Goal: Task Accomplishment & Management: Manage account settings

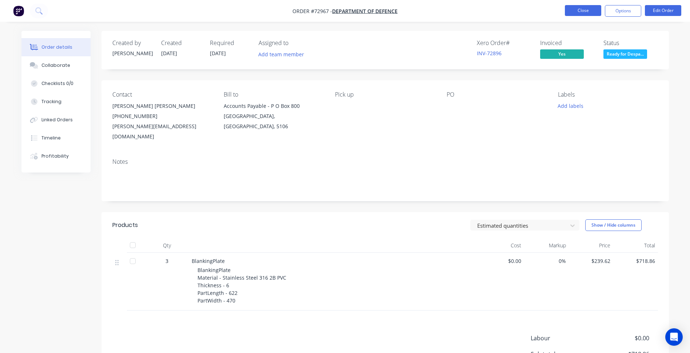
click at [592, 12] on button "Close" at bounding box center [583, 10] width 36 height 11
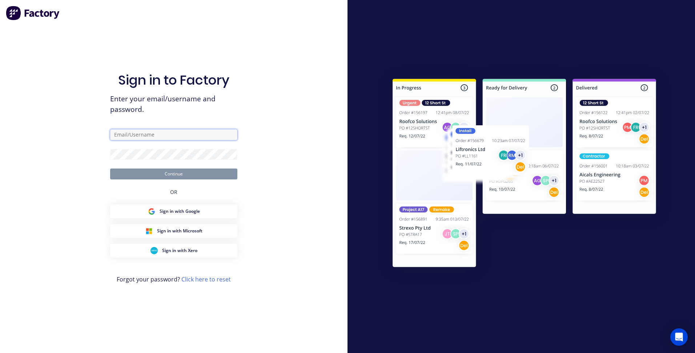
type input "patrick@aztechcuttingsolutions.com.au"
click at [186, 175] on button "Continue" at bounding box center [173, 174] width 127 height 11
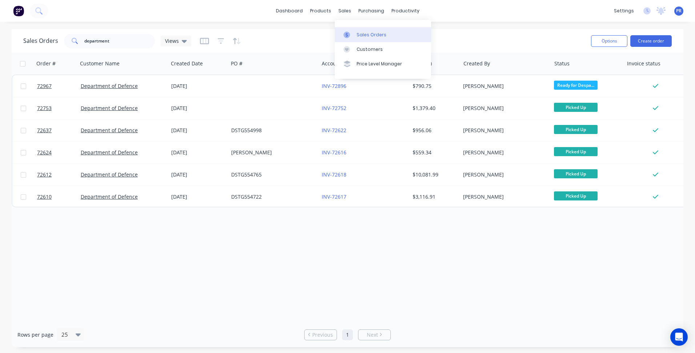
click at [361, 35] on div "Sales Orders" at bounding box center [372, 35] width 30 height 7
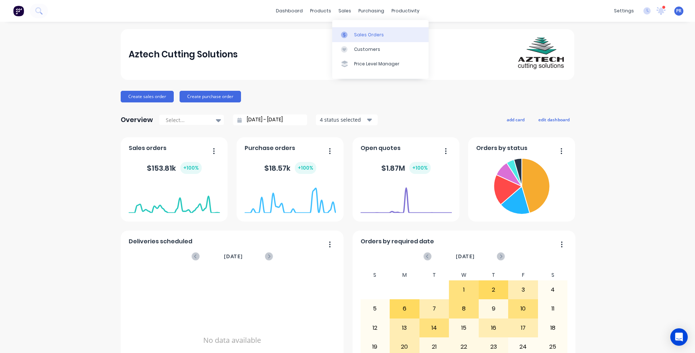
click at [363, 32] on div "Sales Orders" at bounding box center [369, 35] width 30 height 7
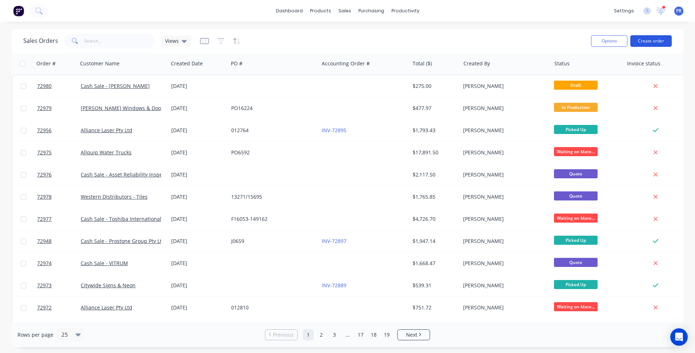
click at [656, 41] on button "Create order" at bounding box center [650, 41] width 41 height 12
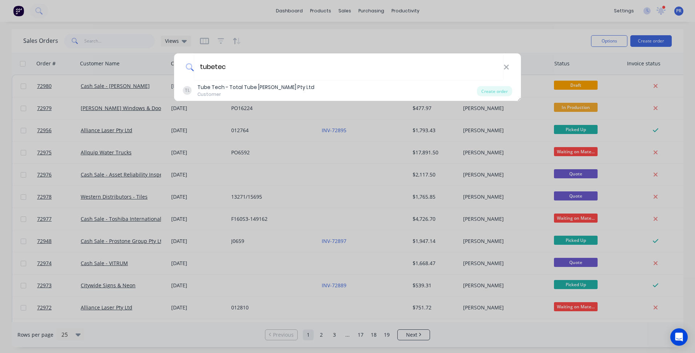
type input "tubetec"
click at [227, 91] on div "Tube Tech - Total Tube Mills Pty Ltd" at bounding box center [255, 88] width 117 height 8
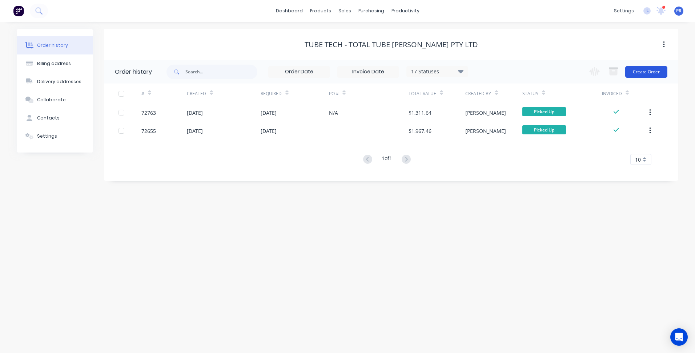
click at [645, 76] on button "Create Order" at bounding box center [646, 72] width 42 height 12
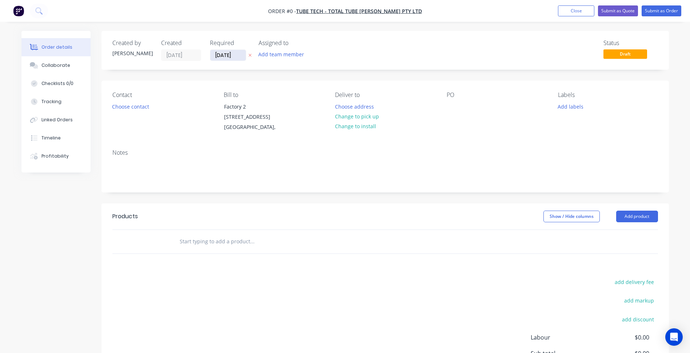
click at [213, 56] on input "[DATE]" at bounding box center [228, 55] width 36 height 11
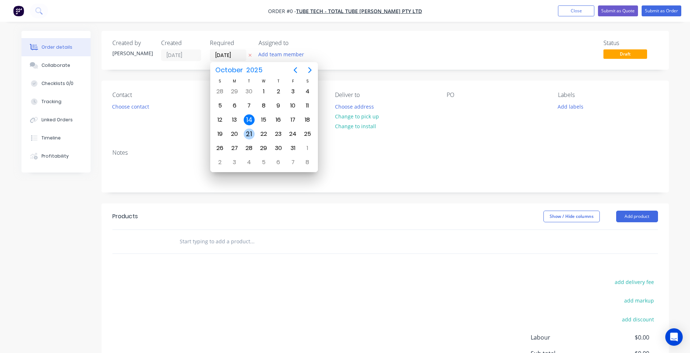
click at [251, 131] on div "21" at bounding box center [249, 134] width 11 height 11
type input "[DATE]"
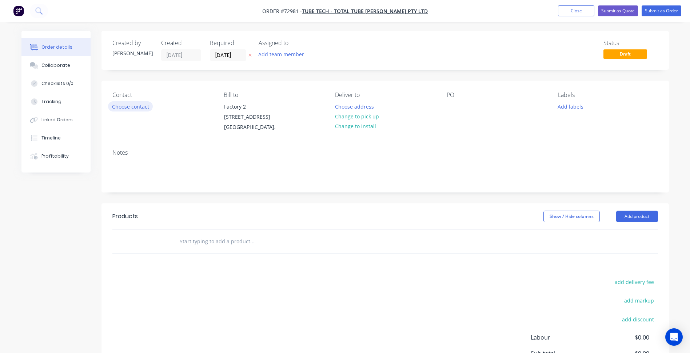
click at [129, 107] on button "Choose contact" at bounding box center [130, 106] width 45 height 10
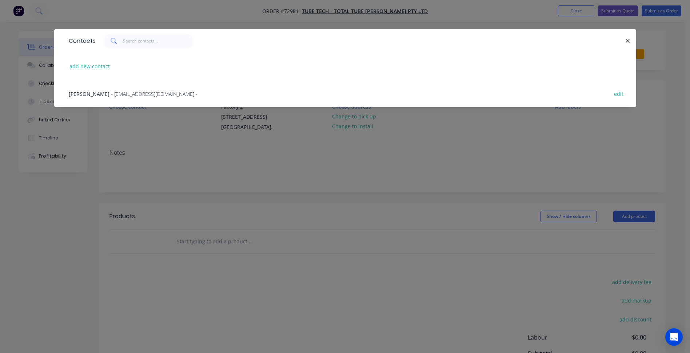
click at [99, 95] on span "Mahdi Rezayat" at bounding box center [89, 94] width 41 height 7
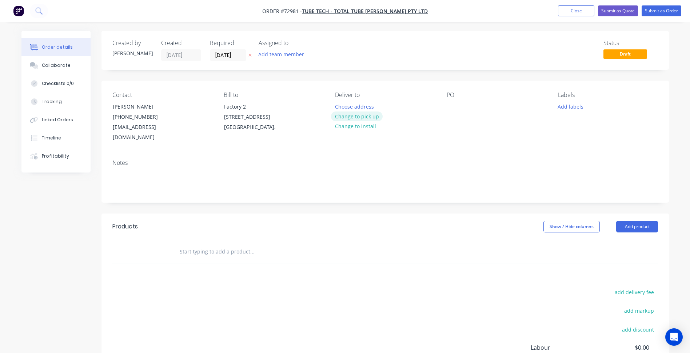
click at [356, 119] on button "Change to pick up" at bounding box center [357, 117] width 52 height 10
click at [576, 109] on button "Add labels" at bounding box center [570, 106] width 33 height 10
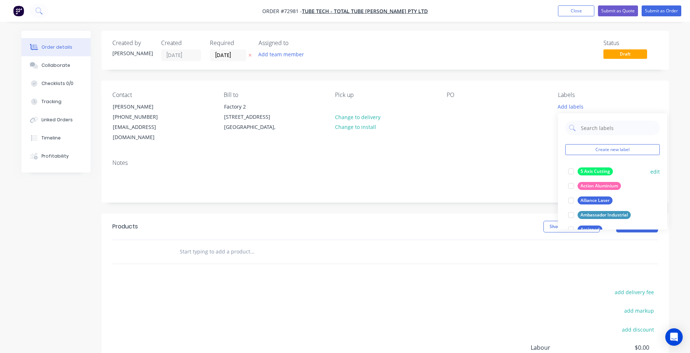
scroll to position [36, 0]
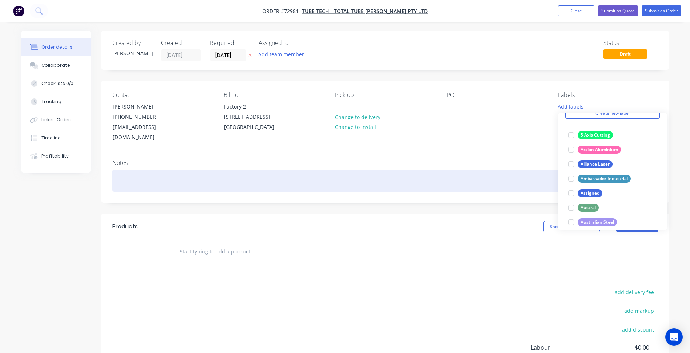
click at [515, 170] on div at bounding box center [384, 181] width 545 height 22
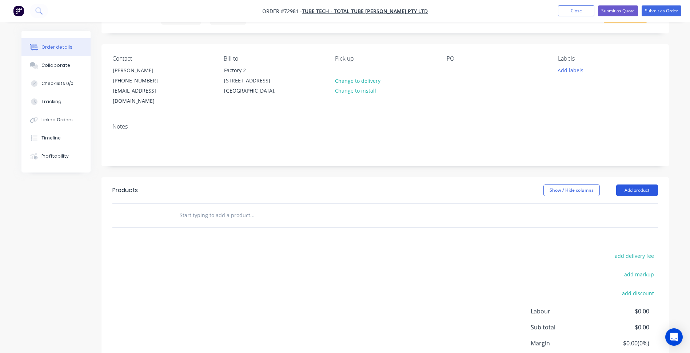
click at [632, 185] on button "Add product" at bounding box center [637, 191] width 42 height 12
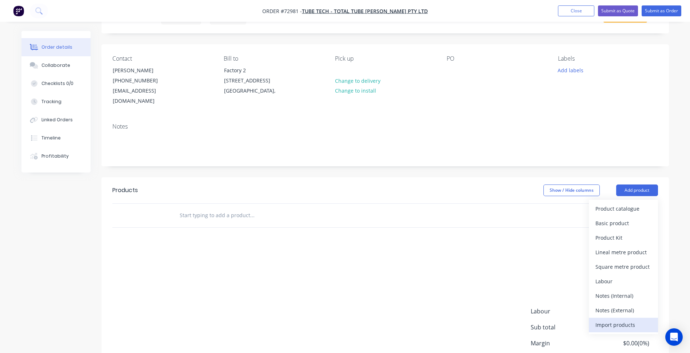
drag, startPoint x: 608, startPoint y: 311, endPoint x: 620, endPoint y: 250, distance: 62.2
click at [608, 320] on div "Import products" at bounding box center [623, 325] width 56 height 11
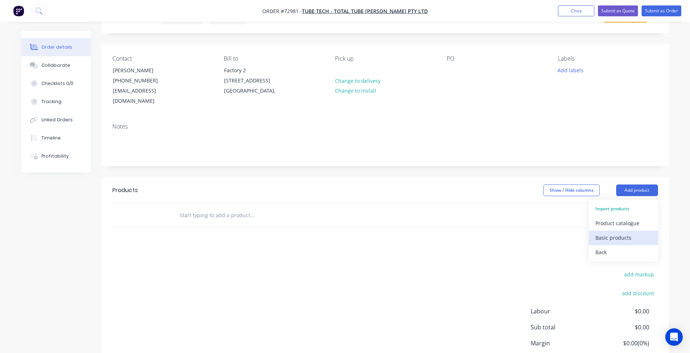
click at [617, 233] on div "Basic products" at bounding box center [623, 238] width 56 height 11
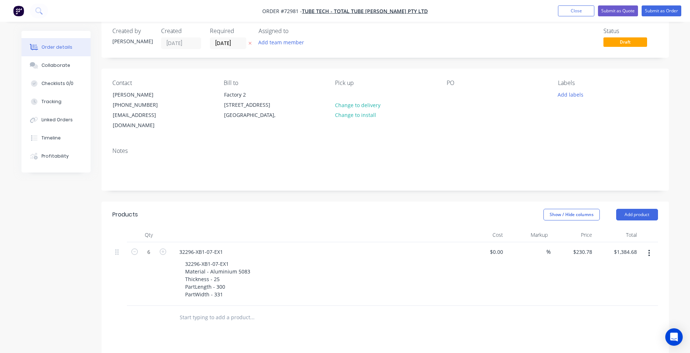
scroll to position [0, 0]
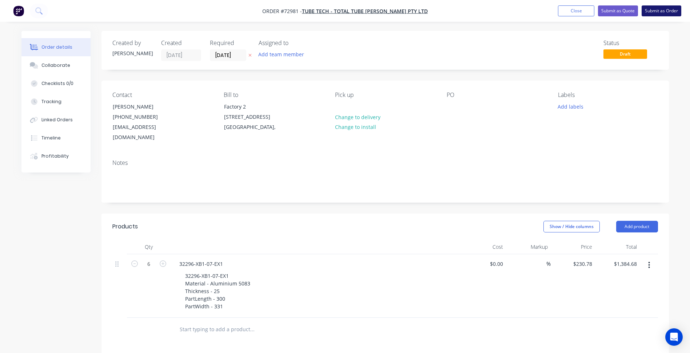
click at [664, 13] on button "Submit as Order" at bounding box center [661, 10] width 40 height 11
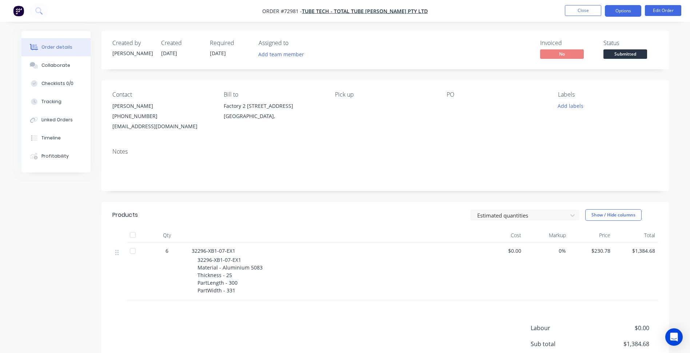
click at [633, 9] on button "Options" at bounding box center [623, 11] width 36 height 12
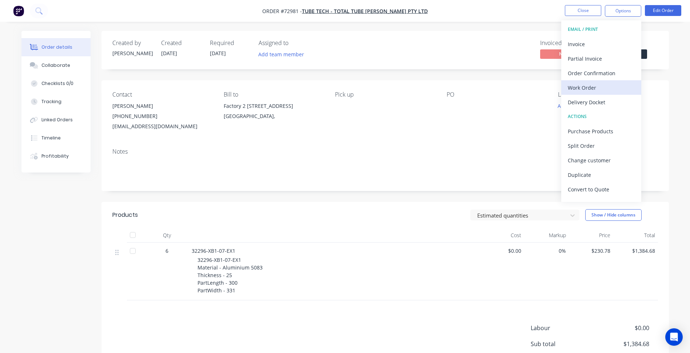
click at [596, 87] on div "Work Order" at bounding box center [601, 88] width 67 height 11
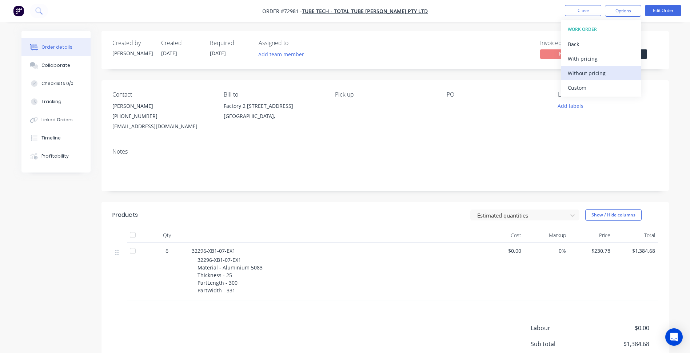
click at [585, 75] on div "Without pricing" at bounding box center [601, 73] width 67 height 11
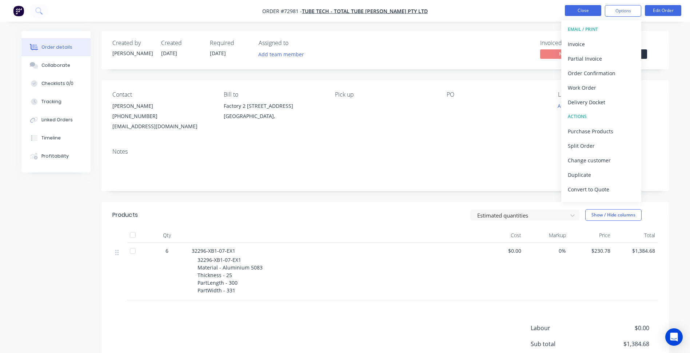
click at [589, 8] on button "Close" at bounding box center [583, 10] width 36 height 11
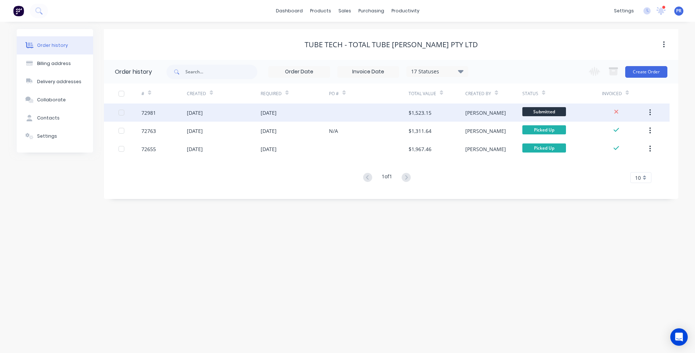
click at [580, 116] on div "Submitted" at bounding box center [562, 113] width 80 height 18
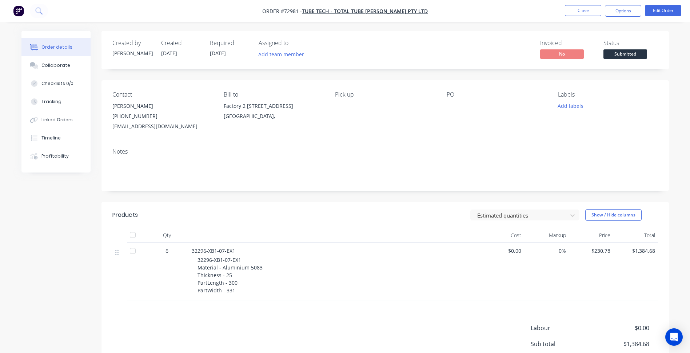
click at [622, 56] on span "Submitted" at bounding box center [625, 53] width 44 height 9
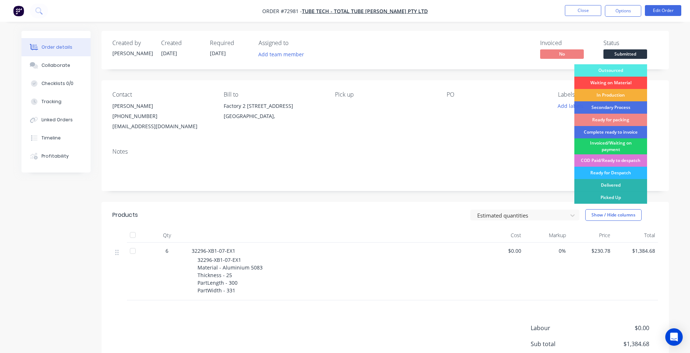
click at [608, 84] on div "Waiting on Material" at bounding box center [610, 83] width 73 height 12
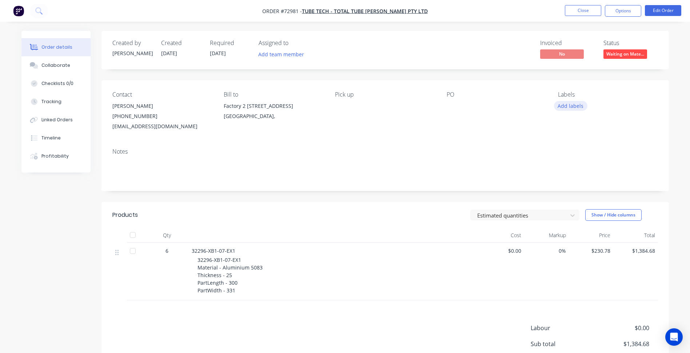
click at [570, 104] on button "Add labels" at bounding box center [570, 106] width 33 height 10
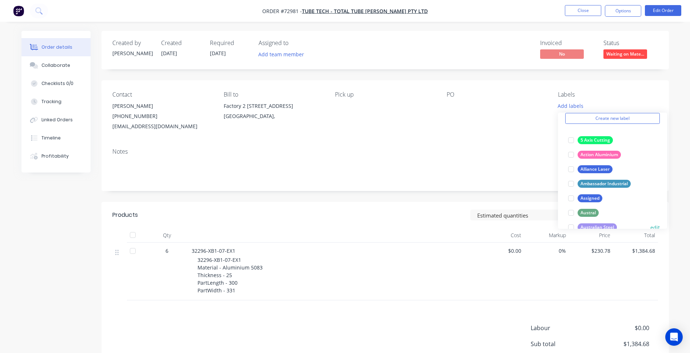
scroll to position [73, 0]
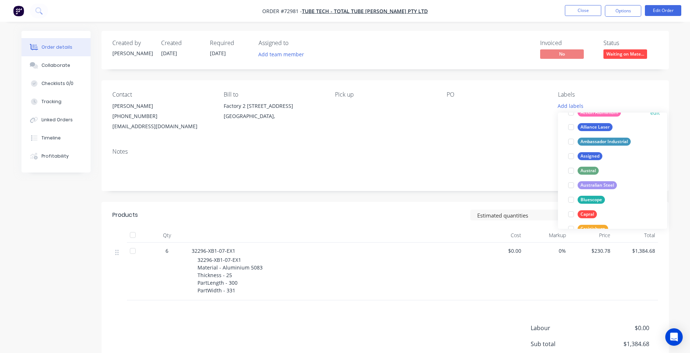
click at [572, 114] on div at bounding box center [571, 112] width 15 height 15
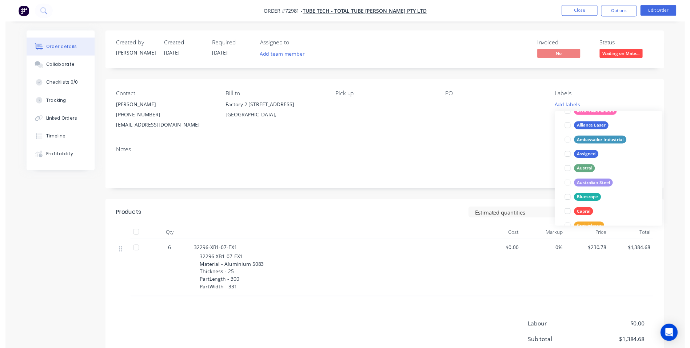
scroll to position [58, 0]
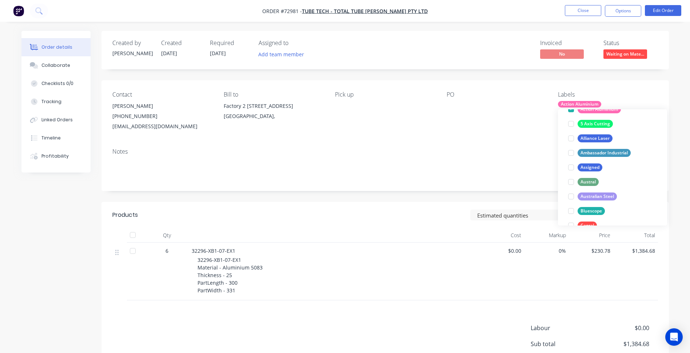
click at [513, 141] on div "Contact Mahdi Rezayat (03) 9357 7774 sales@tubetech.com.au Bill to Factory 2 4 …" at bounding box center [384, 111] width 567 height 62
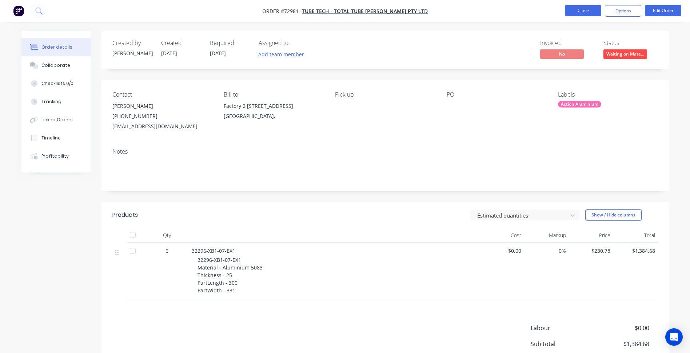
click at [585, 11] on button "Close" at bounding box center [583, 10] width 36 height 11
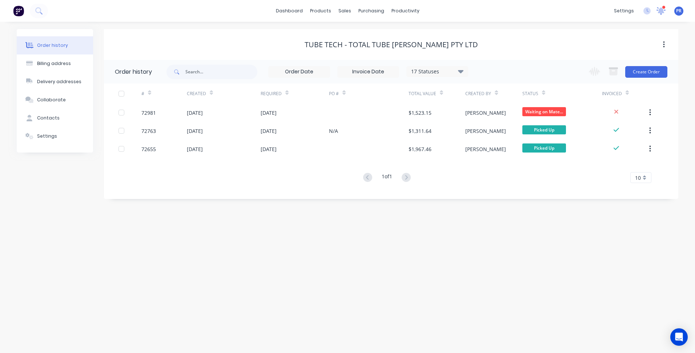
click at [661, 11] on icon at bounding box center [661, 10] width 7 height 6
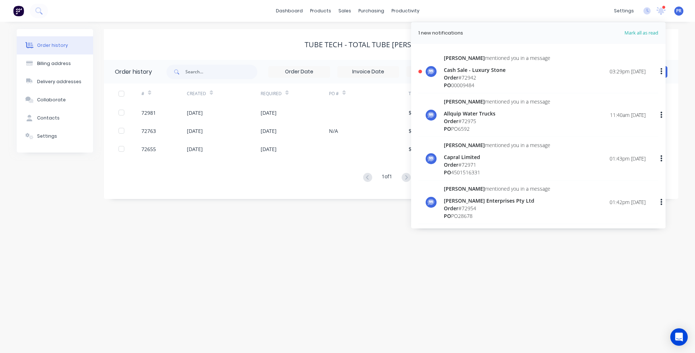
click at [536, 71] on div "Sally mentioned you in a message Cash Sale - Luxury Stone Order # 72942 PO 0000…" at bounding box center [545, 71] width 202 height 35
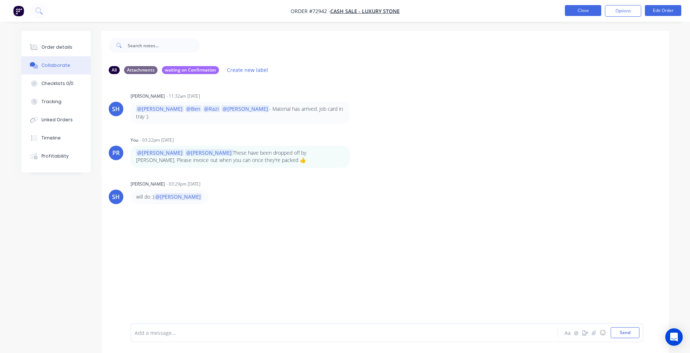
click at [582, 10] on button "Close" at bounding box center [583, 10] width 36 height 11
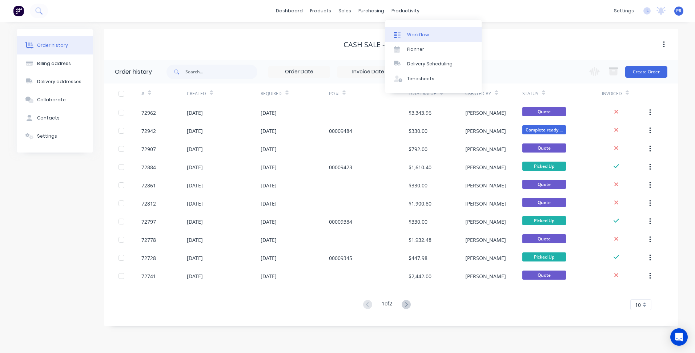
click at [409, 33] on div "Workflow" at bounding box center [418, 35] width 22 height 7
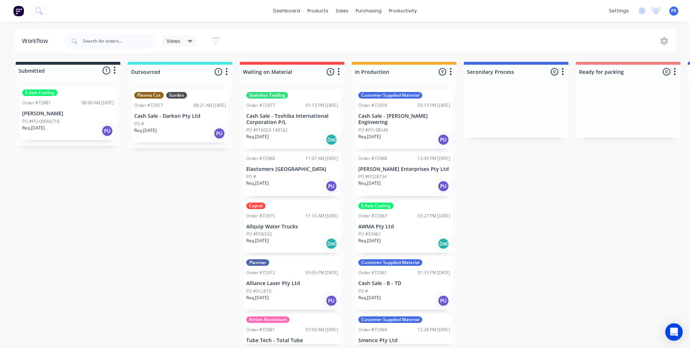
click at [281, 179] on div "PO #" at bounding box center [292, 176] width 92 height 7
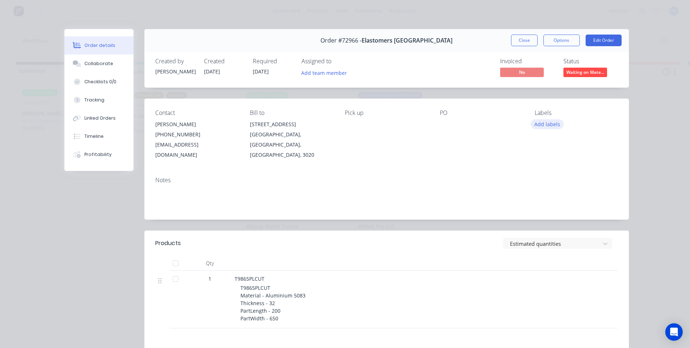
drag, startPoint x: 552, startPoint y: 121, endPoint x: 553, endPoint y: 127, distance: 5.3
click at [552, 122] on button "Add labels" at bounding box center [546, 124] width 33 height 10
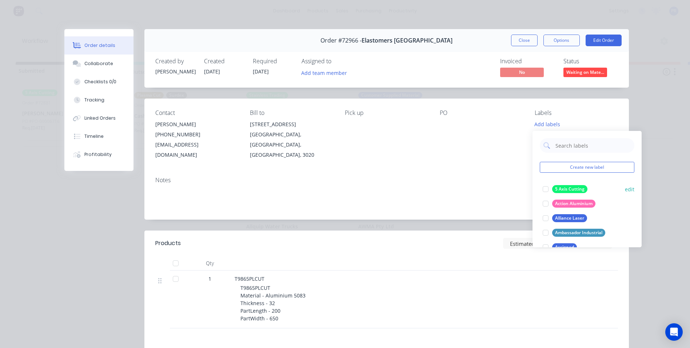
drag, startPoint x: 544, startPoint y: 205, endPoint x: 546, endPoint y: 196, distance: 9.6
click at [544, 205] on div at bounding box center [545, 203] width 15 height 15
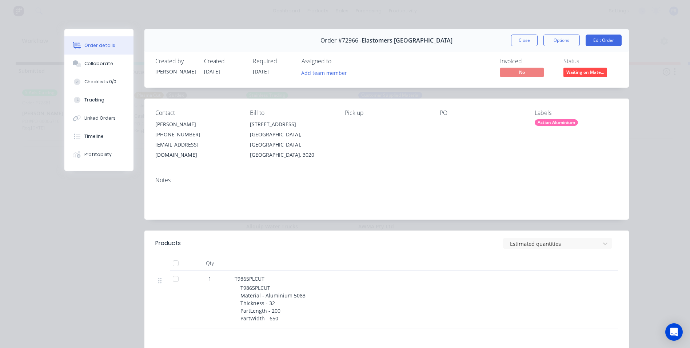
click at [492, 171] on div "Notes" at bounding box center [386, 195] width 484 height 49
click at [99, 120] on div "Linked Orders" at bounding box center [99, 118] width 31 height 7
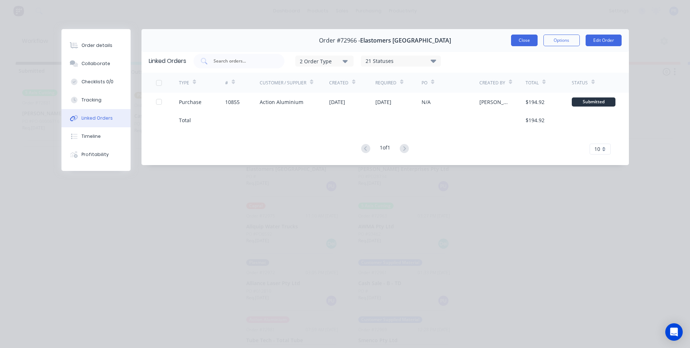
click at [522, 43] on button "Close" at bounding box center [524, 41] width 27 height 12
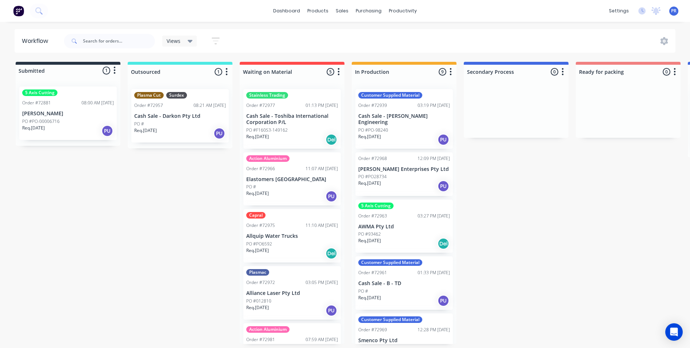
click at [147, 207] on div "Submitted 1 Status colour #273444 hex #273444 Save Cancel Summaries Total order…" at bounding box center [654, 203] width 1318 height 282
click at [354, 31] on link "Sales Orders" at bounding box center [380, 34] width 96 height 15
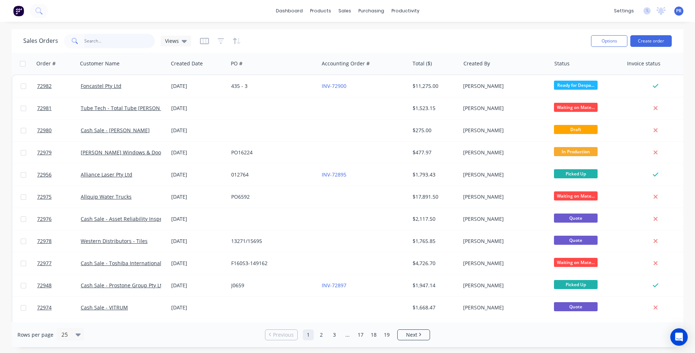
click at [111, 41] on input "text" at bounding box center [119, 41] width 71 height 15
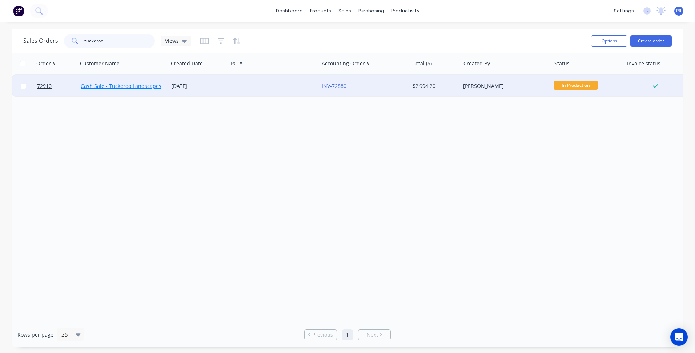
type input "tuckeroo"
click at [130, 89] on link "Cash Sale - Tuckeroo Landscapes" at bounding box center [121, 86] width 81 height 7
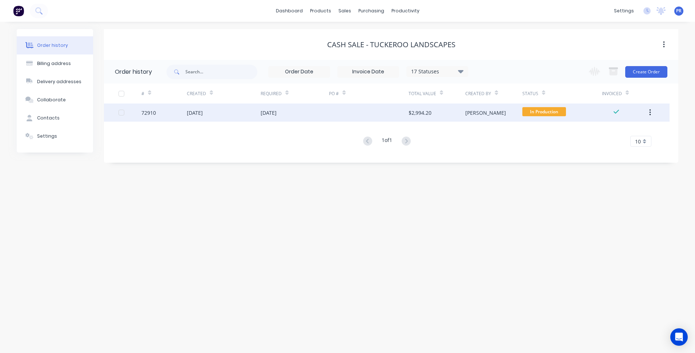
click at [225, 111] on div "07 Oct 2025" at bounding box center [224, 113] width 74 height 18
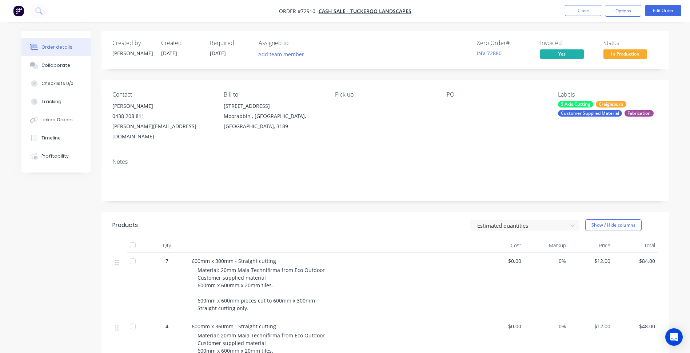
click at [218, 55] on span "21/10/25" at bounding box center [218, 53] width 16 height 7
click at [217, 51] on span "21/10/25" at bounding box center [218, 53] width 16 height 7
click at [319, 39] on div "Created by Patrick Created 07/10/25 Required 21/10/25 Assigned to Add team memb…" at bounding box center [384, 50] width 567 height 39
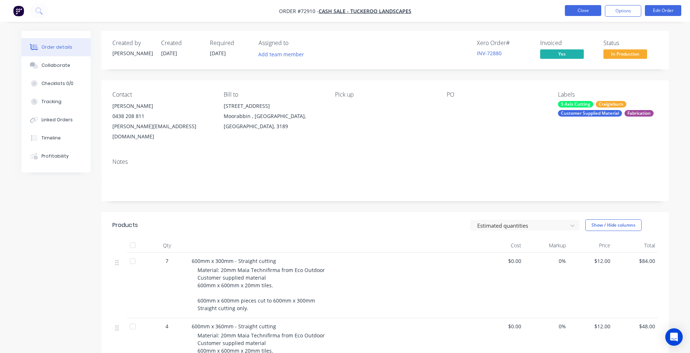
click at [585, 11] on button "Close" at bounding box center [583, 10] width 36 height 11
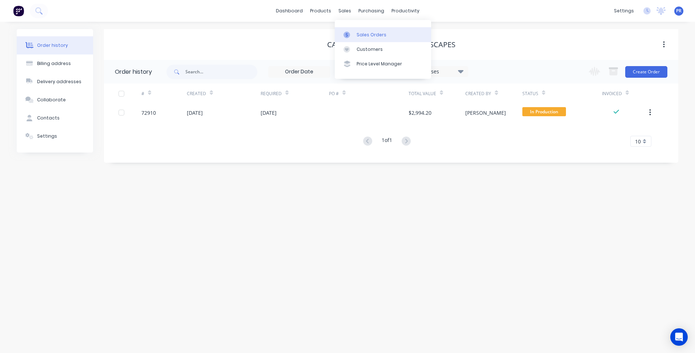
click at [363, 33] on div "Sales Orders" at bounding box center [372, 35] width 30 height 7
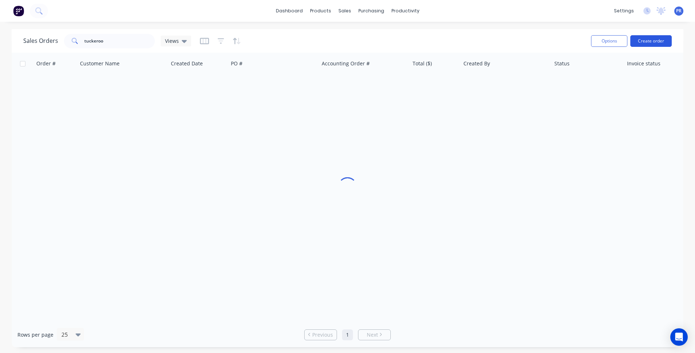
click at [650, 40] on button "Create order" at bounding box center [650, 41] width 41 height 12
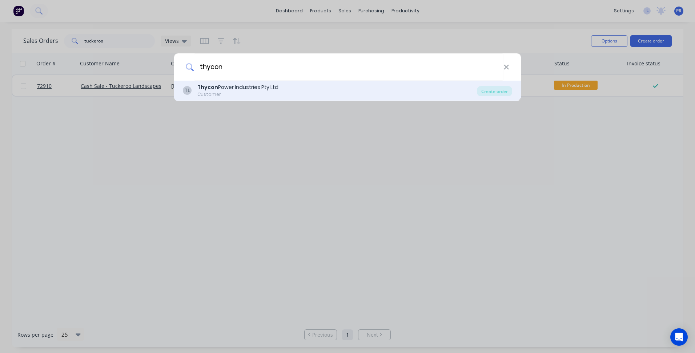
type input "thycon"
click at [257, 89] on div "Thycon Power Industries Pty Ltd" at bounding box center [237, 88] width 81 height 8
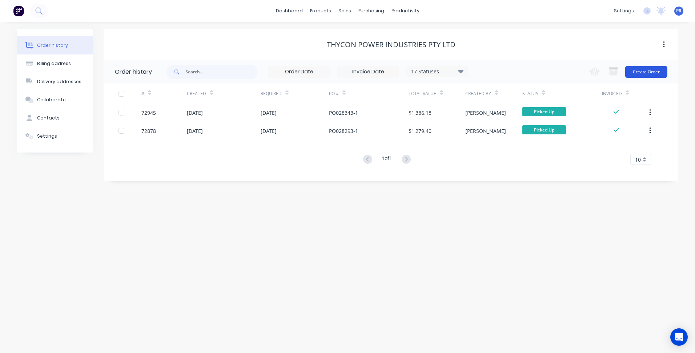
click at [650, 72] on button "Create Order" at bounding box center [646, 72] width 42 height 12
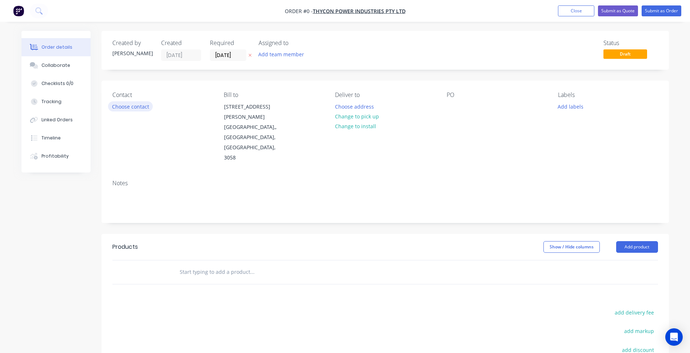
click at [135, 108] on button "Choose contact" at bounding box center [130, 106] width 45 height 10
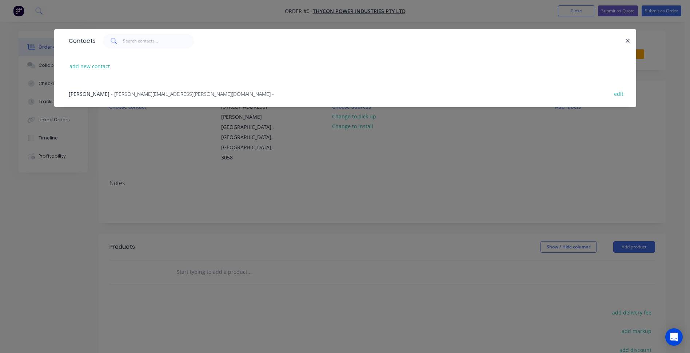
click at [106, 100] on div "Mario Garreffa - mario.garreffa@thycon.com.au - edit" at bounding box center [345, 93] width 560 height 27
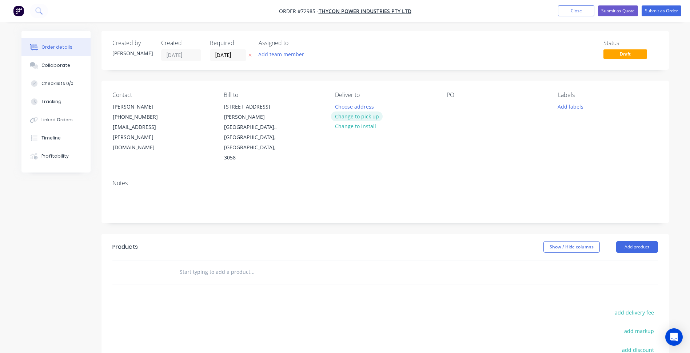
click at [361, 116] on button "Change to pick up" at bounding box center [357, 117] width 52 height 10
click at [225, 53] on input "14/10/25" at bounding box center [228, 55] width 36 height 11
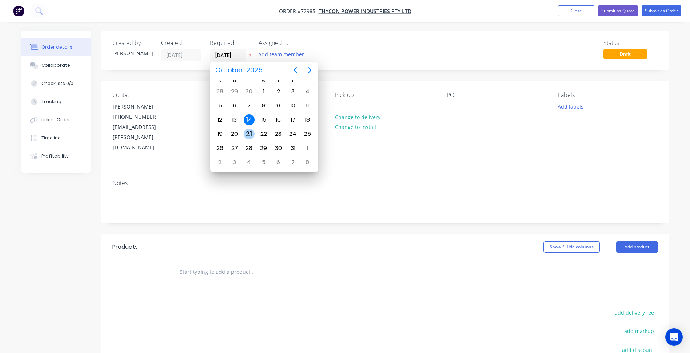
click at [252, 133] on div "21" at bounding box center [249, 134] width 11 height 11
type input "21/10/25"
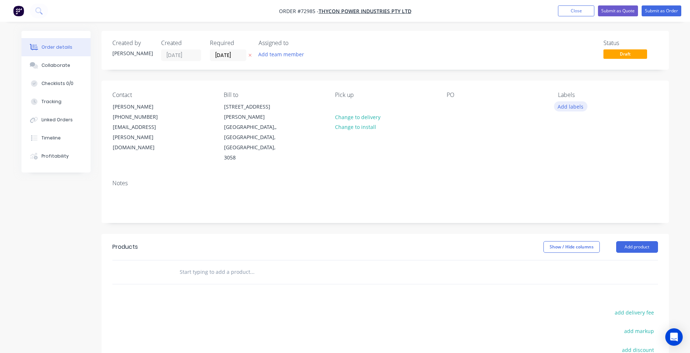
click at [572, 105] on button "Add labels" at bounding box center [570, 106] width 33 height 10
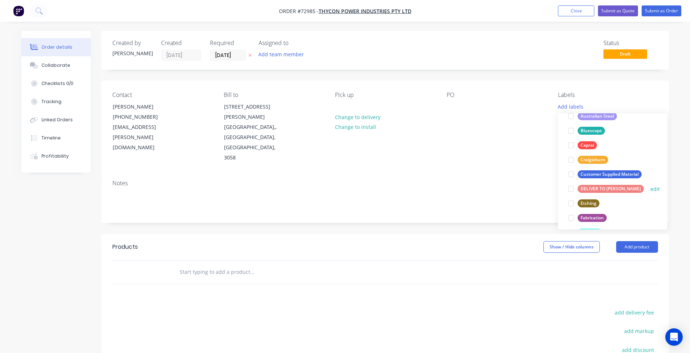
scroll to position [145, 0]
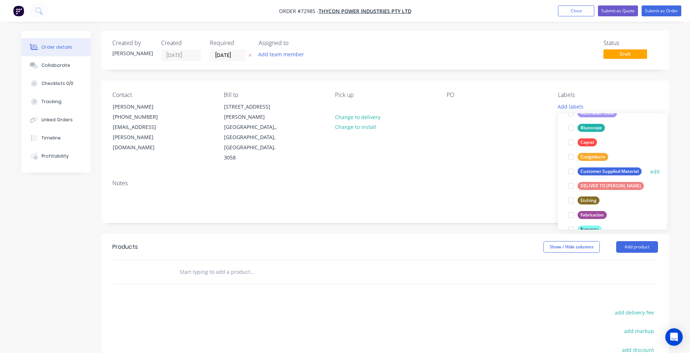
click at [570, 171] on div at bounding box center [571, 171] width 15 height 15
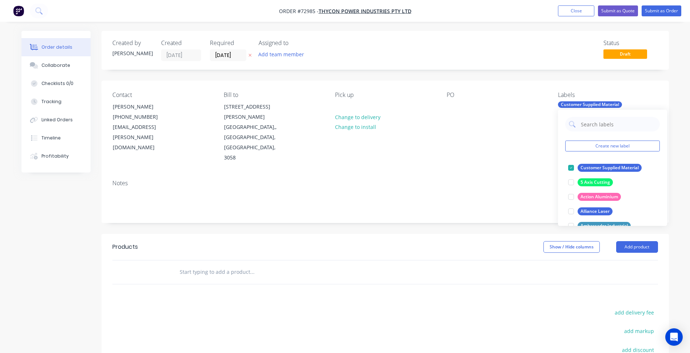
click at [526, 234] on header "Products Show / Hide columns Add product" at bounding box center [384, 247] width 567 height 26
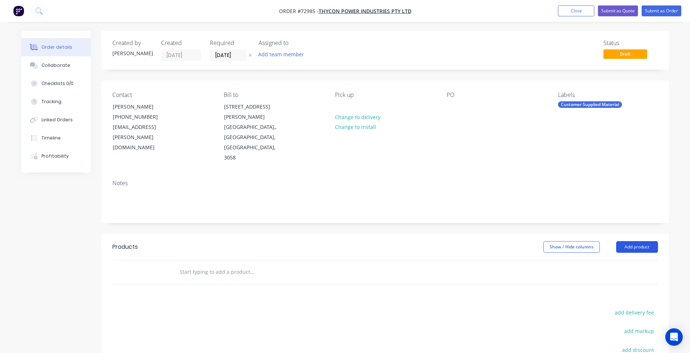
click at [635, 241] on button "Add product" at bounding box center [637, 247] width 42 height 12
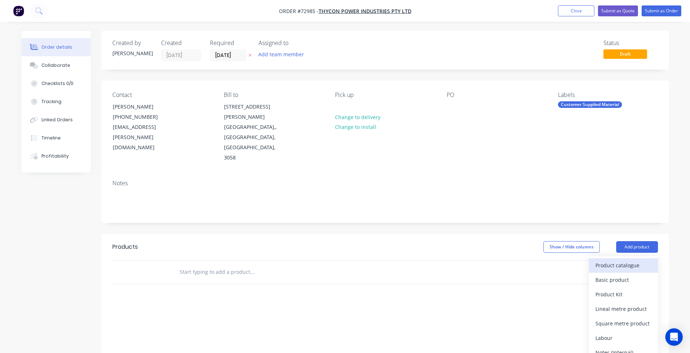
click at [618, 259] on button "Product catalogue" at bounding box center [623, 266] width 69 height 15
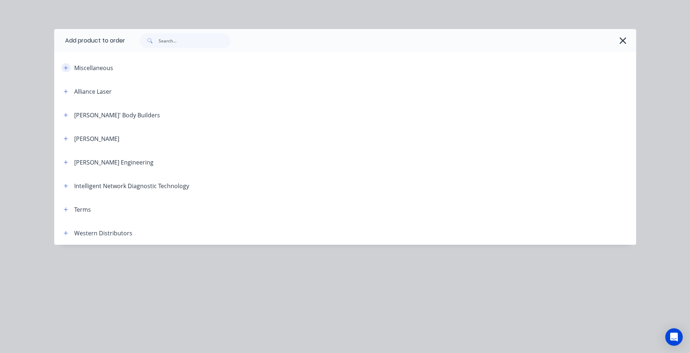
click at [67, 67] on icon "button" at bounding box center [66, 67] width 4 height 5
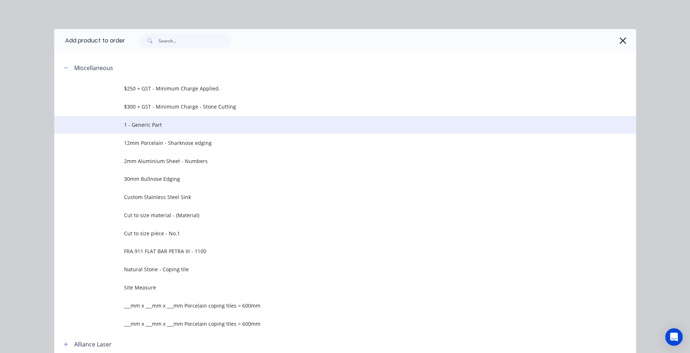
click at [136, 124] on span "1 - Generic Part" at bounding box center [328, 125] width 409 height 8
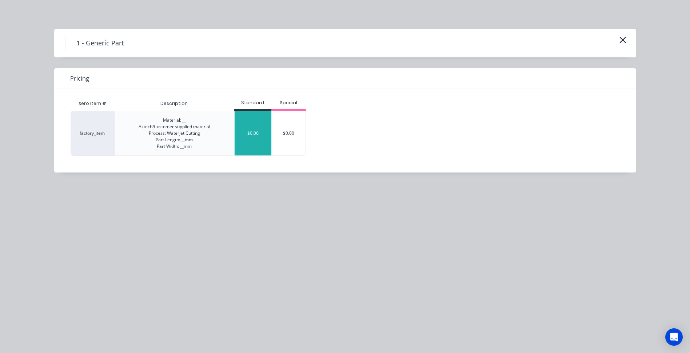
click at [249, 121] on div "$0.00" at bounding box center [253, 133] width 37 height 44
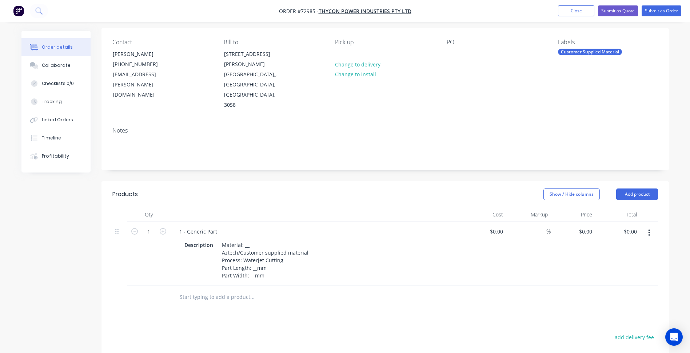
scroll to position [109, 0]
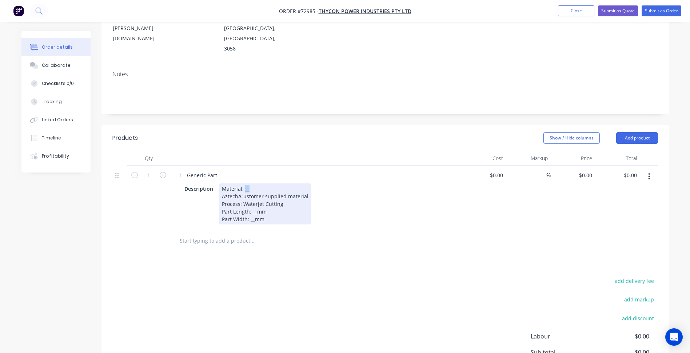
drag, startPoint x: 243, startPoint y: 160, endPoint x: 253, endPoint y: 159, distance: 9.8
click at [253, 184] on div "Material: __ Aztech/Customer supplied material Process: Waterjet Cutting Part L…" at bounding box center [265, 204] width 92 height 41
click at [257, 184] on div "Material: 25.4mm Copper Aztech/Customer supplied material Process: Waterjet Cut…" at bounding box center [265, 204] width 92 height 41
click at [281, 187] on div "Material: 25.4mm Copper Aztech/Customer supplied material Process: Waterjet Cut…" at bounding box center [265, 204] width 92 height 41
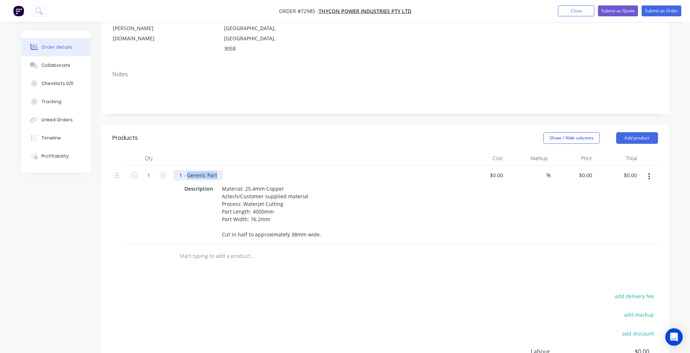
drag, startPoint x: 219, startPoint y: 144, endPoint x: 180, endPoint y: 140, distance: 38.4
click at [180, 170] on div "1 - Generic Part" at bounding box center [197, 175] width 49 height 11
click at [587, 170] on input "0" at bounding box center [586, 175] width 17 height 11
type input "$384.78"
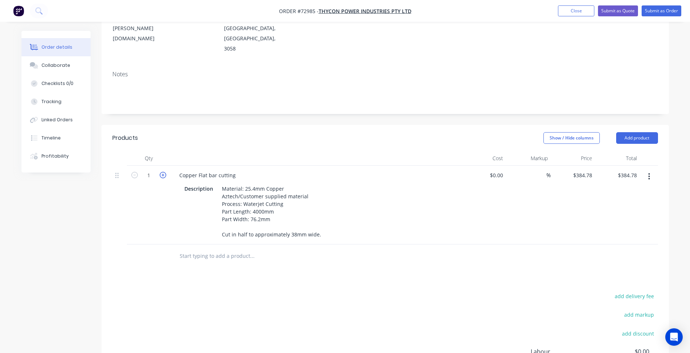
click at [165, 172] on icon "button" at bounding box center [163, 175] width 7 height 7
type input "2"
type input "$769.56"
click at [234, 260] on div "Products Show / Hide columns Add product Qty Cost Markup Price Total 2 Copper F…" at bounding box center [384, 284] width 567 height 318
click at [635, 132] on button "Add product" at bounding box center [637, 138] width 42 height 12
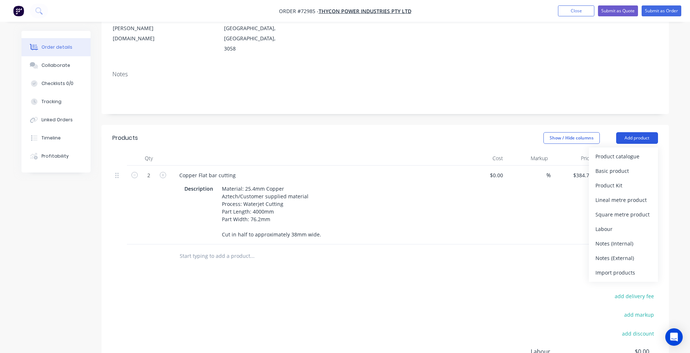
click at [616, 151] on div "Product catalogue" at bounding box center [623, 156] width 56 height 11
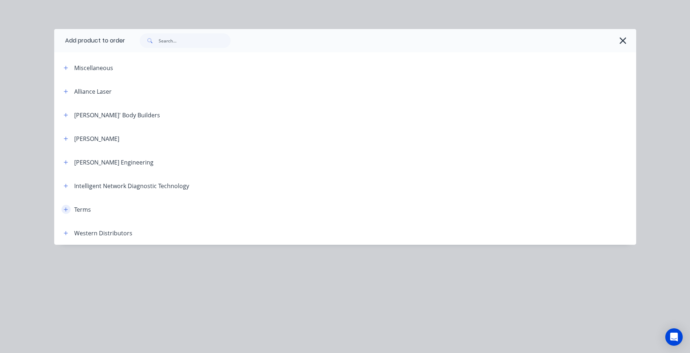
click at [64, 207] on icon "button" at bounding box center [66, 209] width 4 height 5
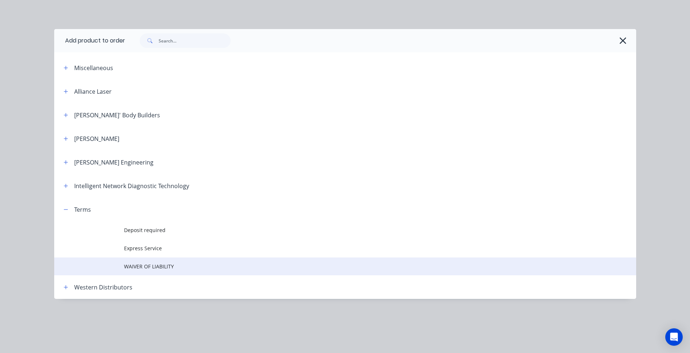
click at [140, 268] on span "WAIVER OF LIABILITY" at bounding box center [328, 267] width 409 height 8
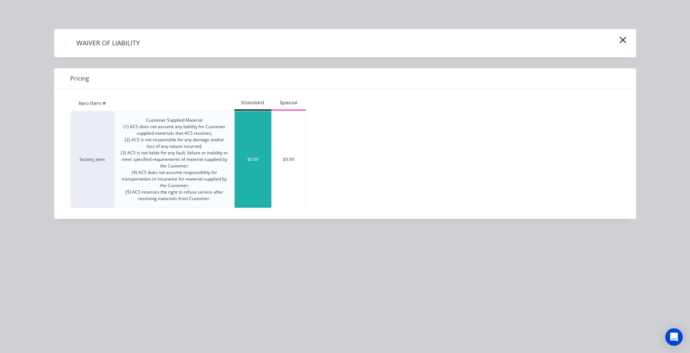
click at [260, 152] on div "$0.00" at bounding box center [253, 159] width 37 height 97
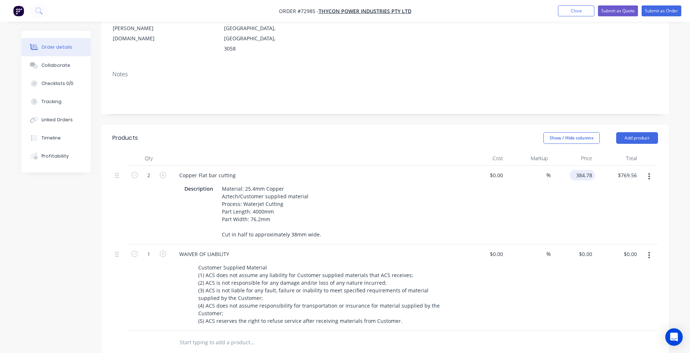
click at [584, 170] on input "384.78" at bounding box center [583, 175] width 23 height 11
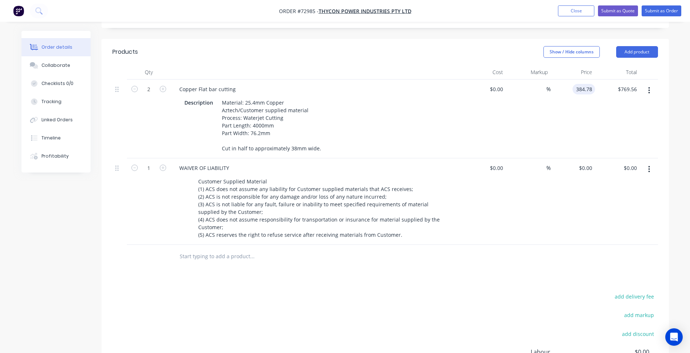
scroll to position [84, 0]
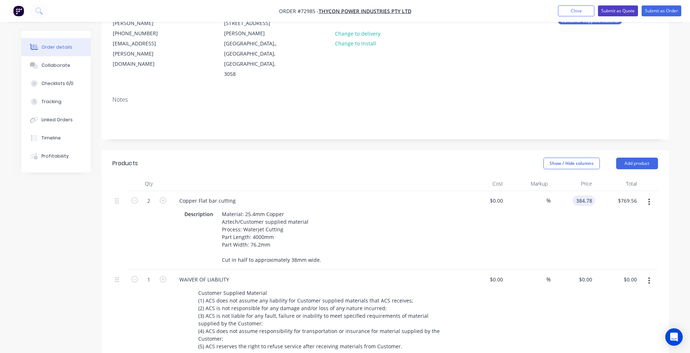
type input "$384.78"
click at [622, 9] on button "Submit as Quote" at bounding box center [618, 10] width 40 height 11
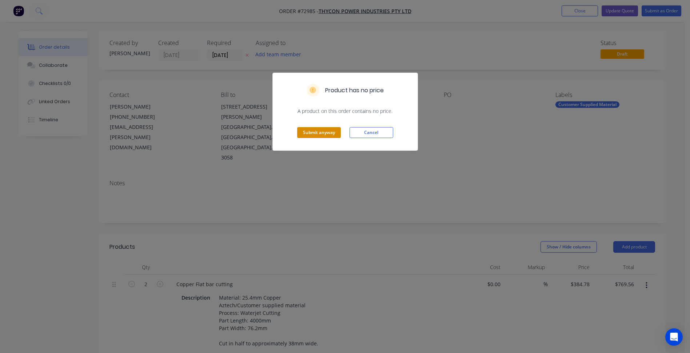
click at [330, 132] on button "Submit anyway" at bounding box center [319, 132] width 44 height 11
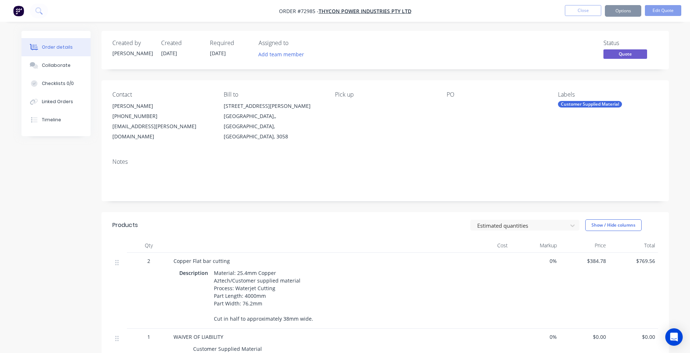
click at [617, 8] on button "Options" at bounding box center [623, 11] width 36 height 12
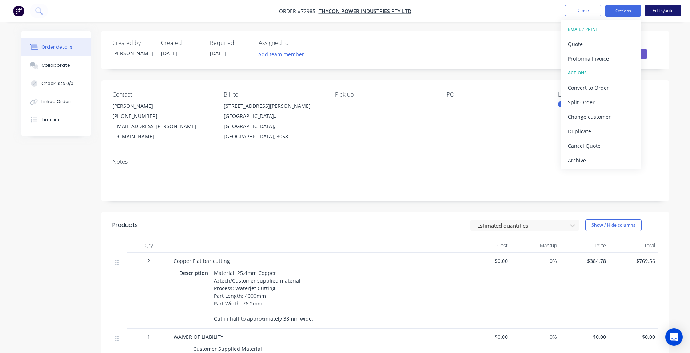
click at [668, 11] on button "Edit Quote" at bounding box center [663, 10] width 36 height 11
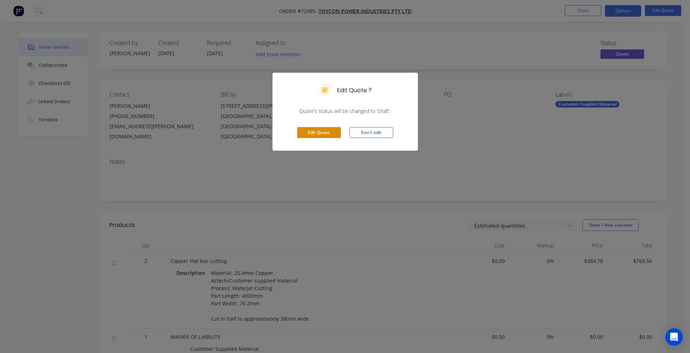
click at [323, 138] on button "Edit Quote" at bounding box center [319, 132] width 44 height 11
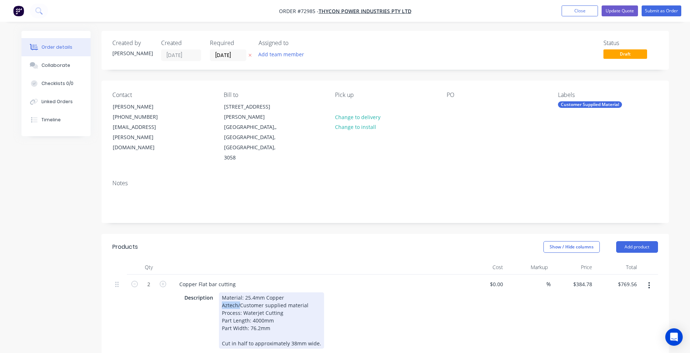
drag, startPoint x: 240, startPoint y: 275, endPoint x: 203, endPoint y: 276, distance: 37.5
click at [203, 293] on div "Description Material: 25.4mm Copper Aztech/Customer supplied material Process: …" at bounding box center [314, 321] width 266 height 56
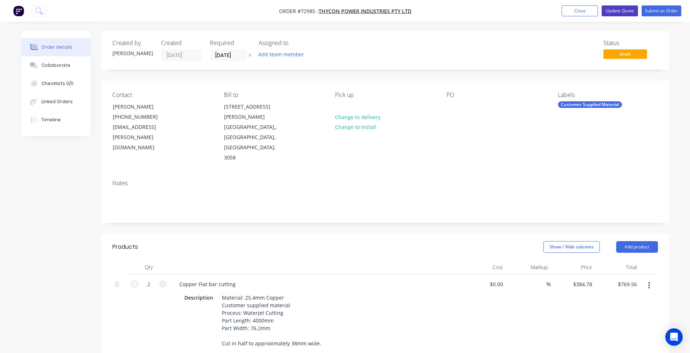
click at [606, 11] on button "Update Quote" at bounding box center [619, 10] width 36 height 11
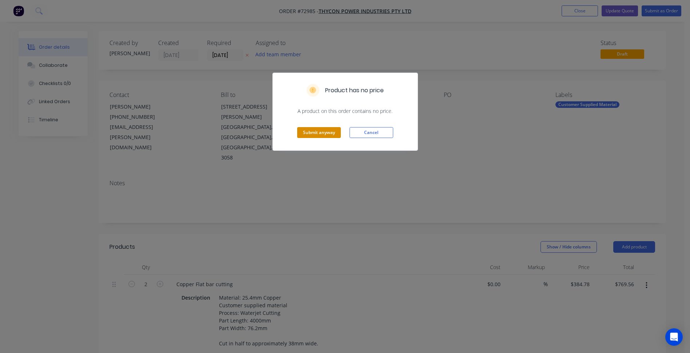
click at [321, 131] on button "Submit anyway" at bounding box center [319, 132] width 44 height 11
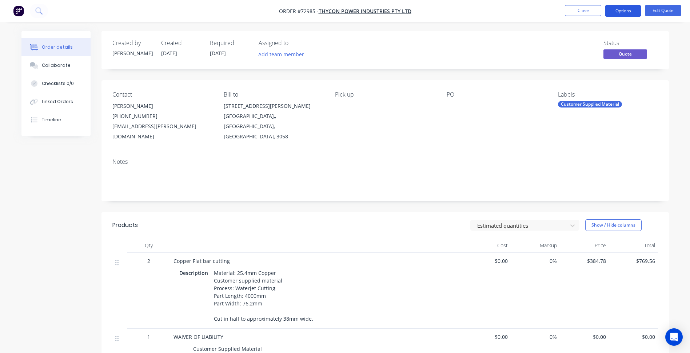
click at [623, 11] on button "Options" at bounding box center [623, 11] width 36 height 12
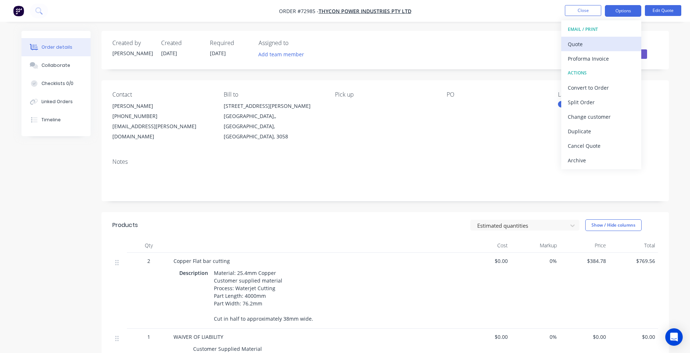
click at [586, 43] on div "Quote" at bounding box center [601, 44] width 67 height 11
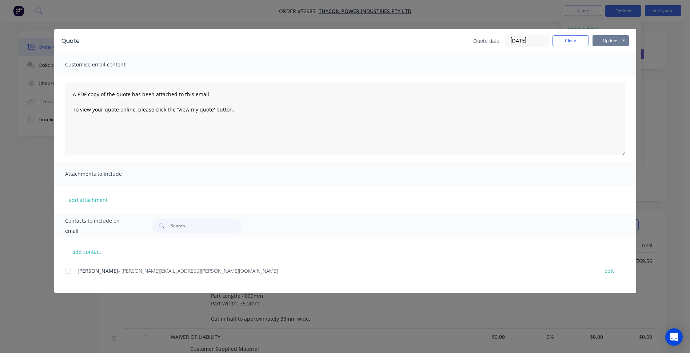
click at [611, 44] on button "Options" at bounding box center [610, 40] width 36 height 11
click at [611, 55] on button "Preview" at bounding box center [615, 54] width 47 height 12
drag, startPoint x: 578, startPoint y: 41, endPoint x: 583, endPoint y: 10, distance: 31.6
click at [578, 39] on button "Close" at bounding box center [570, 40] width 36 height 11
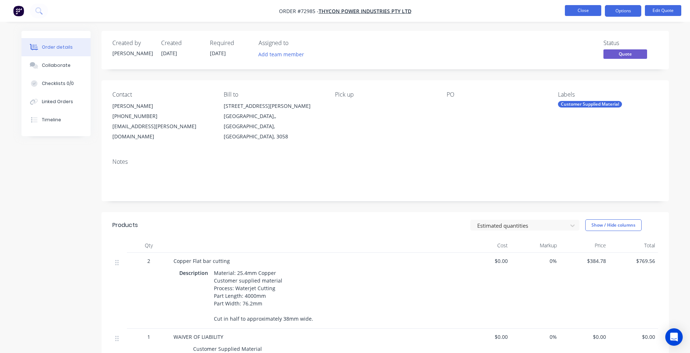
click at [584, 13] on button "Close" at bounding box center [583, 10] width 36 height 11
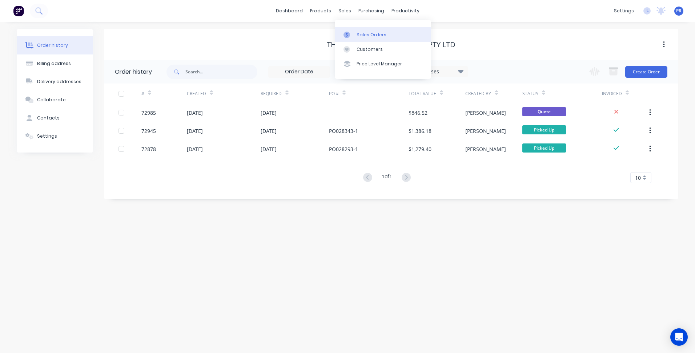
click at [371, 35] on div "Sales Orders" at bounding box center [372, 35] width 30 height 7
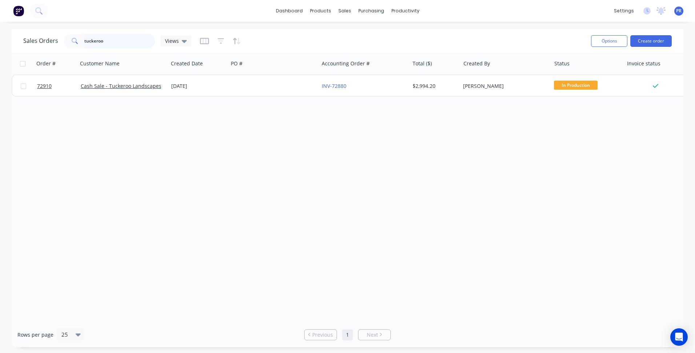
drag, startPoint x: 109, startPoint y: 43, endPoint x: 26, endPoint y: 47, distance: 83.3
click at [45, 43] on div "Sales Orders tuckeroo Views" at bounding box center [107, 41] width 168 height 15
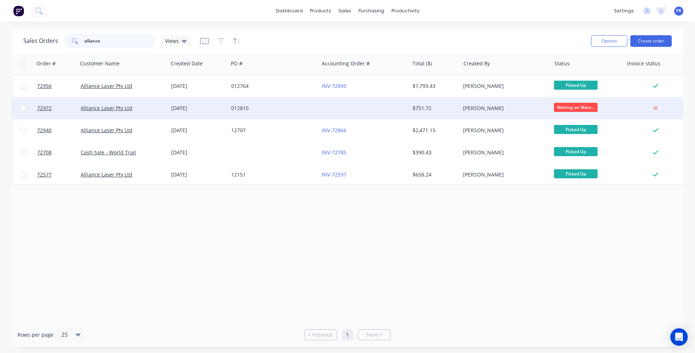
type input "alliance"
click at [277, 109] on div "012810" at bounding box center [271, 108] width 81 height 7
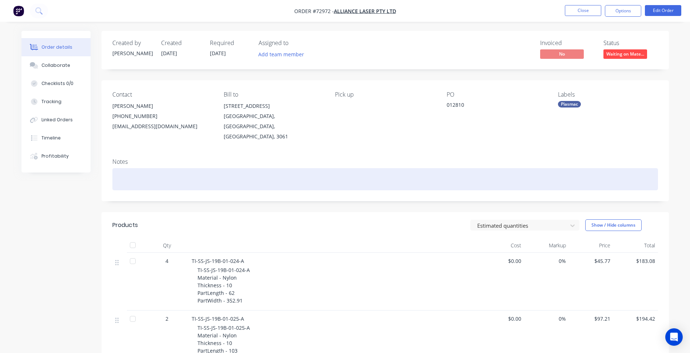
click at [257, 168] on div at bounding box center [384, 179] width 545 height 22
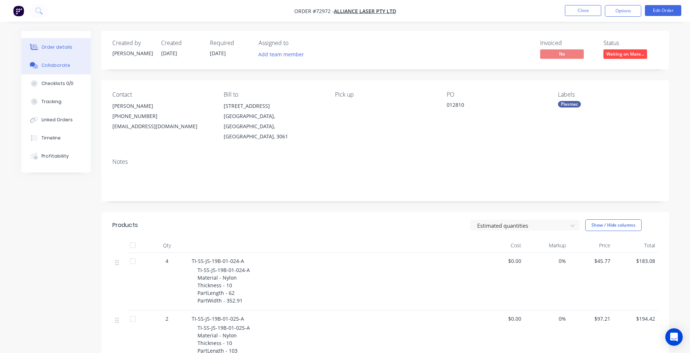
click at [60, 65] on div "Collaborate" at bounding box center [55, 65] width 29 height 7
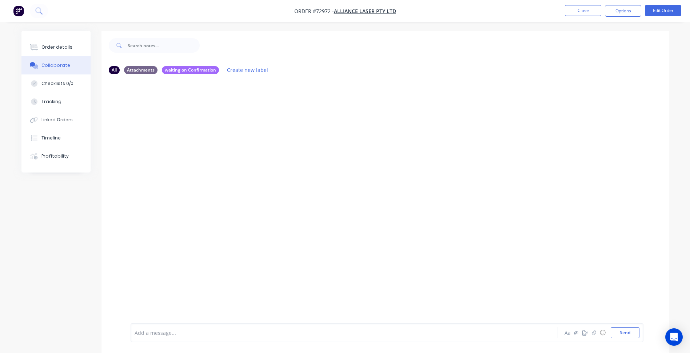
click at [155, 333] on div at bounding box center [324, 333] width 378 height 8
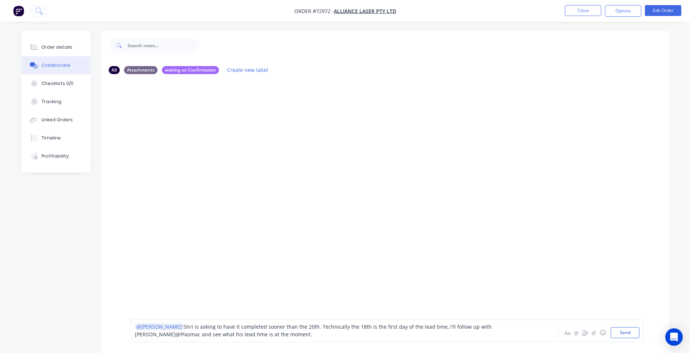
click at [290, 329] on span "Shri is asking to have it completed sooner than the 20th. Technically the 18th …" at bounding box center [314, 331] width 358 height 15
click at [623, 332] on button "Send" at bounding box center [624, 333] width 29 height 11
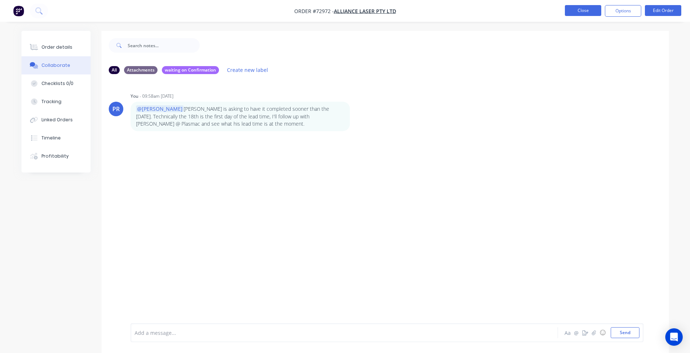
click at [584, 7] on button "Close" at bounding box center [583, 10] width 36 height 11
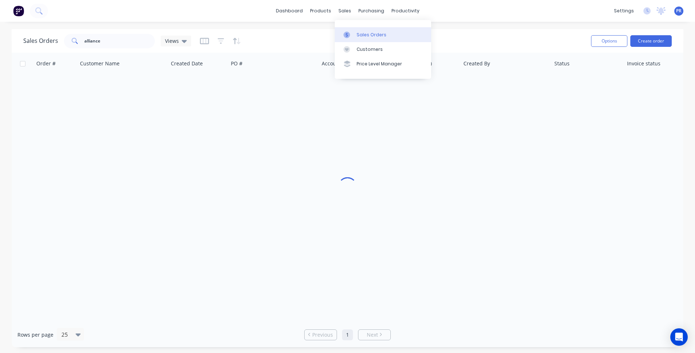
click at [364, 36] on div "Sales Orders" at bounding box center [372, 35] width 30 height 7
drag, startPoint x: 104, startPoint y: 41, endPoint x: 4, endPoint y: 40, distance: 100.4
click at [23, 43] on div "Sales Orders alliance Views" at bounding box center [107, 41] width 168 height 15
click at [653, 42] on button "Create order" at bounding box center [650, 41] width 41 height 12
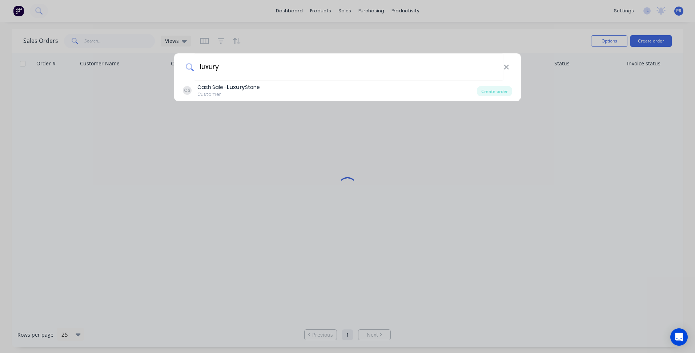
type input "luxury"
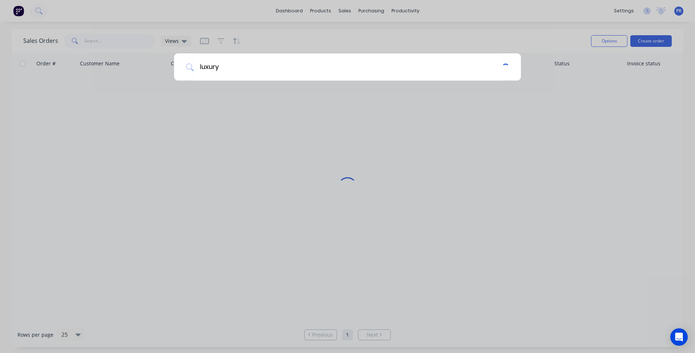
click at [239, 89] on div "luxury" at bounding box center [347, 176] width 695 height 353
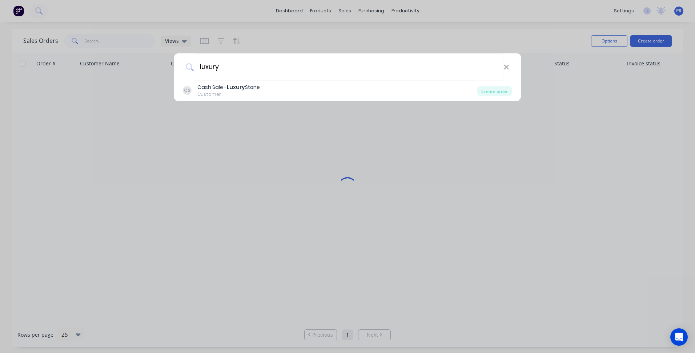
click at [239, 89] on b "Luxury" at bounding box center [236, 87] width 18 height 7
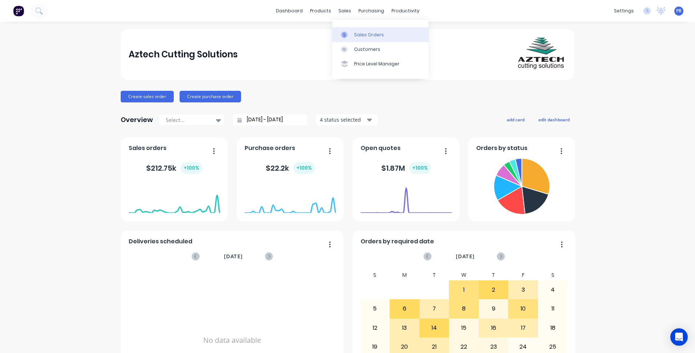
click at [346, 31] on link "Sales Orders" at bounding box center [380, 34] width 96 height 15
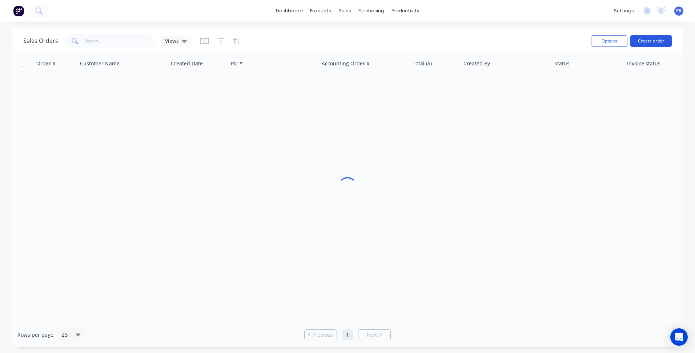
click at [648, 42] on button "Create order" at bounding box center [650, 41] width 41 height 12
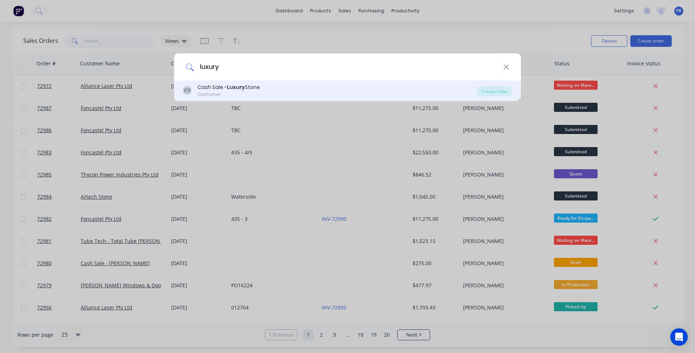
type input "luxury"
click at [230, 87] on b "Luxury" at bounding box center [236, 87] width 18 height 7
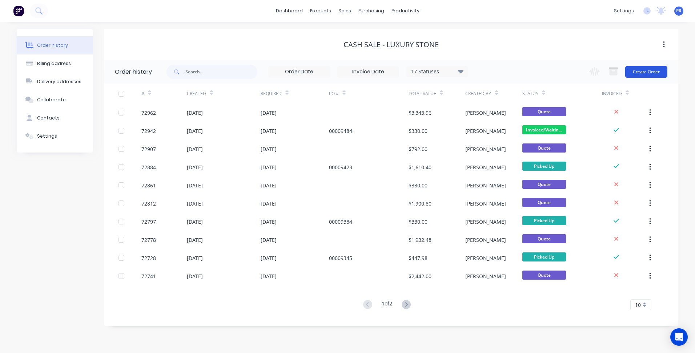
click at [656, 72] on button "Create Order" at bounding box center [646, 72] width 42 height 12
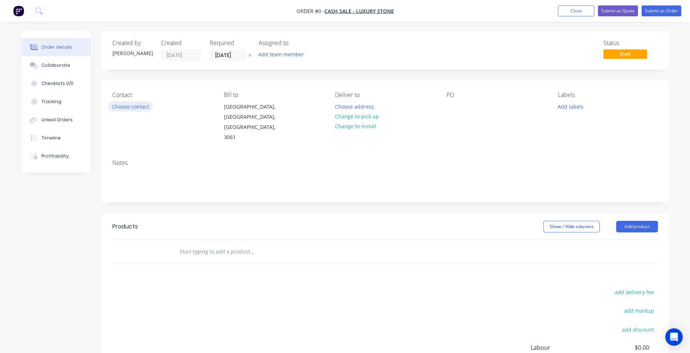
click at [125, 108] on button "Choose contact" at bounding box center [130, 106] width 45 height 10
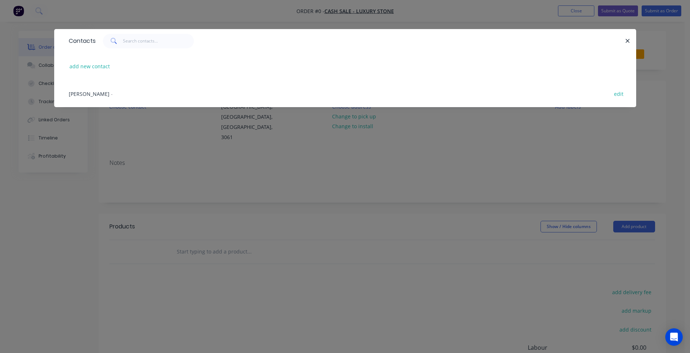
click at [101, 87] on div "Jatinder Kharai - edit" at bounding box center [345, 93] width 560 height 27
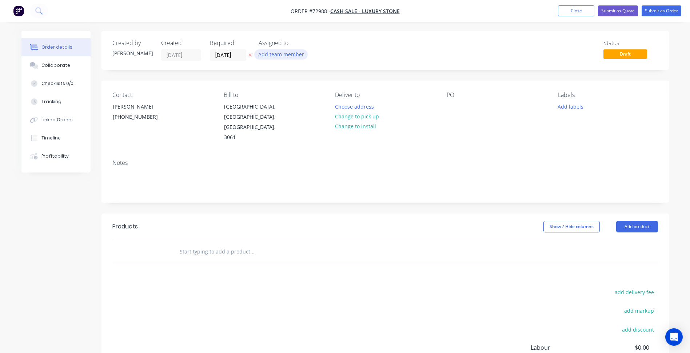
click at [277, 54] on button "Add team member" at bounding box center [280, 54] width 53 height 10
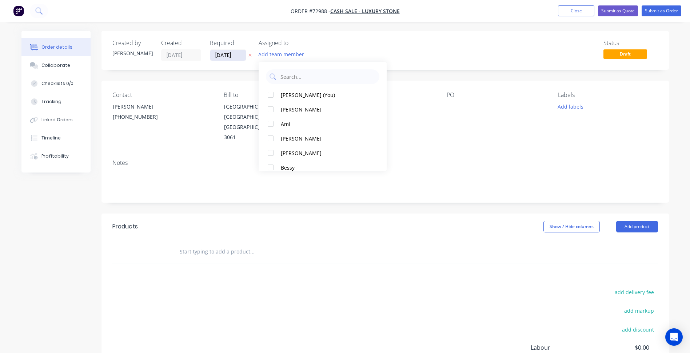
click at [215, 55] on input "14/10/25" at bounding box center [228, 55] width 36 height 11
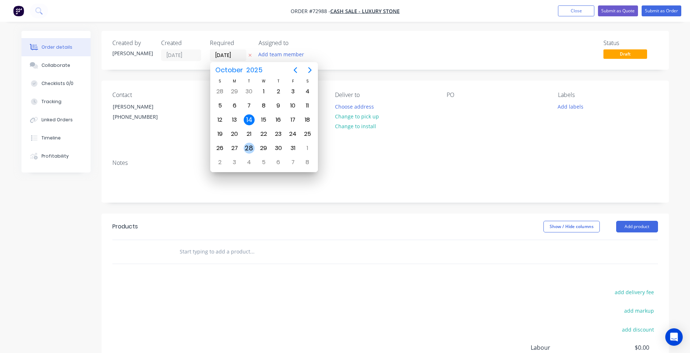
click at [247, 144] on div "28" at bounding box center [249, 148] width 11 height 11
type input "28/10/25"
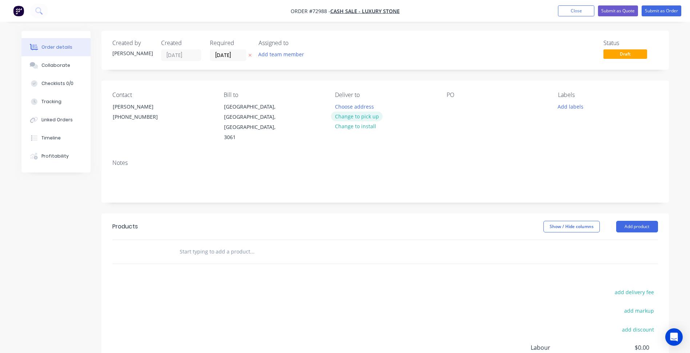
click at [356, 118] on button "Change to pick up" at bounding box center [357, 117] width 52 height 10
click at [566, 105] on button "Add labels" at bounding box center [570, 106] width 33 height 10
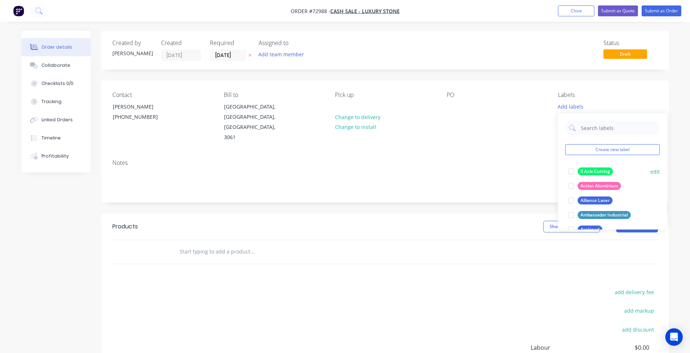
click at [572, 170] on div at bounding box center [571, 171] width 15 height 15
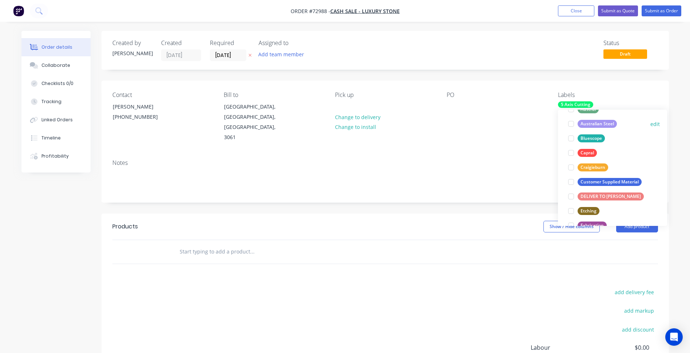
scroll to position [145, 0]
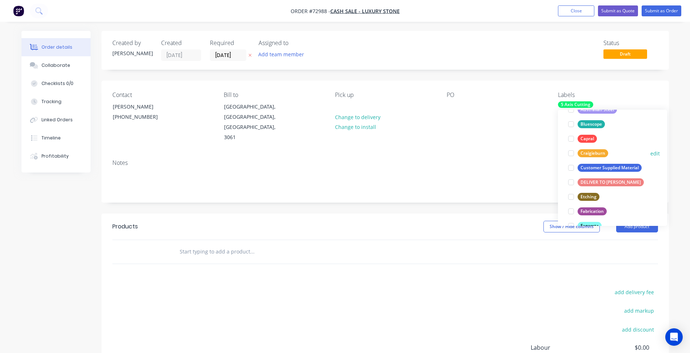
click at [572, 153] on div at bounding box center [571, 153] width 15 height 15
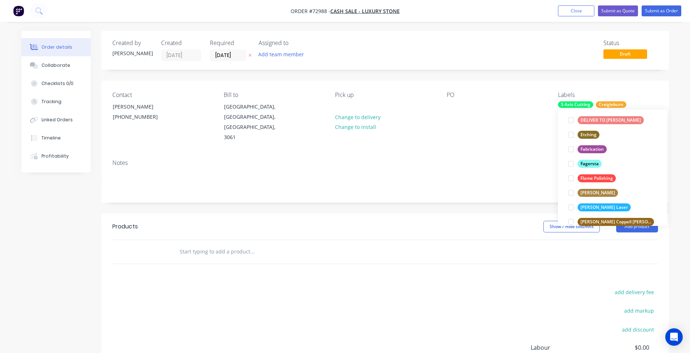
scroll to position [211, 0]
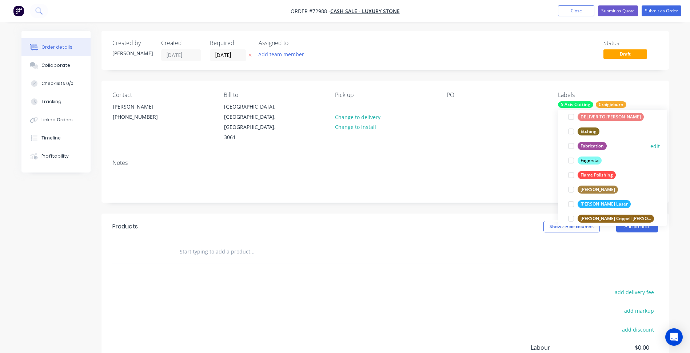
click at [570, 145] on div at bounding box center [571, 146] width 15 height 15
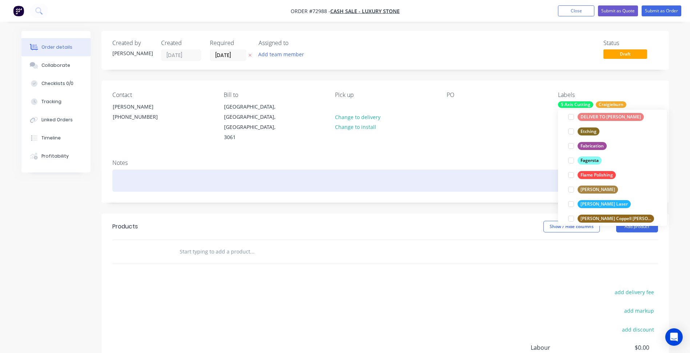
scroll to position [51, 0]
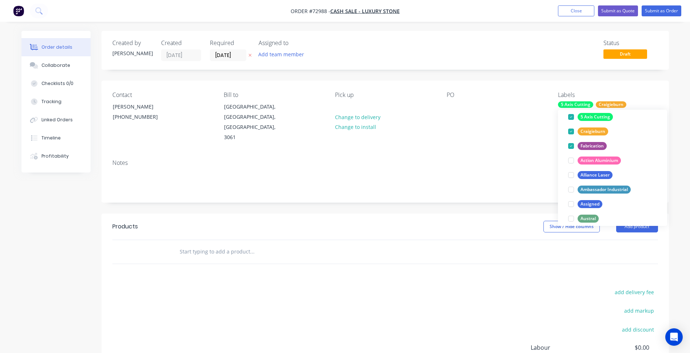
click at [461, 216] on header "Products Show / Hide columns Add product" at bounding box center [384, 227] width 567 height 26
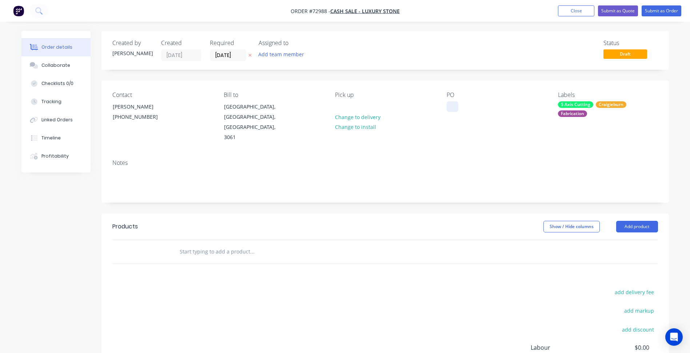
click at [446, 107] on div "Contact Jatinder Kharai (03) 9359 5922 Bill to CAMPBELLFIELD, Victoria, Austral…" at bounding box center [384, 117] width 567 height 73
click at [579, 9] on button "Close" at bounding box center [576, 10] width 36 height 11
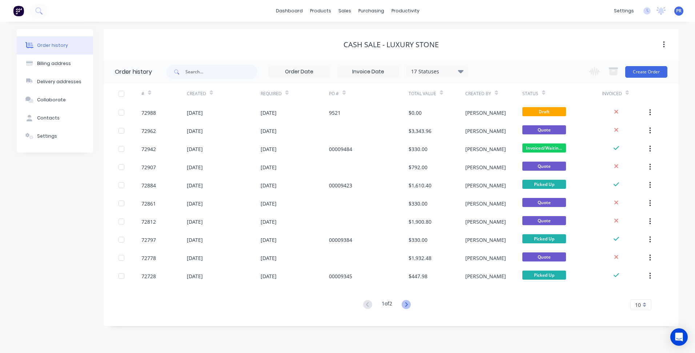
click at [409, 305] on icon at bounding box center [406, 304] width 9 height 9
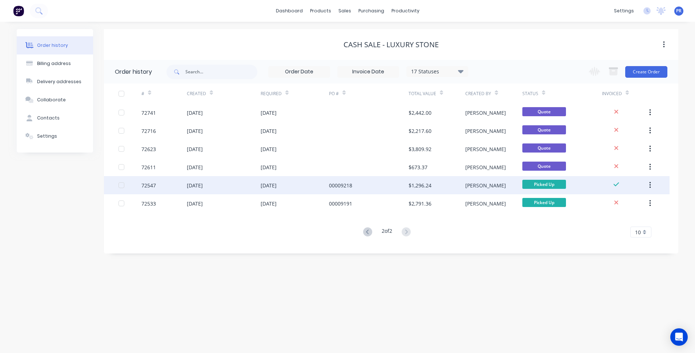
click at [225, 185] on div "11 Jul 2025" at bounding box center [224, 185] width 74 height 18
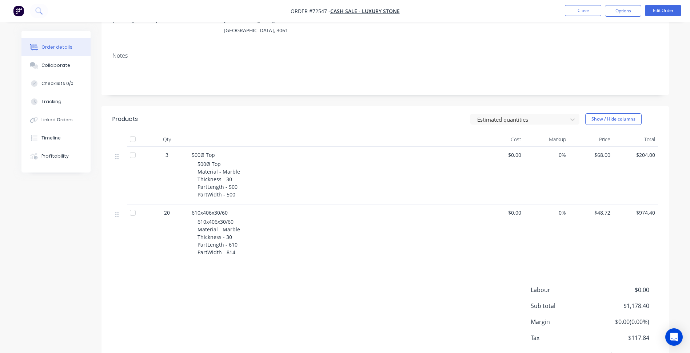
scroll to position [109, 0]
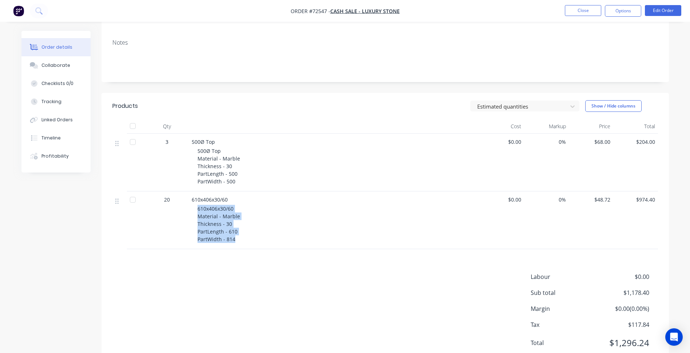
drag, startPoint x: 236, startPoint y: 232, endPoint x: 198, endPoint y: 202, distance: 48.4
click at [198, 205] on div "610x406x30/60 Material - Marble Thickness - 30 PartLength - 610 PartWidth - 814" at bounding box center [336, 224] width 279 height 38
copy span "610x406x30/60 Material - Marble Thickness - 30 PartLength - 610 PartWidth - 814"
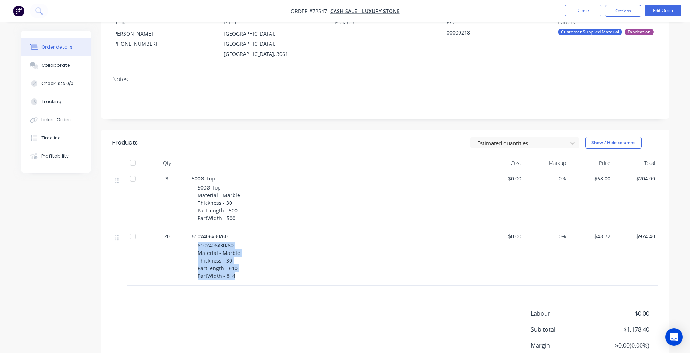
scroll to position [0, 0]
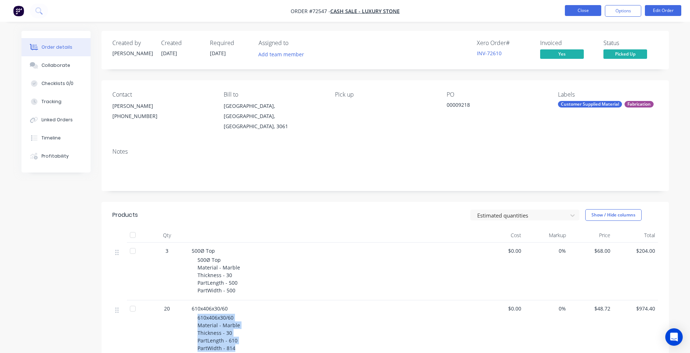
click at [586, 7] on button "Close" at bounding box center [583, 10] width 36 height 11
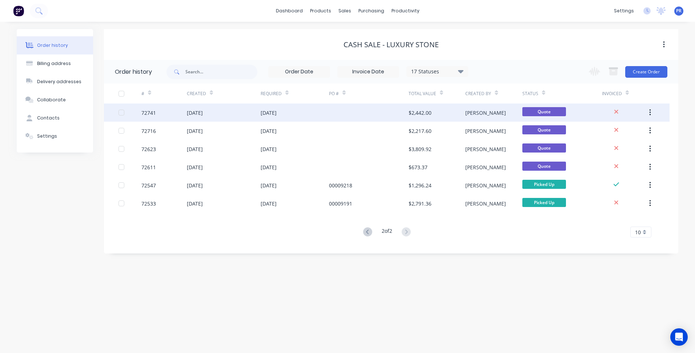
click at [249, 107] on div "21 Aug 2025" at bounding box center [224, 113] width 74 height 18
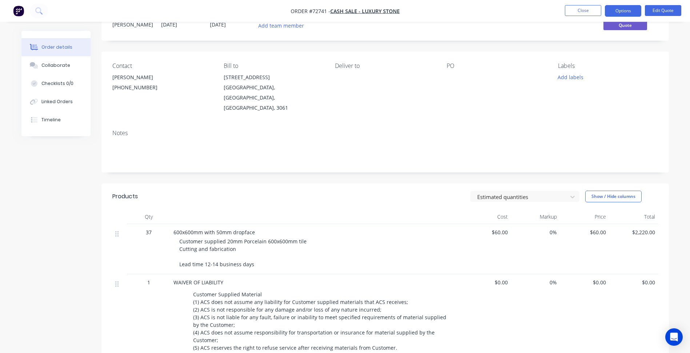
scroll to position [73, 0]
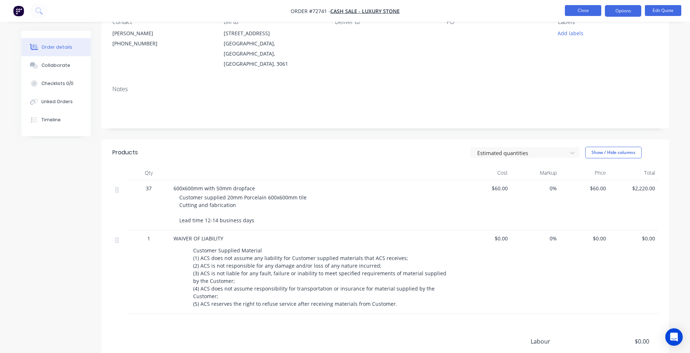
click at [586, 7] on button "Close" at bounding box center [583, 10] width 36 height 11
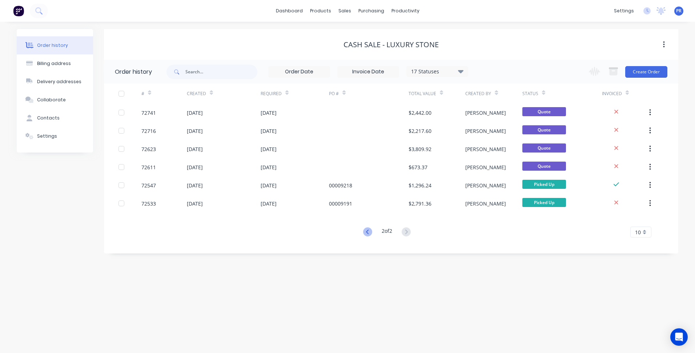
click at [363, 232] on icon at bounding box center [367, 232] width 9 height 9
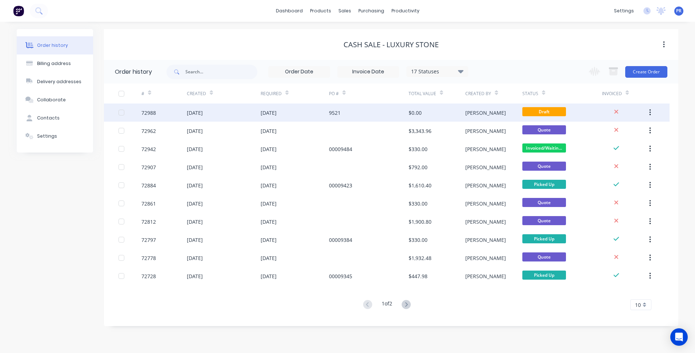
click at [234, 118] on div "14 Oct 2025" at bounding box center [224, 113] width 74 height 18
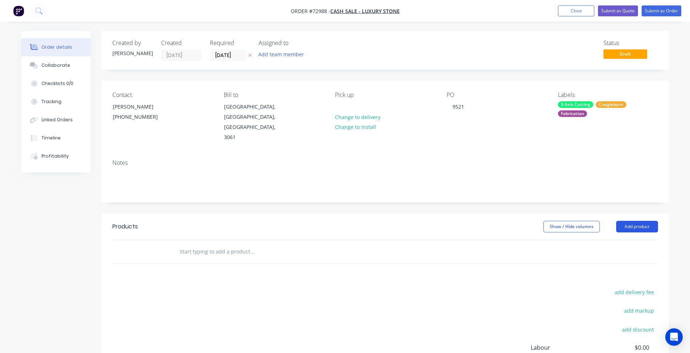
click at [638, 221] on button "Add product" at bounding box center [637, 227] width 42 height 12
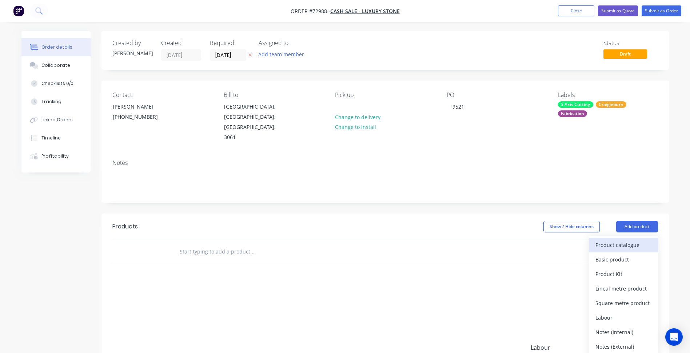
click at [623, 240] on div "Product catalogue" at bounding box center [623, 245] width 56 height 11
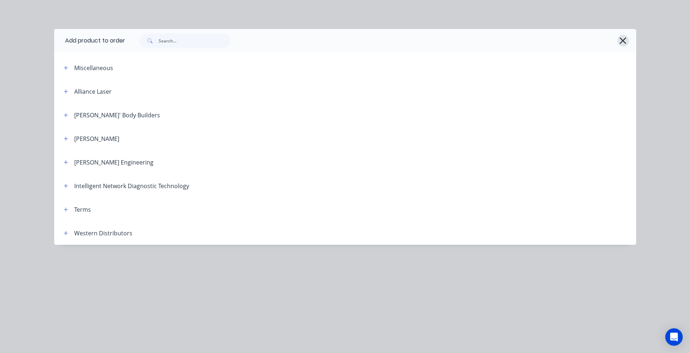
click at [620, 38] on icon "button" at bounding box center [623, 40] width 7 height 7
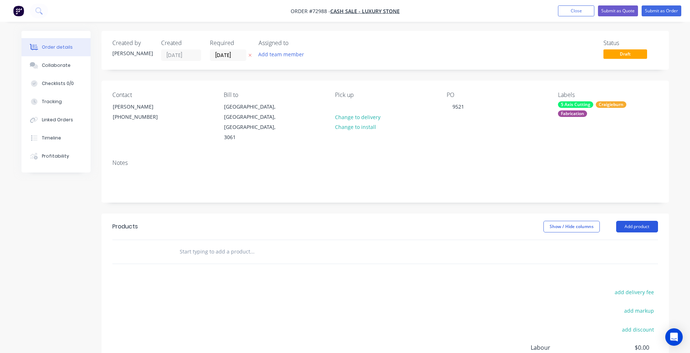
click at [638, 221] on button "Add product" at bounding box center [637, 227] width 42 height 12
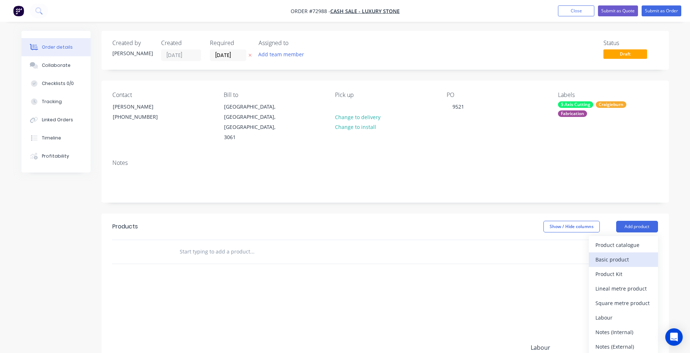
click at [626, 255] on div "Basic product" at bounding box center [623, 260] width 56 height 11
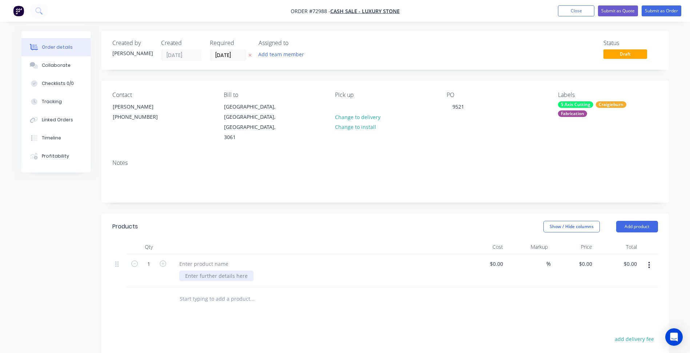
click at [219, 271] on div at bounding box center [216, 276] width 74 height 11
paste div
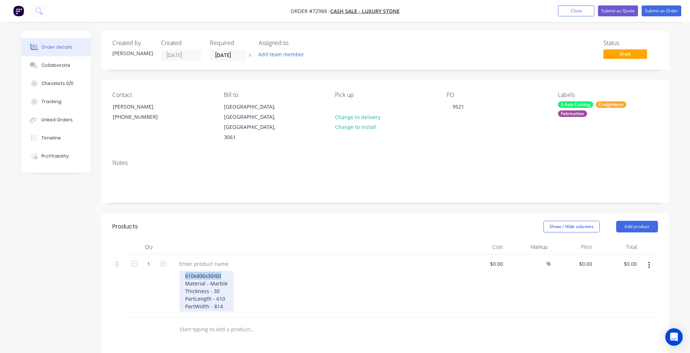
drag, startPoint x: 223, startPoint y: 258, endPoint x: 183, endPoint y: 254, distance: 40.2
click at [183, 271] on div "610x406x30/60 Material - Marble Thickness - 30 PartLength - 610 PartWidth - 814" at bounding box center [206, 291] width 54 height 41
copy div "610x406x30/60"
click at [193, 259] on div at bounding box center [203, 264] width 61 height 11
click at [195, 259] on div at bounding box center [203, 264] width 61 height 11
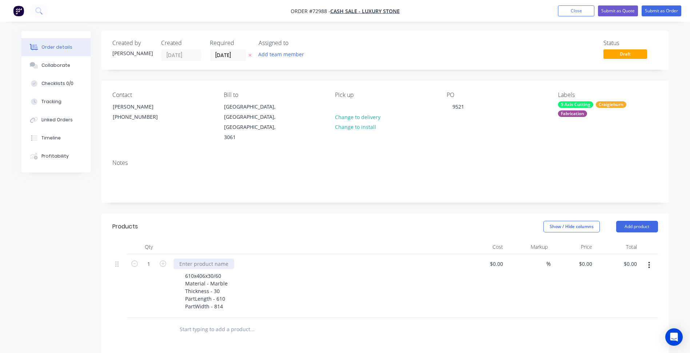
paste div
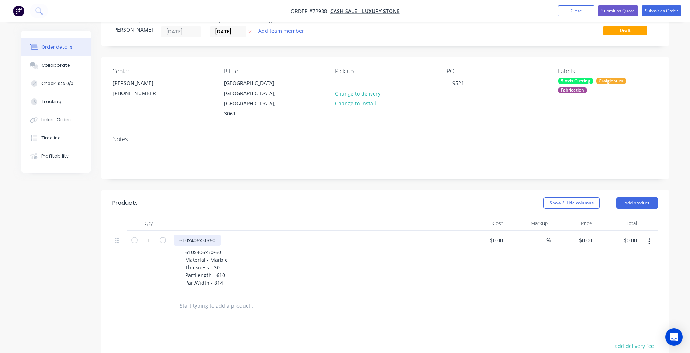
scroll to position [36, 0]
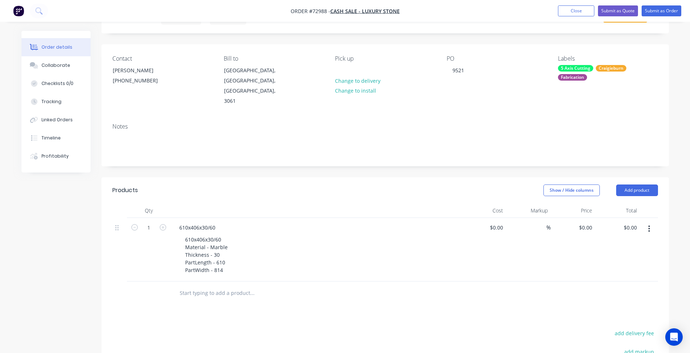
drag, startPoint x: 324, startPoint y: 292, endPoint x: 369, endPoint y: 281, distance: 46.7
click at [330, 292] on div "Products Show / Hide columns Add product Qty Cost Markup Price Total 1 610x406x…" at bounding box center [384, 328] width 567 height 303
click at [598, 218] on div "$0.00 $0.00" at bounding box center [617, 250] width 45 height 64
click at [589, 223] on input "0" at bounding box center [586, 228] width 17 height 11
type input "$0.00"
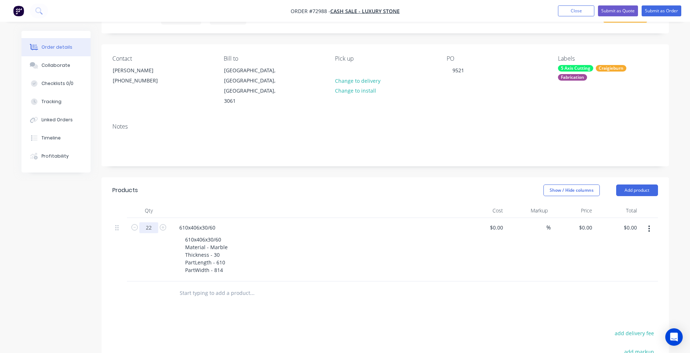
type input "22"
click at [576, 10] on button "Close" at bounding box center [576, 10] width 36 height 11
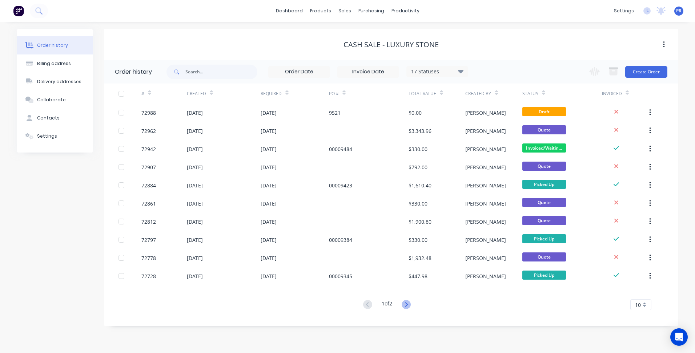
click at [409, 305] on icon at bounding box center [406, 304] width 9 height 9
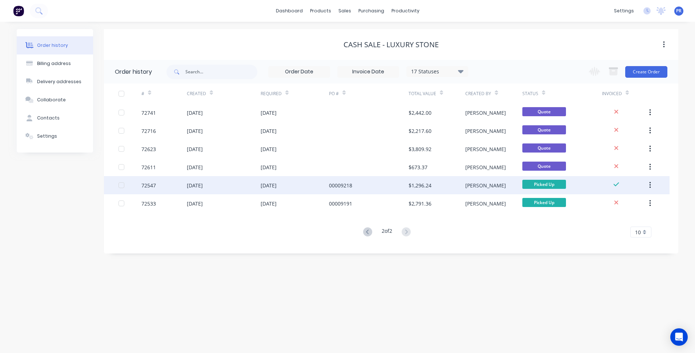
click at [343, 183] on div "00009218" at bounding box center [340, 186] width 23 height 8
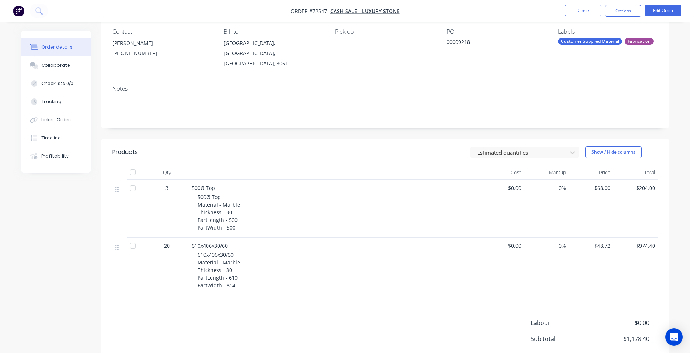
scroll to position [73, 0]
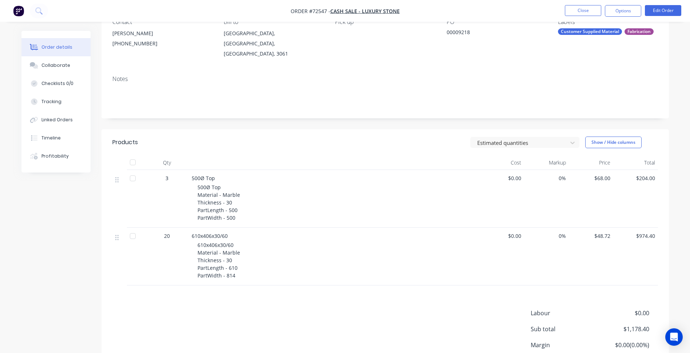
click at [603, 175] on span "$68.00" at bounding box center [591, 179] width 39 height 8
click at [601, 233] on div "$48.72" at bounding box center [591, 257] width 45 height 58
copy span "48.72"
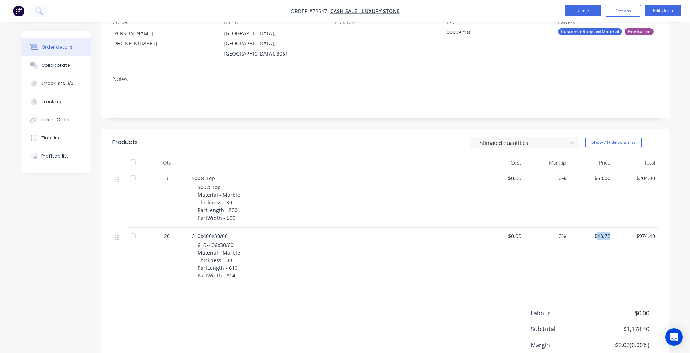
click at [584, 12] on button "Close" at bounding box center [583, 10] width 36 height 11
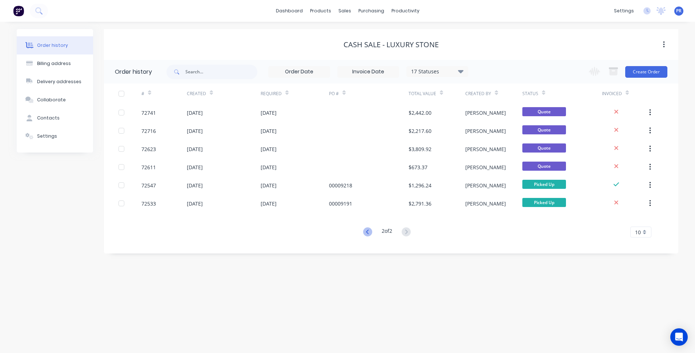
click at [369, 230] on icon at bounding box center [367, 232] width 9 height 9
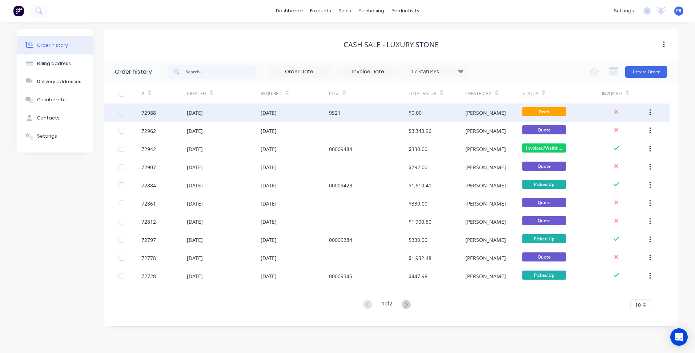
click at [337, 113] on div "9521" at bounding box center [335, 113] width 12 height 8
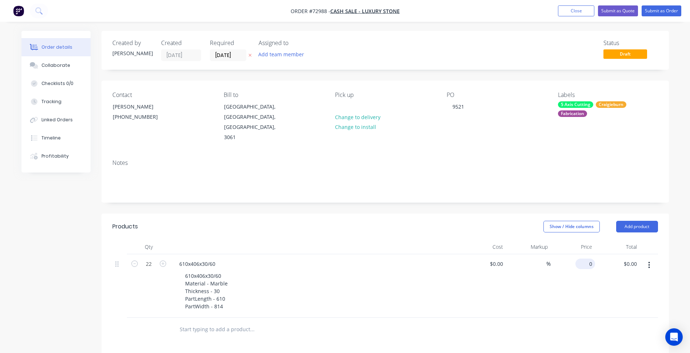
click at [586, 259] on input "0" at bounding box center [586, 264] width 17 height 11
paste input "48.72"
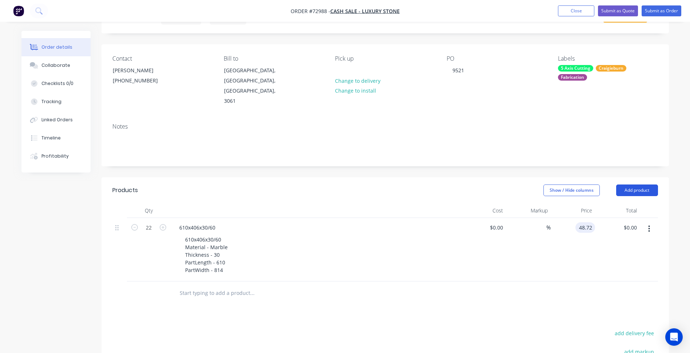
type input "$48.72"
type input "$1,071.84"
click at [647, 185] on button "Add product" at bounding box center [637, 191] width 42 height 12
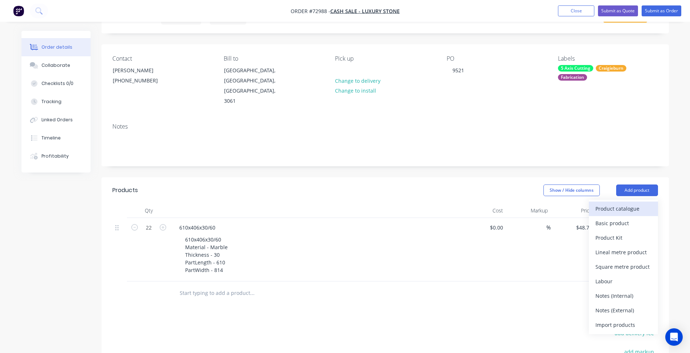
click at [620, 204] on div "Product catalogue" at bounding box center [623, 209] width 56 height 11
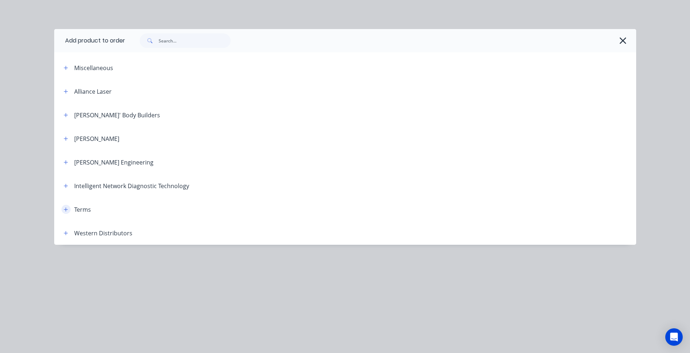
click at [69, 206] on button "button" at bounding box center [65, 209] width 9 height 9
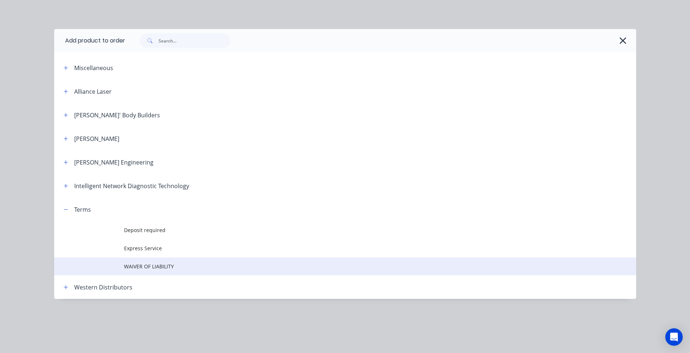
click at [146, 266] on span "WAIVER OF LIABILITY" at bounding box center [328, 267] width 409 height 8
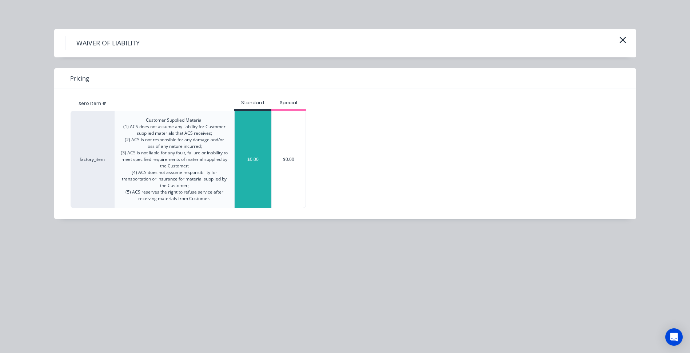
click at [251, 163] on div "$0.00" at bounding box center [253, 159] width 37 height 97
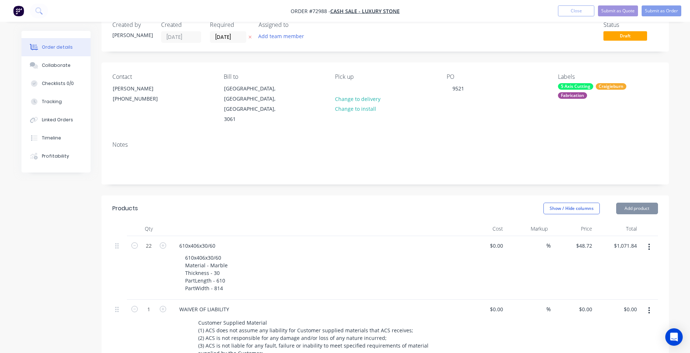
scroll to position [0, 0]
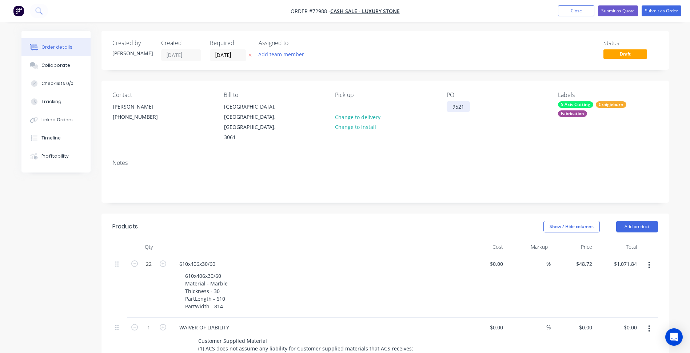
click at [456, 108] on div "9521" at bounding box center [458, 106] width 23 height 11
click at [456, 104] on div "9521" at bounding box center [458, 106] width 23 height 11
paste div
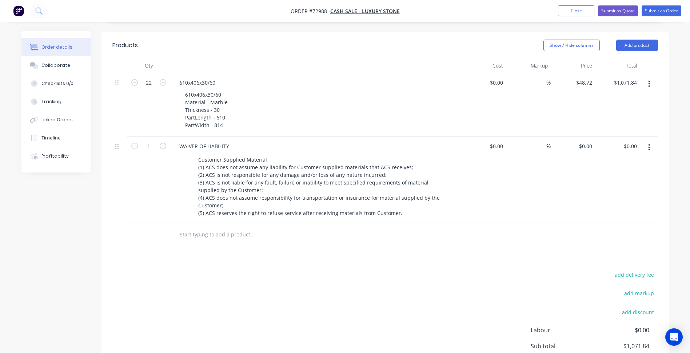
scroll to position [182, 0]
drag, startPoint x: 385, startPoint y: 259, endPoint x: 273, endPoint y: 123, distance: 176.2
click at [381, 270] on div "add delivery fee add markup add discount Labour $0.00 Sub total $1,071.84 Margi…" at bounding box center [384, 340] width 545 height 140
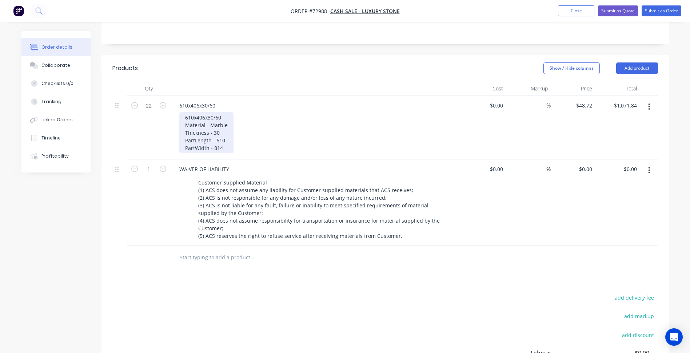
scroll to position [145, 0]
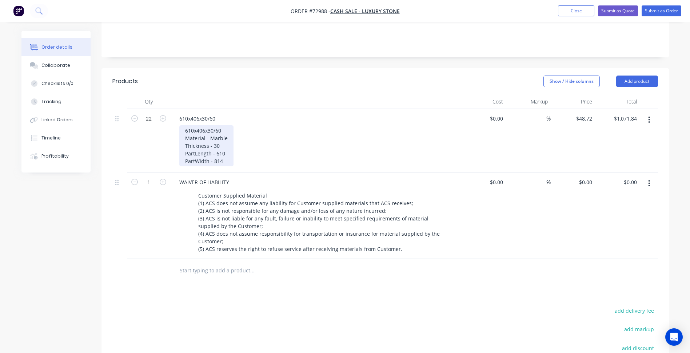
click at [223, 143] on div "610x406x30/60 Material - Marble Thickness - 30 PartLength - 610 PartWidth - 814" at bounding box center [206, 145] width 54 height 41
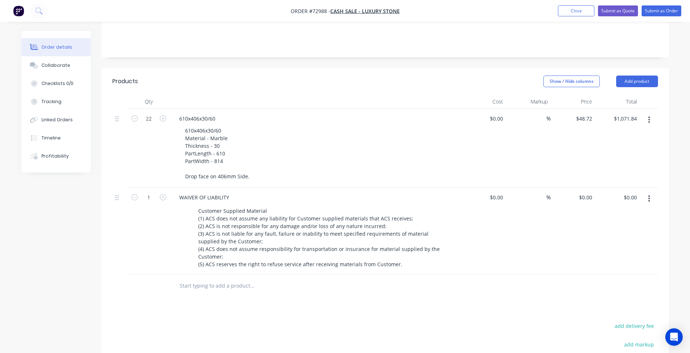
click at [175, 275] on div at bounding box center [302, 287] width 262 height 24
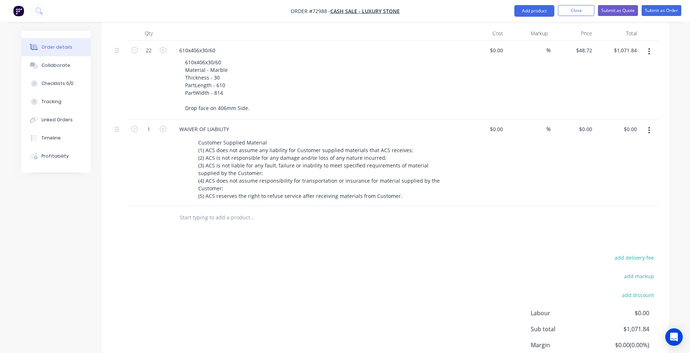
scroll to position [218, 0]
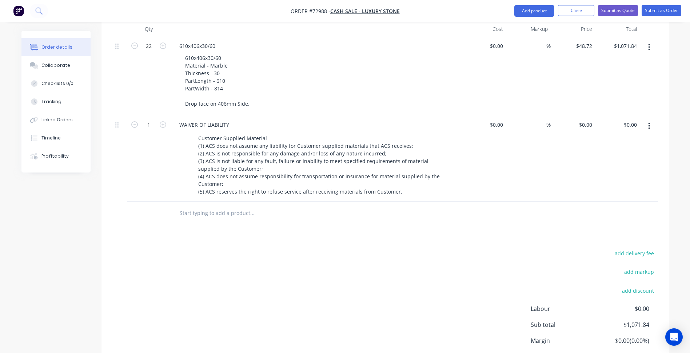
click at [326, 282] on div "add delivery fee add markup add discount Labour $0.00 Sub total $1,071.84 Margi…" at bounding box center [384, 319] width 545 height 140
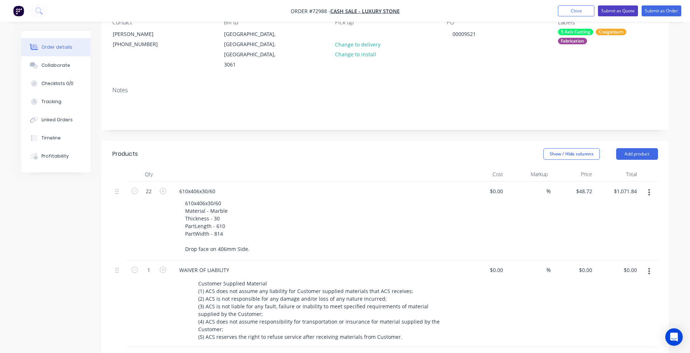
click at [617, 9] on button "Submit as Quote" at bounding box center [618, 10] width 40 height 11
type input "$48.72"
type input "$1,071.84"
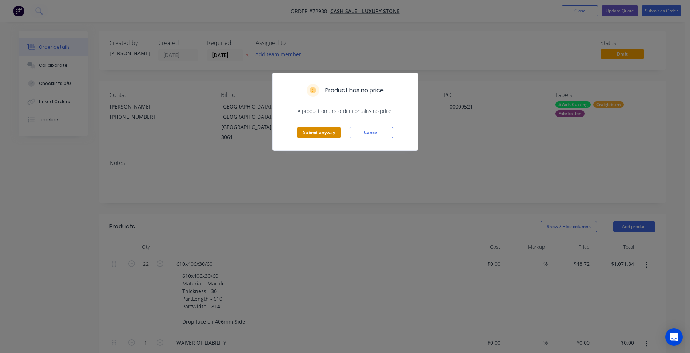
click at [316, 131] on button "Submit anyway" at bounding box center [319, 132] width 44 height 11
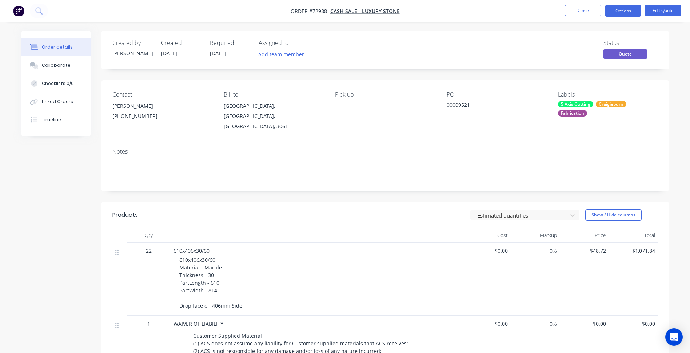
drag, startPoint x: 626, startPoint y: 14, endPoint x: 623, endPoint y: 17, distance: 4.9
click at [626, 14] on button "Options" at bounding box center [623, 11] width 36 height 12
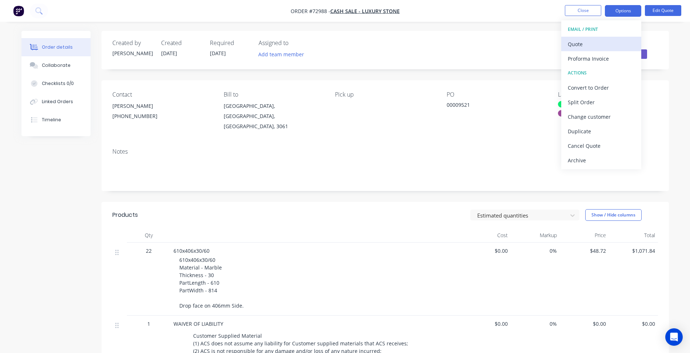
click at [582, 44] on div "Quote" at bounding box center [601, 44] width 67 height 11
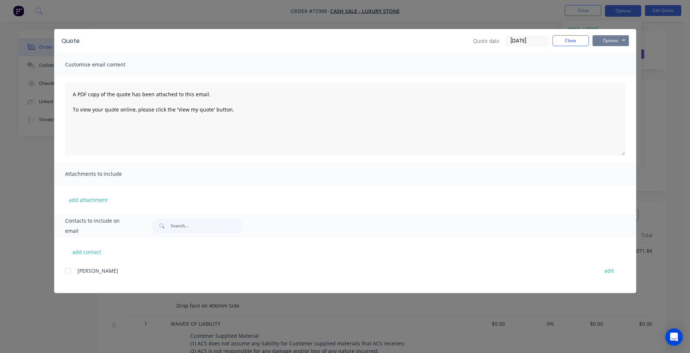
click at [609, 43] on button "Options" at bounding box center [610, 40] width 36 height 11
click at [608, 51] on button "Preview" at bounding box center [615, 54] width 47 height 12
click at [571, 42] on button "Close" at bounding box center [570, 40] width 36 height 11
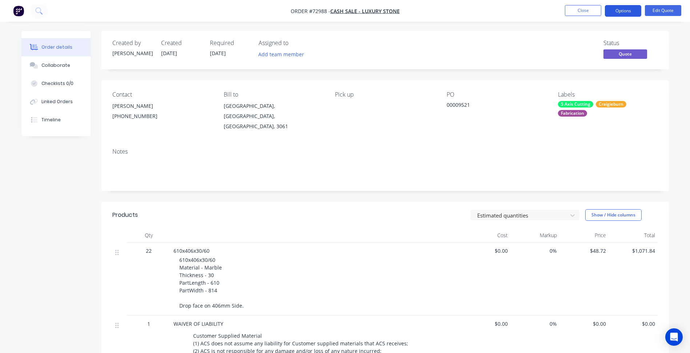
click at [623, 9] on button "Options" at bounding box center [623, 11] width 36 height 12
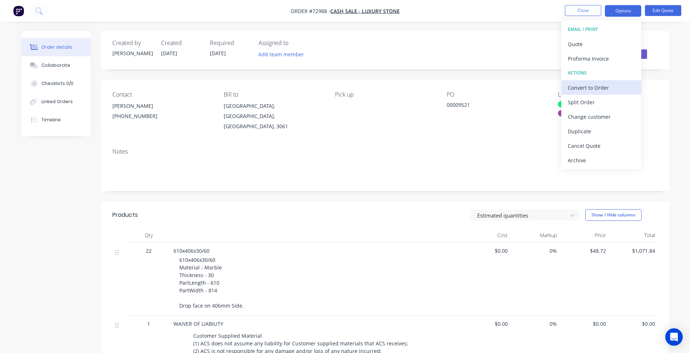
click at [590, 88] on div "Convert to Order" at bounding box center [601, 88] width 67 height 11
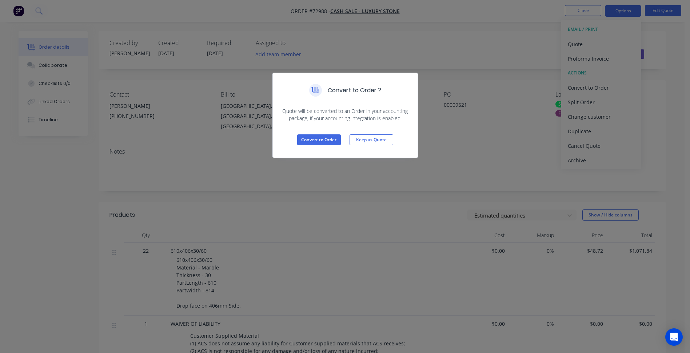
click at [323, 133] on div "Convert to Order Keep as Quote" at bounding box center [345, 140] width 145 height 36
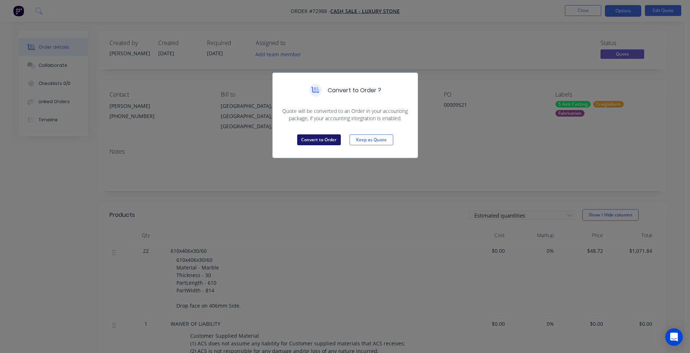
click at [325, 141] on button "Convert to Order" at bounding box center [319, 140] width 44 height 11
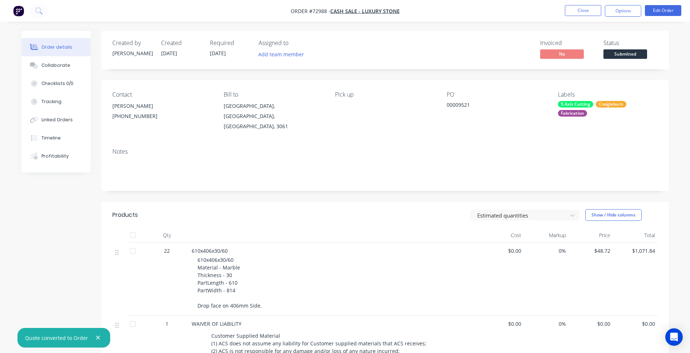
click at [625, 56] on span "Submitted" at bounding box center [625, 53] width 44 height 9
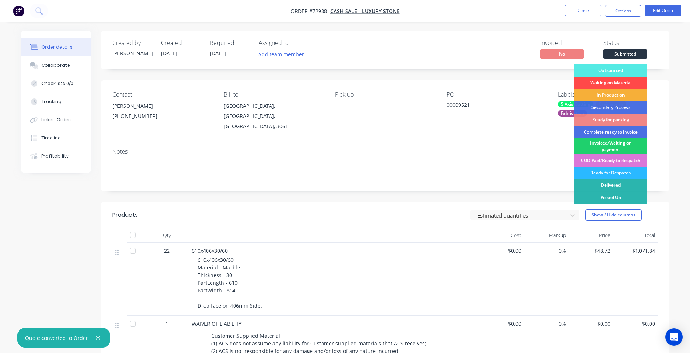
click at [612, 85] on div "Waiting on Material" at bounding box center [610, 83] width 73 height 12
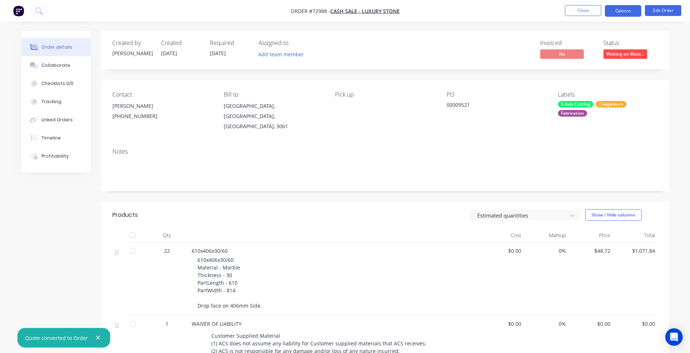
click at [629, 9] on button "Options" at bounding box center [623, 11] width 36 height 12
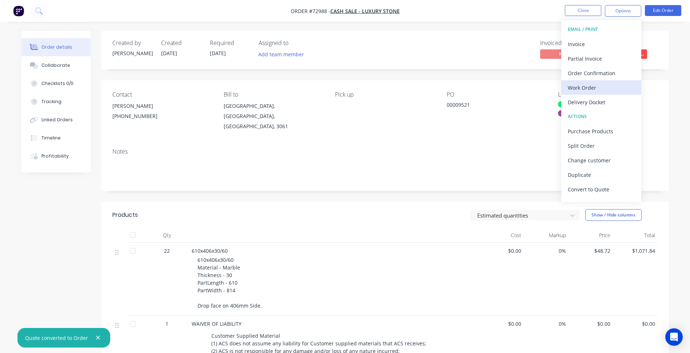
click at [594, 89] on div "Work Order" at bounding box center [601, 88] width 67 height 11
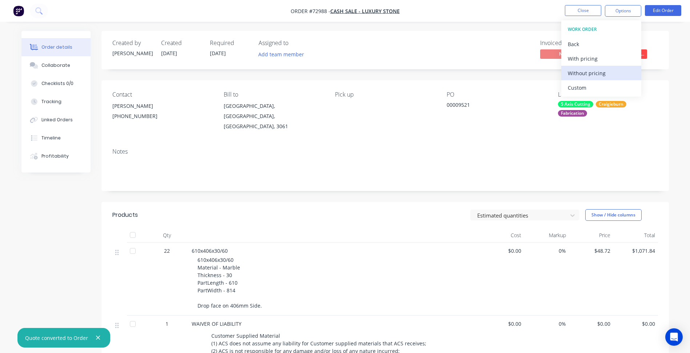
click at [589, 72] on div "Without pricing" at bounding box center [601, 73] width 67 height 11
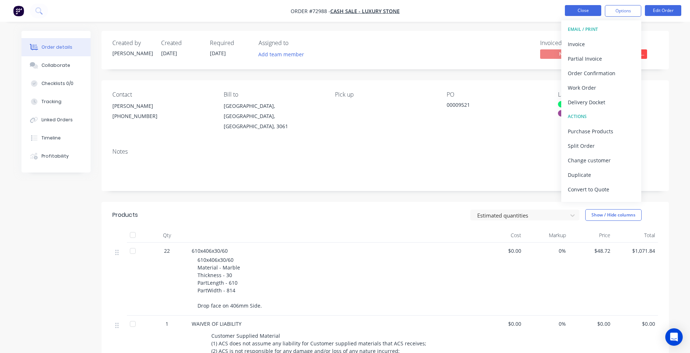
click at [583, 9] on button "Close" at bounding box center [583, 10] width 36 height 11
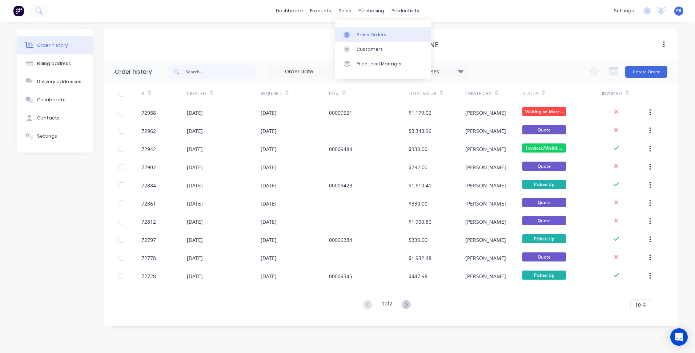
click at [371, 35] on div "Sales Orders" at bounding box center [372, 35] width 30 height 7
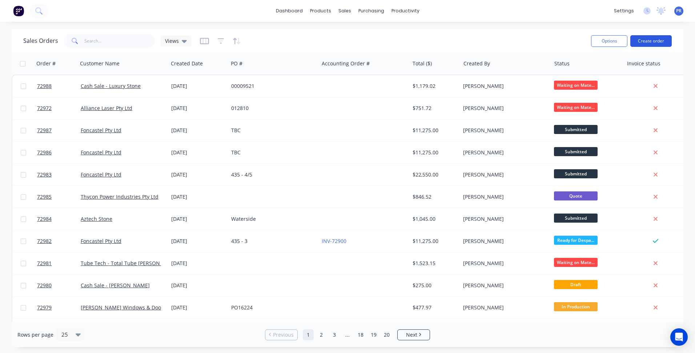
click at [650, 41] on button "Create order" at bounding box center [650, 41] width 41 height 12
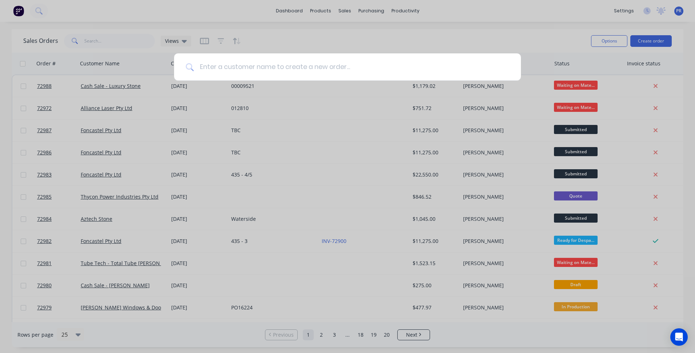
click at [232, 68] on input at bounding box center [352, 66] width 316 height 27
click at [238, 66] on input at bounding box center [352, 66] width 316 height 27
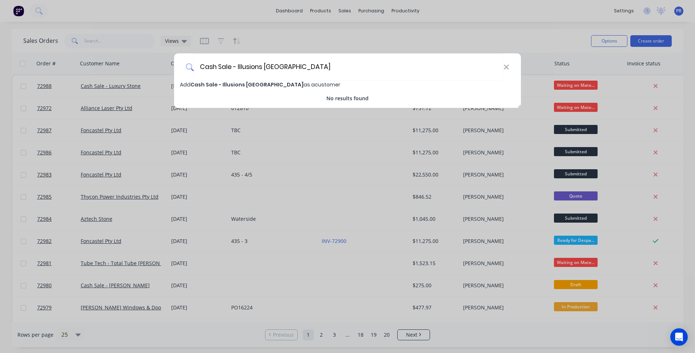
type input "Cash Sale - Illusions Australia"
click at [288, 82] on span "Add Cash Sale - Illusions Australia as a customer" at bounding box center [260, 84] width 160 height 7
select select "AU"
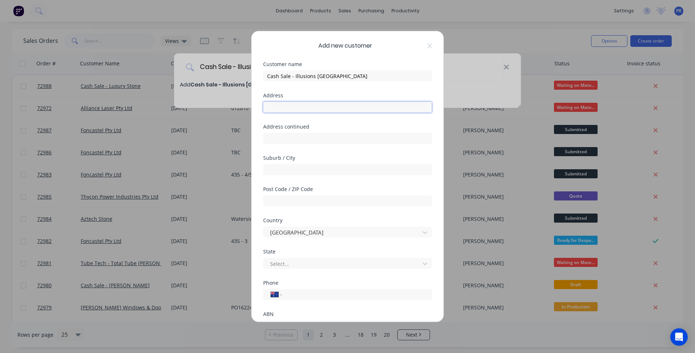
click at [283, 107] on input "text" at bounding box center [347, 107] width 169 height 11
type input "271 Ingles Street"
type input "Port Melbourne"
type input "3207"
type input "vic"
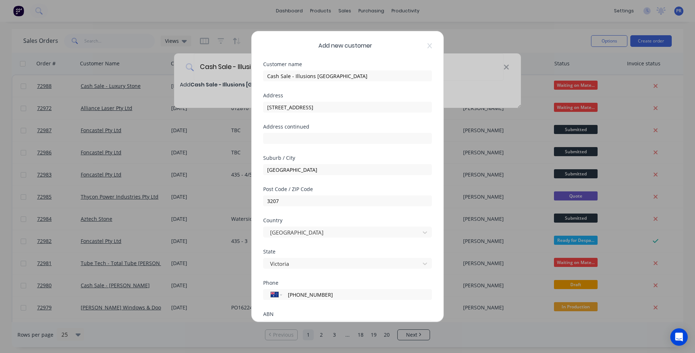
type input "(03) 9646 5425"
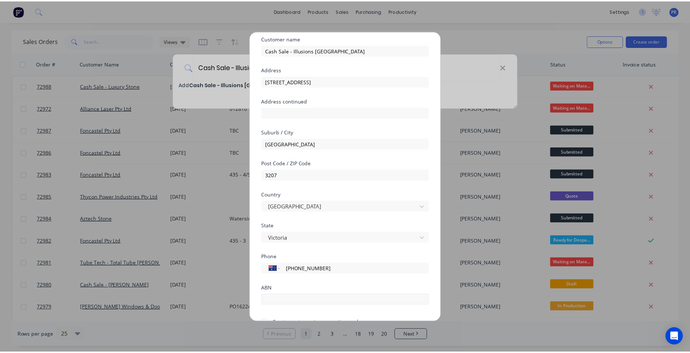
scroll to position [64, 0]
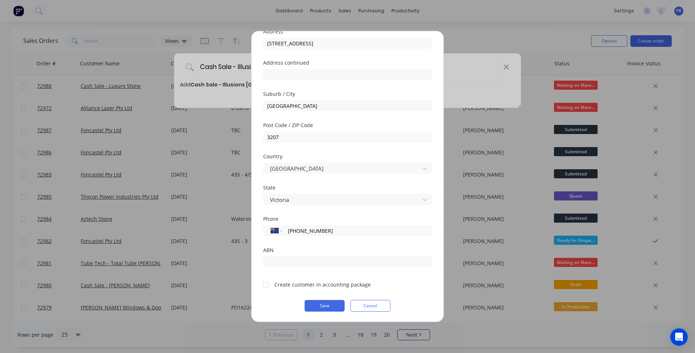
click at [265, 286] on div at bounding box center [266, 285] width 15 height 15
click at [320, 306] on button "Save" at bounding box center [325, 306] width 40 height 12
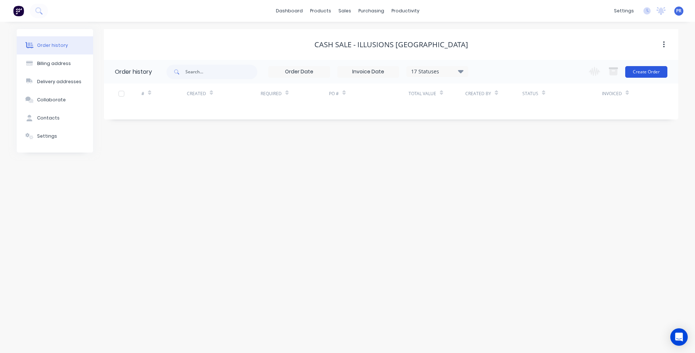
click at [646, 71] on button "Create Order" at bounding box center [646, 72] width 42 height 12
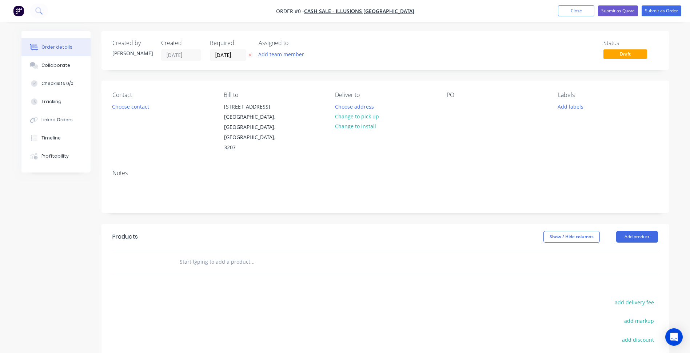
drag, startPoint x: 634, startPoint y: 223, endPoint x: 631, endPoint y: 232, distance: 9.5
click at [634, 224] on header "Products Show / Hide columns Add product" at bounding box center [384, 237] width 567 height 26
click at [634, 231] on button "Add product" at bounding box center [637, 237] width 42 height 12
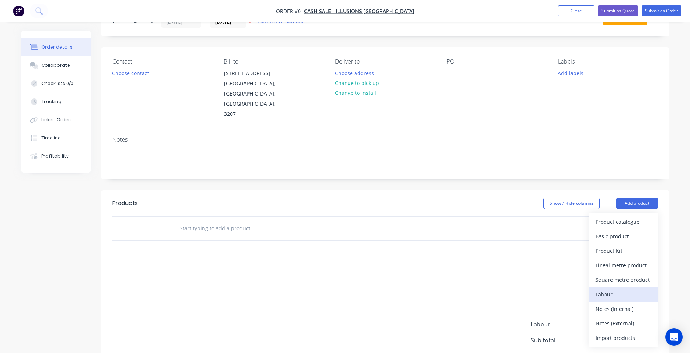
scroll to position [86, 0]
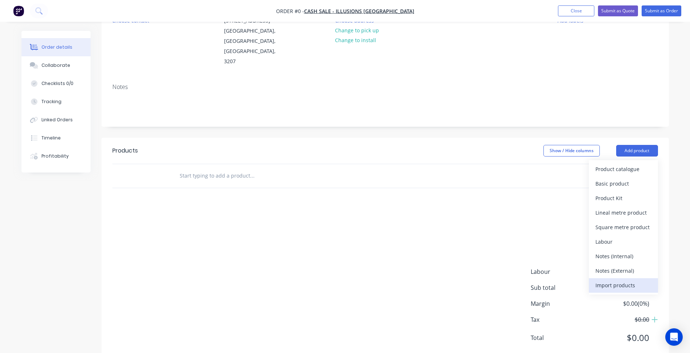
click at [615, 280] on div "Import products" at bounding box center [623, 285] width 56 height 11
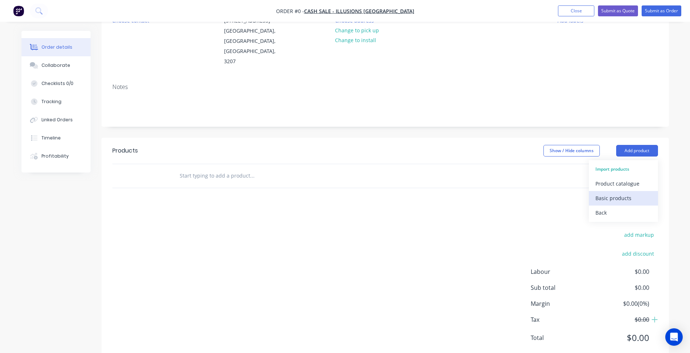
click at [609, 193] on div "Basic products" at bounding box center [623, 198] width 56 height 11
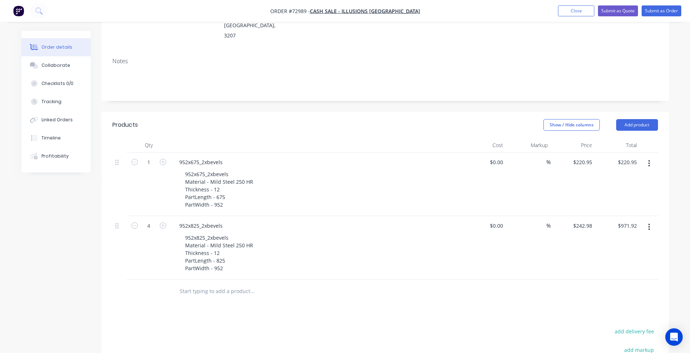
scroll to position [109, 0]
click at [459, 122] on div "Show / Hide columns Add product" at bounding box center [442, 128] width 429 height 12
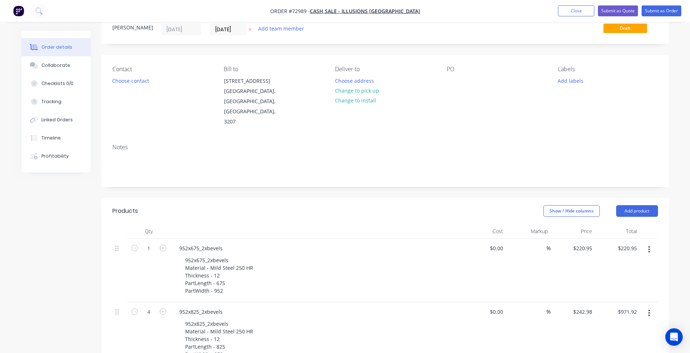
scroll to position [9, 0]
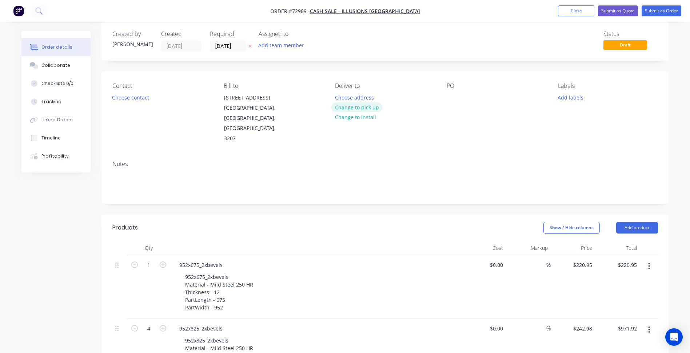
click at [355, 107] on button "Change to pick up" at bounding box center [357, 108] width 52 height 10
click at [223, 43] on input "14/10/25" at bounding box center [228, 46] width 36 height 11
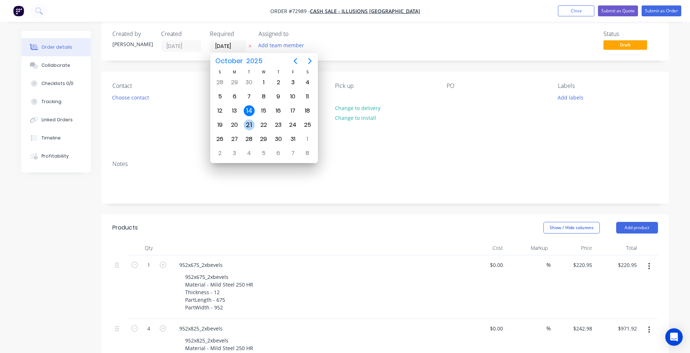
click at [248, 120] on div "21" at bounding box center [249, 125] width 11 height 11
type input "21/10/25"
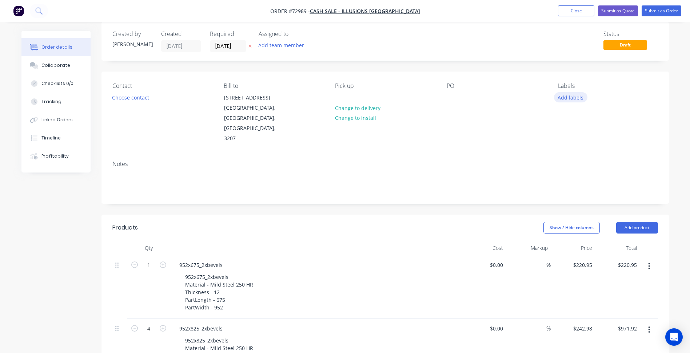
click at [559, 102] on button "Add labels" at bounding box center [570, 97] width 33 height 10
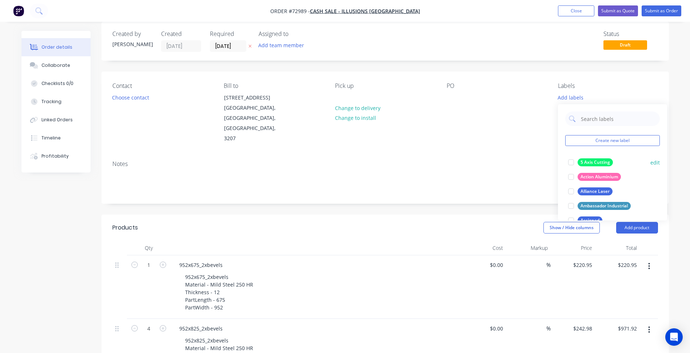
click at [568, 161] on div at bounding box center [571, 162] width 15 height 15
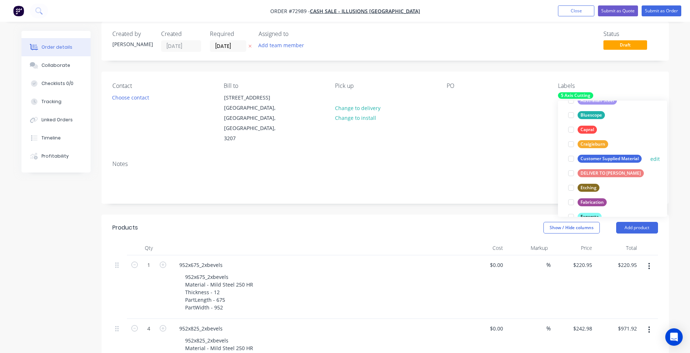
click at [571, 158] on div at bounding box center [571, 159] width 15 height 15
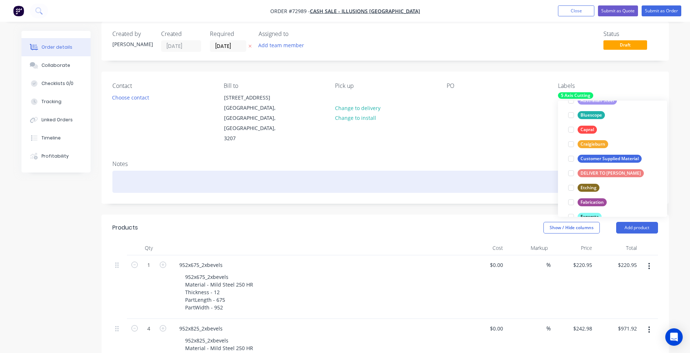
scroll to position [15, 0]
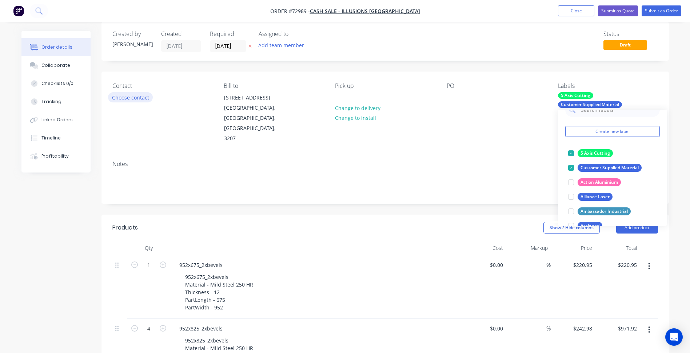
click at [150, 100] on button "Choose contact" at bounding box center [130, 97] width 45 height 10
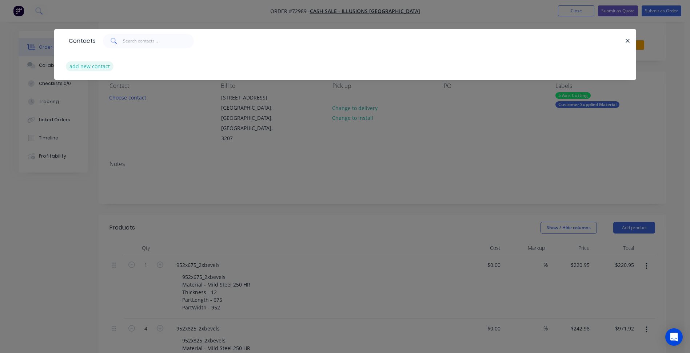
click at [92, 66] on button "add new contact" at bounding box center [90, 66] width 48 height 10
select select "AU"
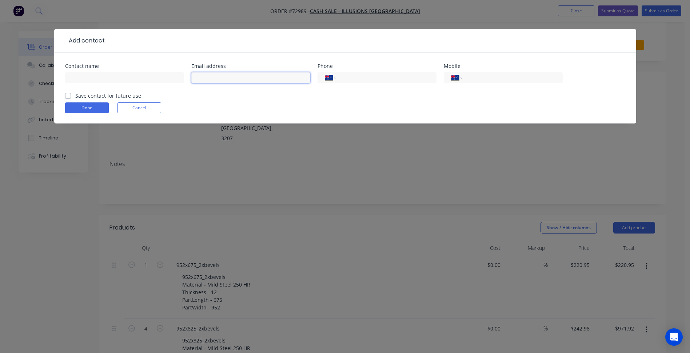
click at [223, 81] on input "text" at bounding box center [250, 77] width 119 height 11
paste input "'staff@illusionsaustralia.com'"
click at [134, 82] on input "text" at bounding box center [124, 77] width 119 height 11
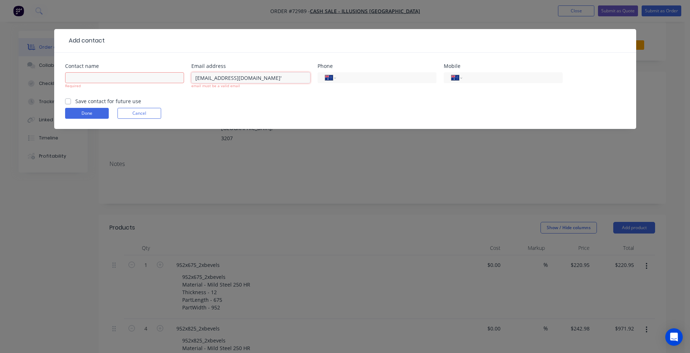
click at [197, 78] on input "'staff@illusionsaustralia.com'" at bounding box center [250, 77] width 119 height 11
click at [269, 79] on input "staff@illusionsaustralia.com'" at bounding box center [250, 77] width 119 height 11
type input "staff@illusionsaustralia.com"
click at [96, 81] on input "text" at bounding box center [124, 77] width 119 height 11
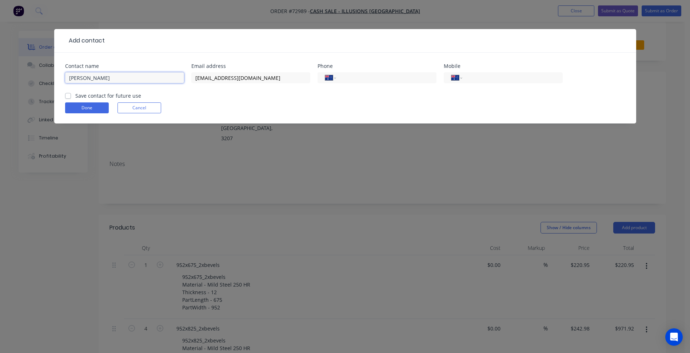
click at [97, 79] on input "Aidan" at bounding box center [124, 77] width 119 height 11
type input "Aidan McDonnell"
click at [365, 77] on input "tel" at bounding box center [384, 78] width 87 height 8
type input "0419 838 838"
click at [114, 96] on label "Save contact for future use" at bounding box center [108, 96] width 66 height 8
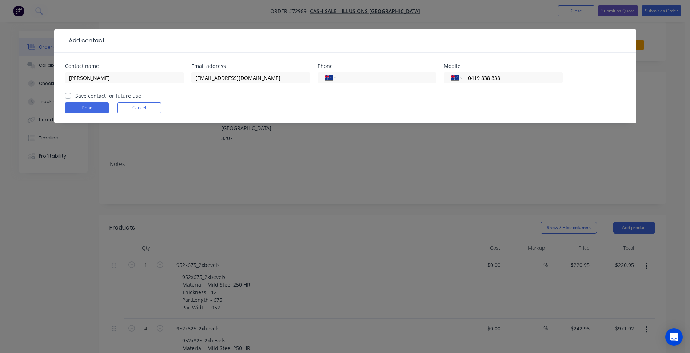
click at [71, 96] on input "Save contact for future use" at bounding box center [68, 95] width 6 height 7
checkbox input "true"
click at [75, 107] on button "Done" at bounding box center [87, 108] width 44 height 11
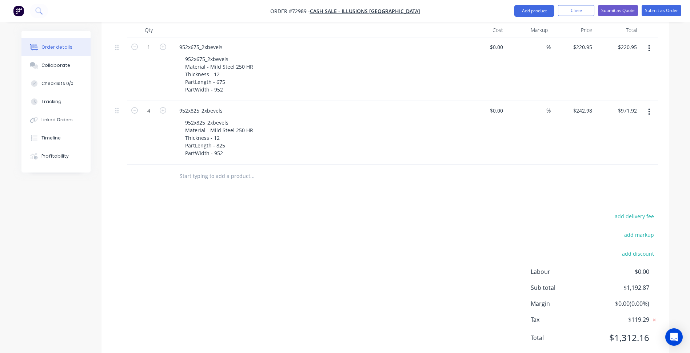
scroll to position [82, 0]
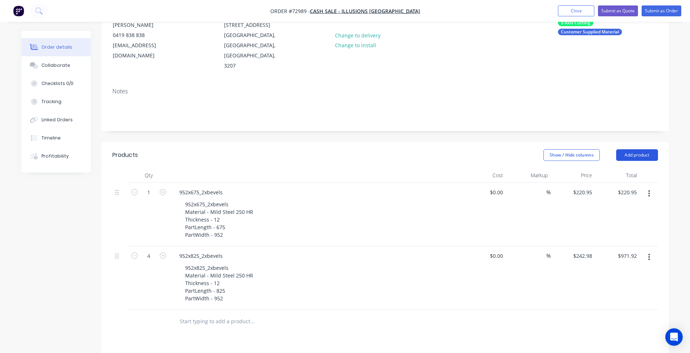
click at [637, 149] on button "Add product" at bounding box center [637, 155] width 42 height 12
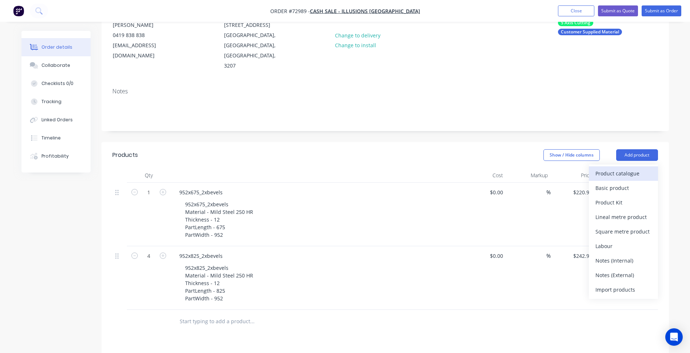
click at [618, 168] on div "Product catalogue" at bounding box center [623, 173] width 56 height 11
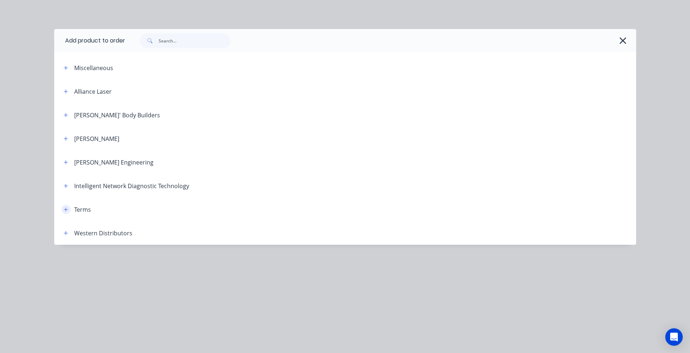
click at [65, 208] on icon "button" at bounding box center [66, 209] width 4 height 5
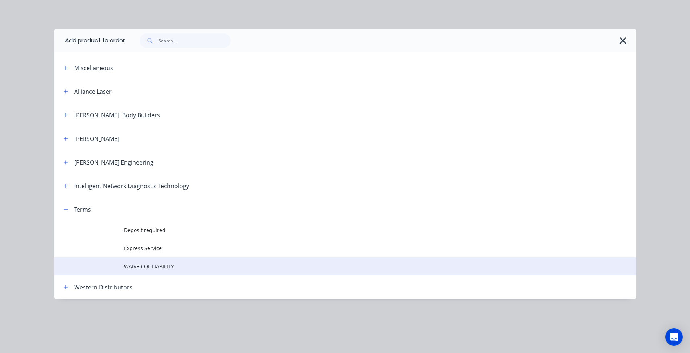
click at [145, 266] on span "WAIVER OF LIABILITY" at bounding box center [328, 267] width 409 height 8
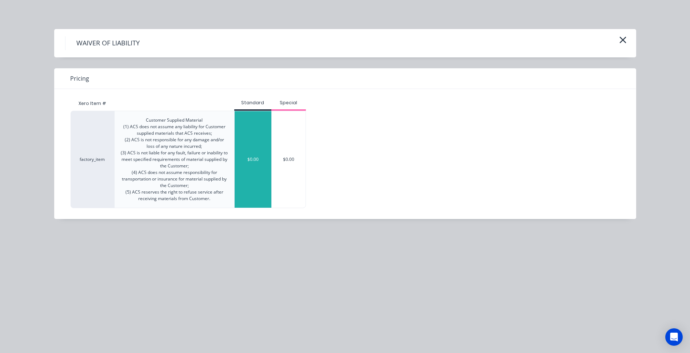
click at [251, 170] on div "$0.00" at bounding box center [253, 159] width 37 height 97
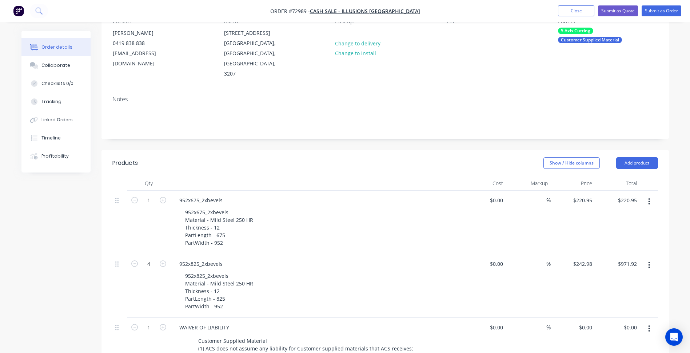
scroll to position [0, 0]
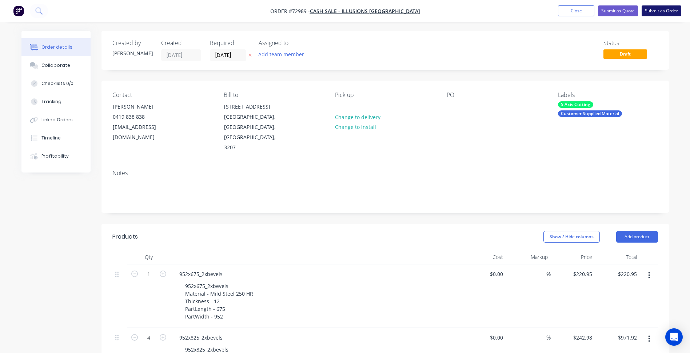
click at [662, 9] on button "Submit as Order" at bounding box center [661, 10] width 40 height 11
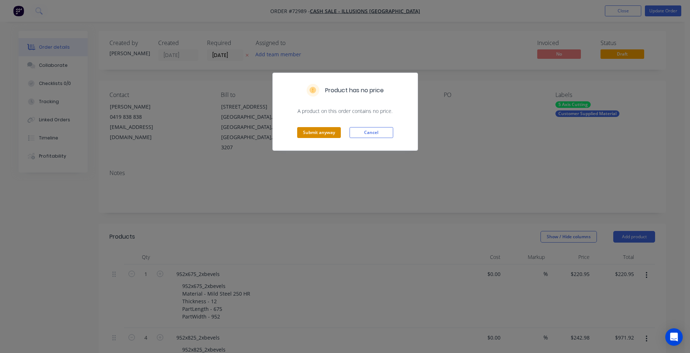
click at [316, 133] on button "Submit anyway" at bounding box center [319, 132] width 44 height 11
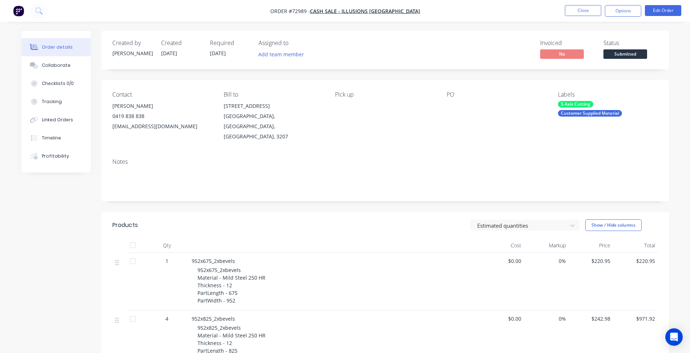
click at [625, 53] on span "Submitted" at bounding box center [625, 53] width 44 height 9
click at [588, 9] on button "Close" at bounding box center [583, 10] width 36 height 11
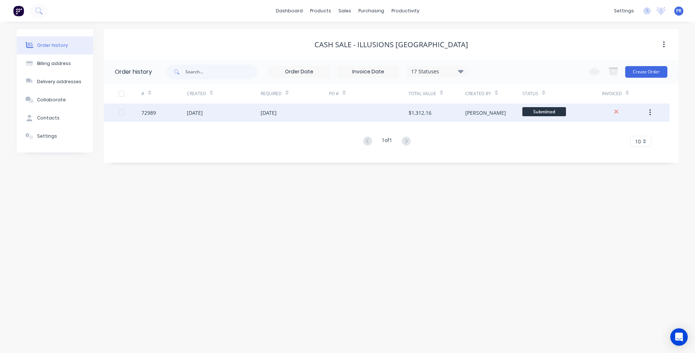
click at [413, 112] on div "$1,312.16" at bounding box center [420, 113] width 23 height 8
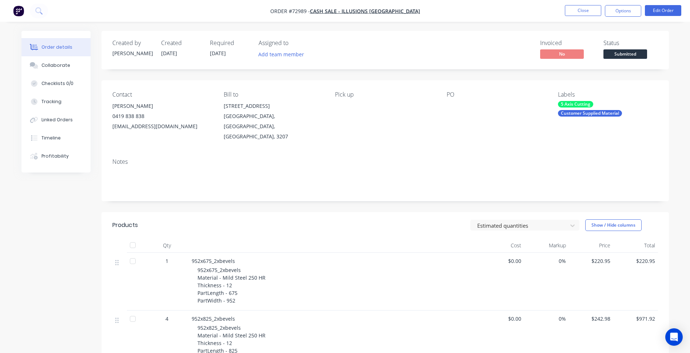
click at [627, 55] on span "Submitted" at bounding box center [625, 53] width 44 height 9
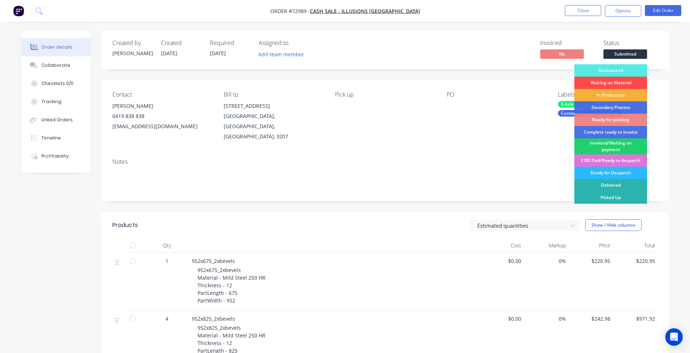
click at [605, 84] on div "Waiting on Material" at bounding box center [610, 83] width 73 height 12
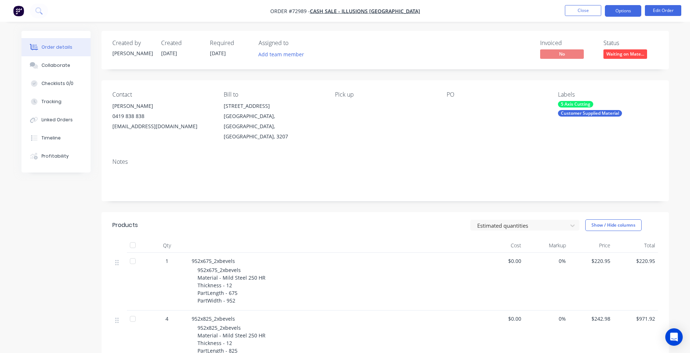
click at [624, 10] on button "Options" at bounding box center [623, 11] width 36 height 12
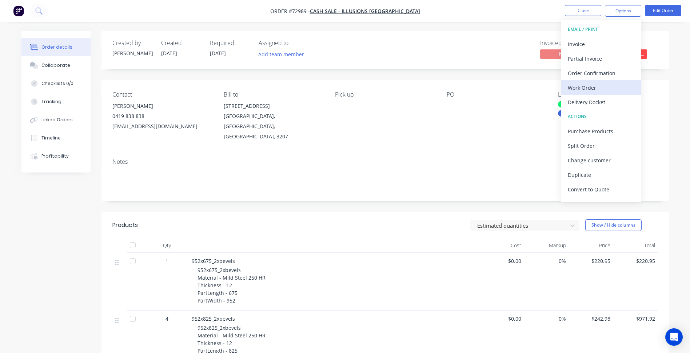
click at [602, 85] on div "Work Order" at bounding box center [601, 88] width 67 height 11
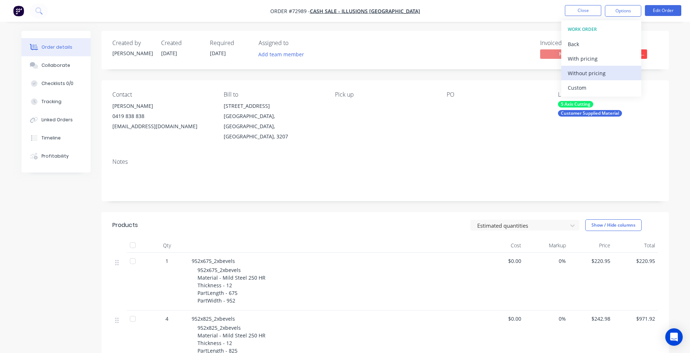
click at [597, 74] on div "Without pricing" at bounding box center [601, 73] width 67 height 11
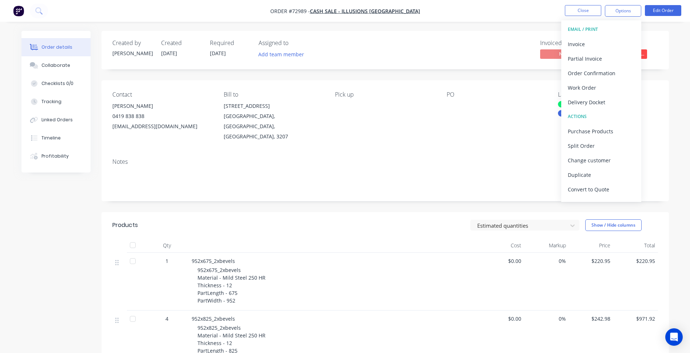
click at [171, 128] on div "staff@illusionsaustralia.com" at bounding box center [162, 126] width 100 height 10
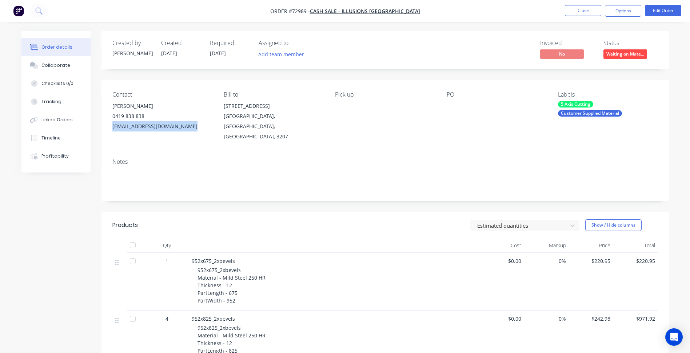
drag, startPoint x: 184, startPoint y: 128, endPoint x: 108, endPoint y: 128, distance: 76.0
click at [108, 128] on div "Contact Aidan McDonnell 0419 838 838 staff@illusionsaustralia.com Bill to 271 I…" at bounding box center [384, 116] width 567 height 72
copy div "staff@illusionsaustralia.com"
click at [584, 10] on button "Close" at bounding box center [583, 10] width 36 height 11
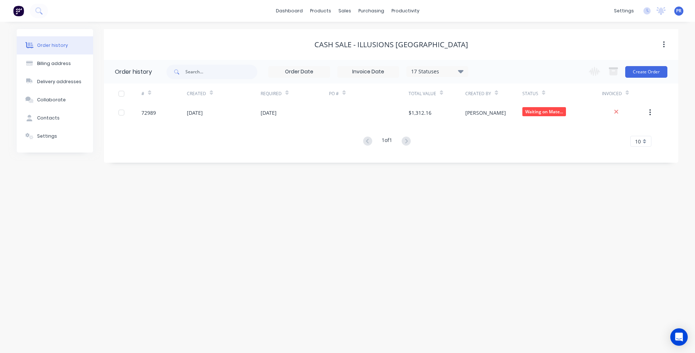
drag, startPoint x: 141, startPoint y: 221, endPoint x: 140, endPoint y: 230, distance: 9.2
click at [141, 221] on div "Order history Billing address Delivery addresses Collaborate Contacts Settings …" at bounding box center [347, 188] width 695 height 332
drag, startPoint x: 536, startPoint y: 16, endPoint x: 507, endPoint y: 42, distance: 38.9
click at [536, 16] on div "dashboard products sales purchasing productivity dashboard products Product Cat…" at bounding box center [347, 11] width 695 height 22
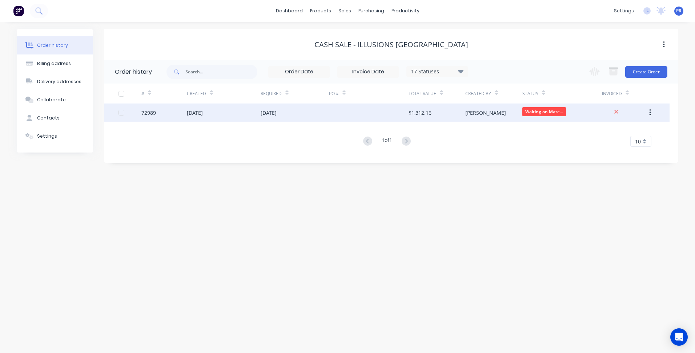
click at [497, 112] on div "Patrick" at bounding box center [493, 113] width 57 height 18
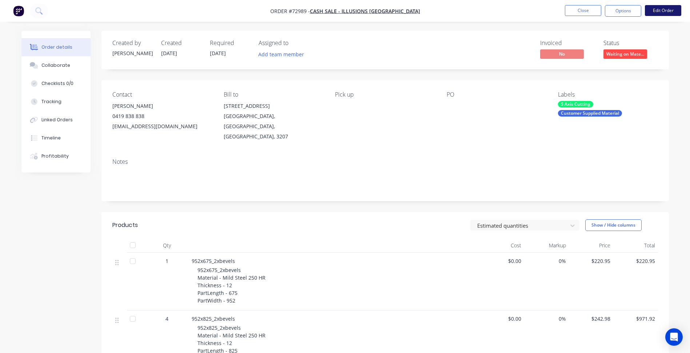
click at [657, 15] on button "Edit Order" at bounding box center [663, 10] width 36 height 11
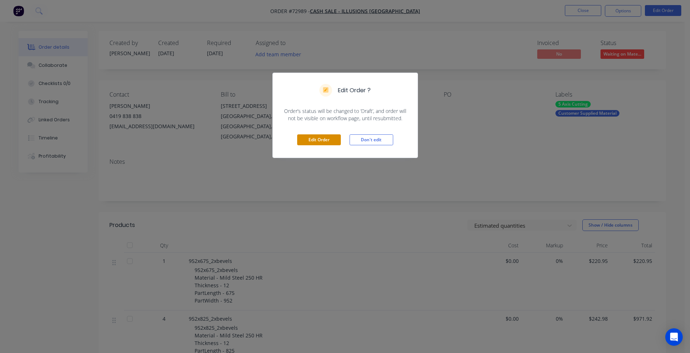
click at [309, 143] on button "Edit Order" at bounding box center [319, 140] width 44 height 11
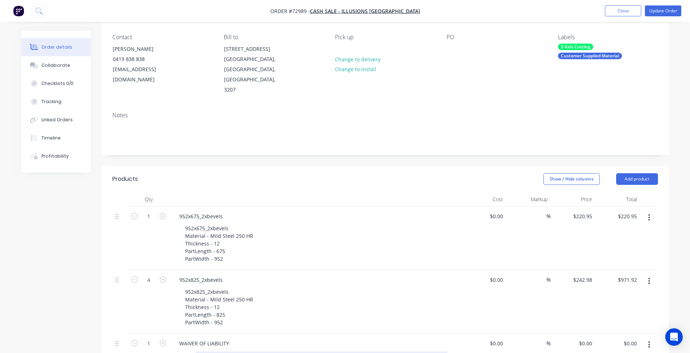
scroll to position [145, 0]
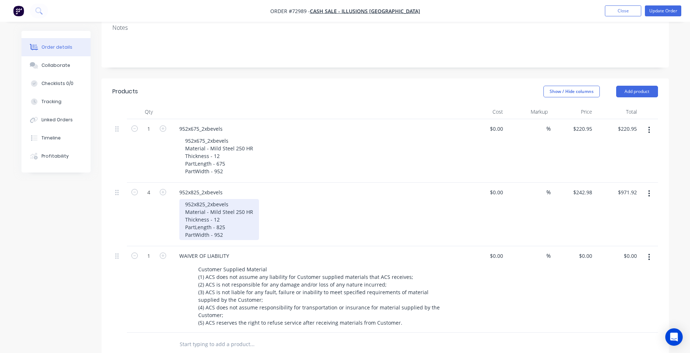
click at [237, 213] on div "952x825_2xbevels Material - Mild Steel 250 HR Thickness - 12 PartLength - 825 P…" at bounding box center [219, 219] width 80 height 41
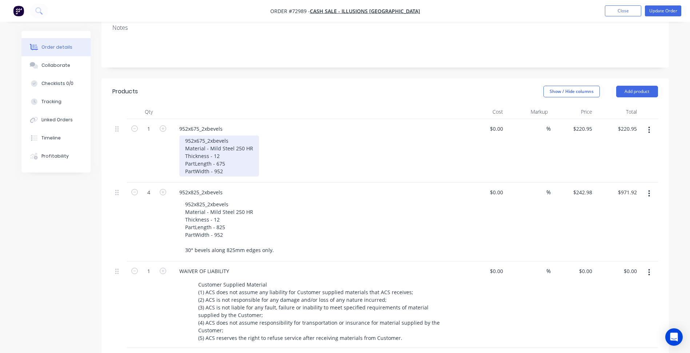
click at [238, 150] on div "952x675_2xbevels Material - Mild Steel 250 HR Thickness - 12 PartLength - 675 P…" at bounding box center [219, 156] width 80 height 41
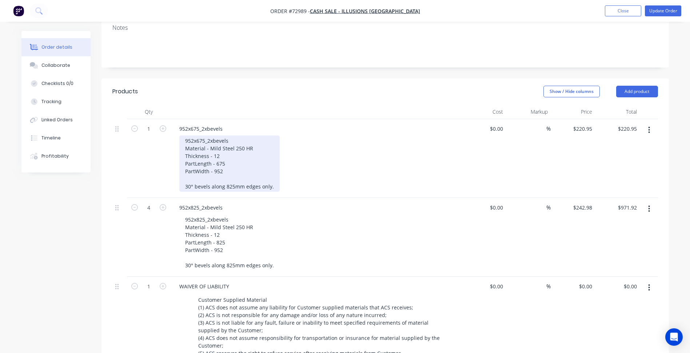
click at [229, 165] on div "952x675_2xbevels Material - Mild Steel 250 HR Thickness - 12 PartLength - 675 P…" at bounding box center [229, 164] width 100 height 56
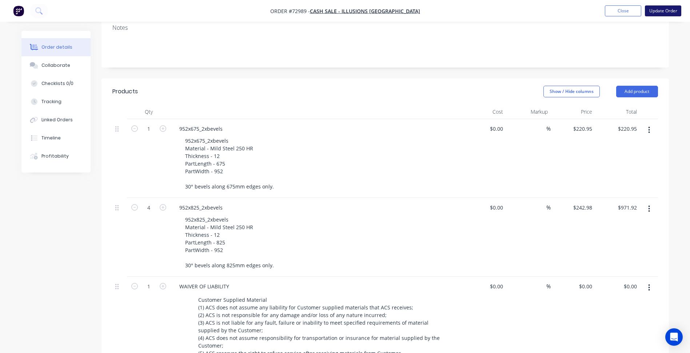
click at [665, 13] on button "Update Order" at bounding box center [663, 10] width 36 height 11
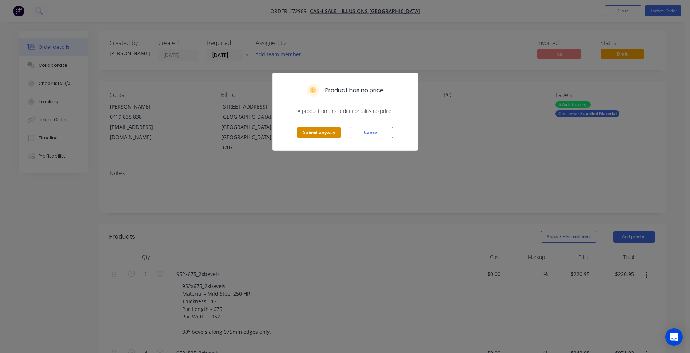
click at [327, 133] on button "Submit anyway" at bounding box center [319, 132] width 44 height 11
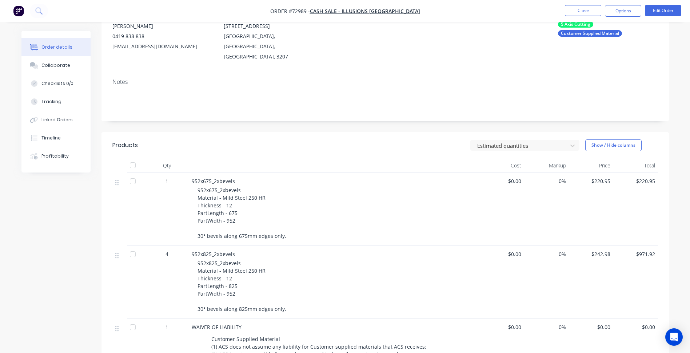
scroll to position [109, 0]
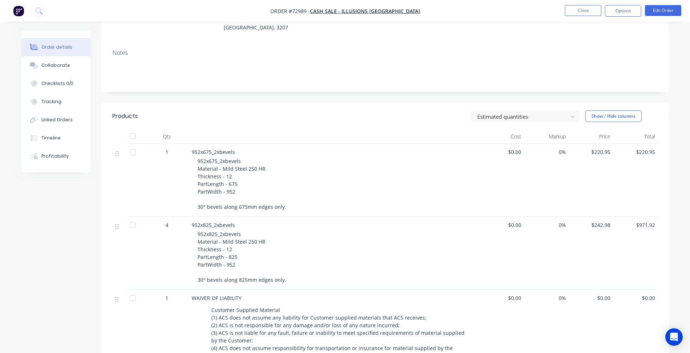
click at [428, 49] on div "Notes" at bounding box center [384, 52] width 545 height 7
click at [588, 10] on button "Close" at bounding box center [583, 10] width 36 height 11
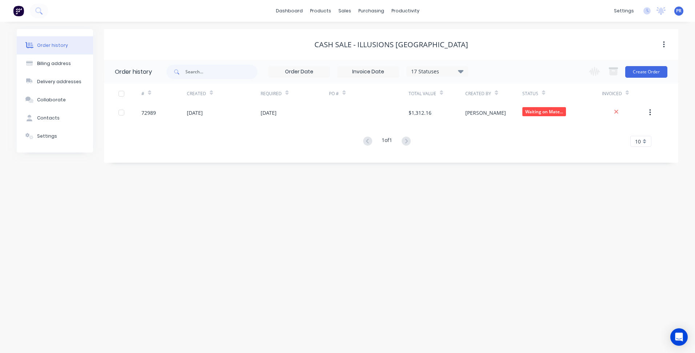
click at [568, 11] on div "dashboard products sales purchasing productivity dashboard products Product Cat…" at bounding box center [347, 11] width 695 height 22
click at [326, 32] on div at bounding box center [322, 35] width 11 height 7
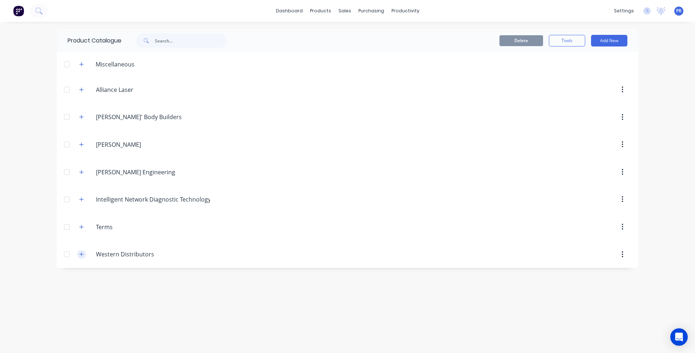
click at [83, 258] on button "button" at bounding box center [81, 254] width 9 height 9
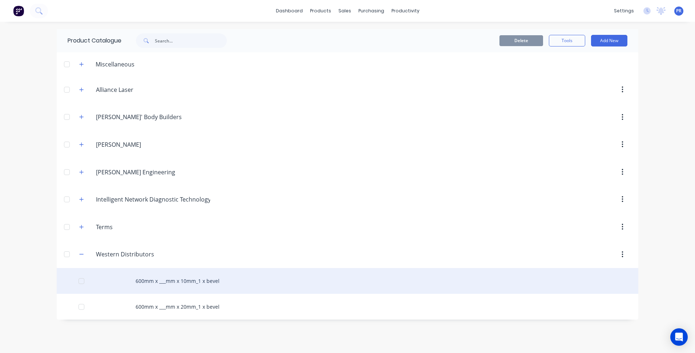
click at [205, 287] on div "600mm x ___mm x 10mm_1 x bevel" at bounding box center [348, 281] width 582 height 26
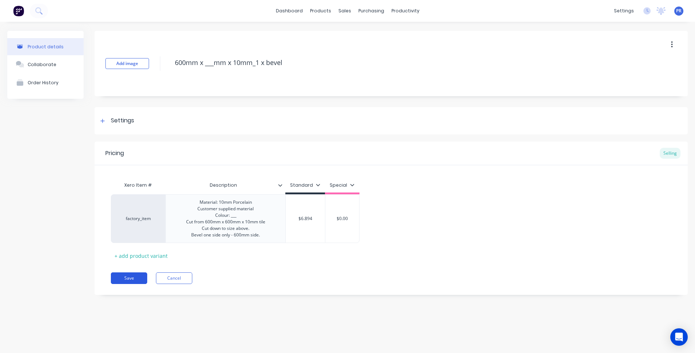
click at [138, 282] on button "Save" at bounding box center [129, 279] width 36 height 12
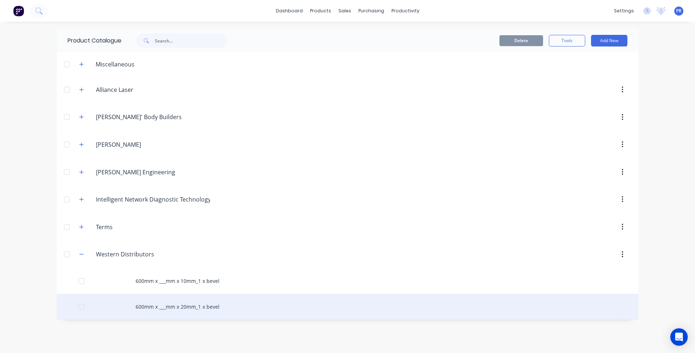
click at [210, 308] on div "600mm x ___mm x 20mm_1 x bevel" at bounding box center [348, 307] width 582 height 26
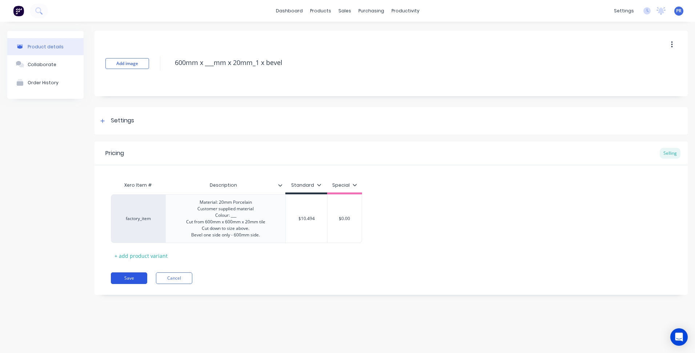
click at [122, 279] on button "Save" at bounding box center [129, 279] width 36 height 12
type textarea "x"
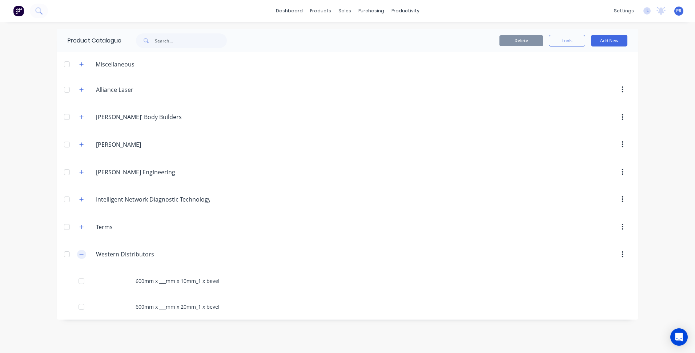
click at [80, 251] on button "button" at bounding box center [81, 254] width 9 height 9
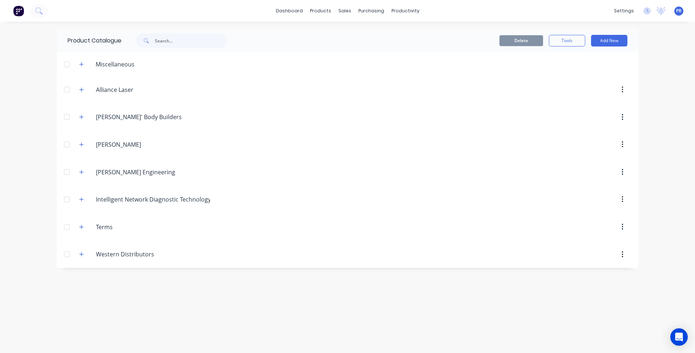
drag, startPoint x: 136, startPoint y: 282, endPoint x: 102, endPoint y: 213, distance: 76.4
click at [136, 283] on div "Product Catalogue Delete Tools Add New Miscellaneous Alliance.Laser Alliance La…" at bounding box center [348, 187] width 582 height 317
click at [78, 90] on button "button" at bounding box center [81, 89] width 9 height 9
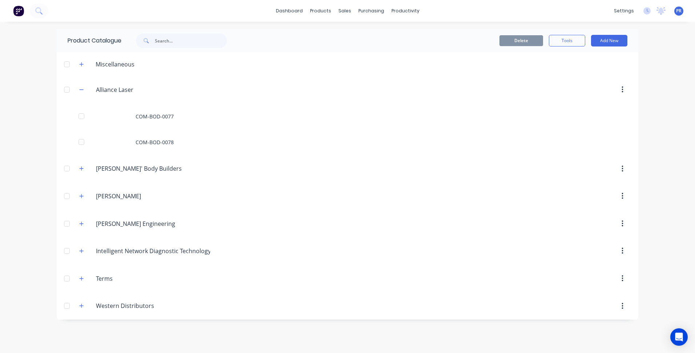
click at [37, 152] on div "dashboard products sales purchasing productivity dashboard products Product Cat…" at bounding box center [347, 176] width 695 height 353
click at [83, 92] on button "button" at bounding box center [81, 89] width 9 height 9
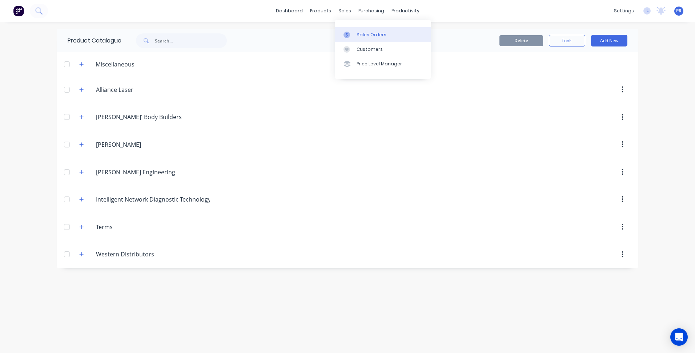
click at [360, 35] on div "Sales Orders" at bounding box center [372, 35] width 30 height 7
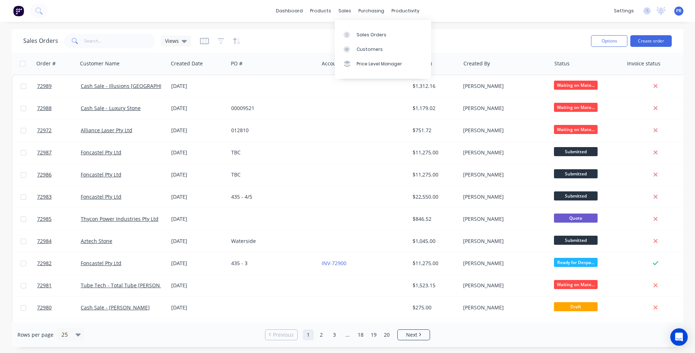
drag, startPoint x: 361, startPoint y: 36, endPoint x: 504, endPoint y: 45, distance: 142.5
click at [361, 36] on div "Sales Orders" at bounding box center [372, 35] width 30 height 7
click at [649, 38] on button "Create order" at bounding box center [650, 41] width 41 height 12
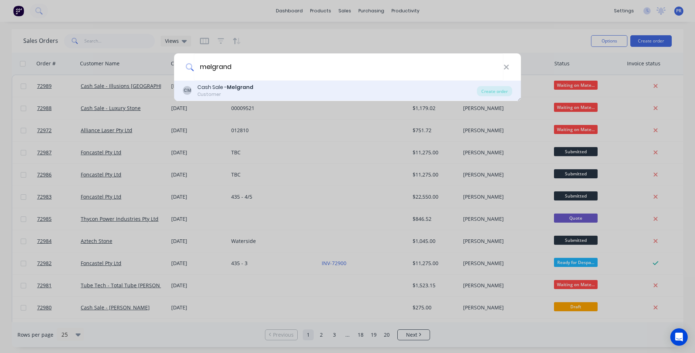
type input "melgrand"
click at [270, 91] on div "CM Cash Sale - Melgrand Customer" at bounding box center [330, 91] width 294 height 14
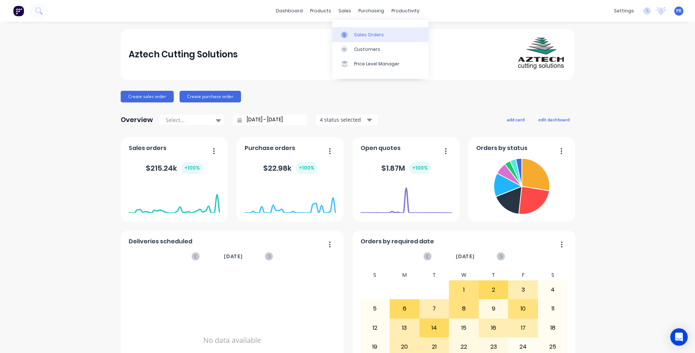
click at [358, 30] on link "Sales Orders" at bounding box center [380, 34] width 96 height 15
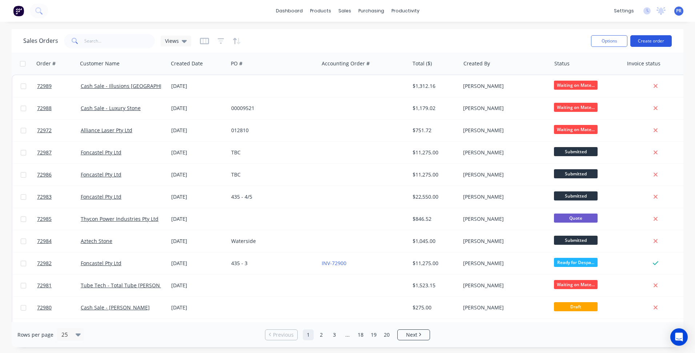
click at [661, 43] on button "Create order" at bounding box center [650, 41] width 41 height 12
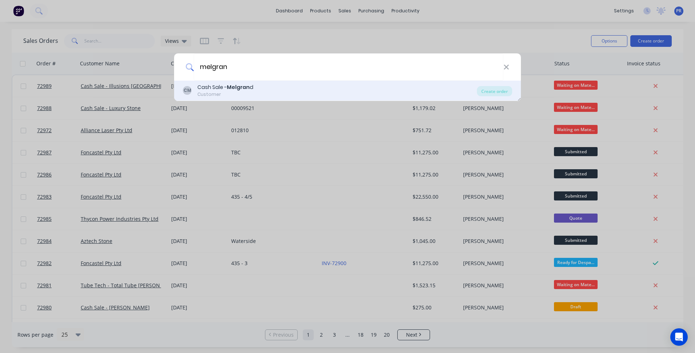
type input "melgran"
click at [225, 88] on div "Cash Sale - Melgran d" at bounding box center [225, 88] width 56 height 8
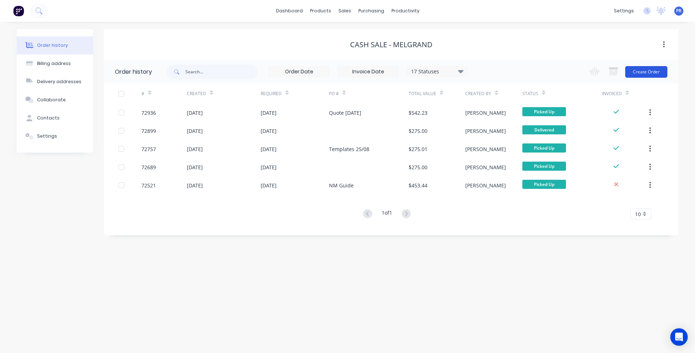
click at [650, 72] on button "Create Order" at bounding box center [646, 72] width 42 height 12
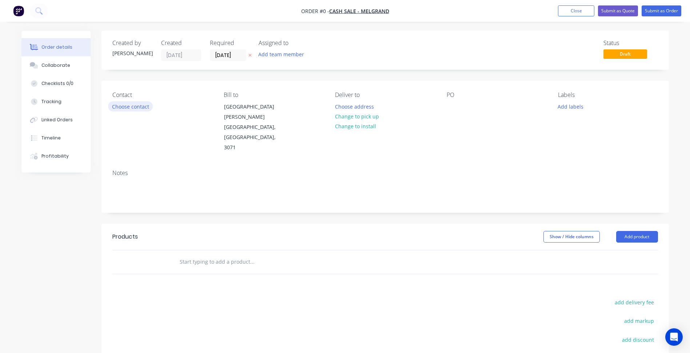
click at [111, 106] on button "Choose contact" at bounding box center [130, 106] width 45 height 10
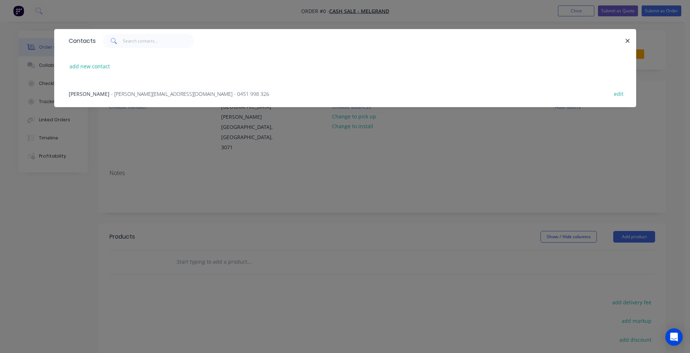
click at [113, 97] on span "- leonardor@melgrand.com.au - 0451 998 326" at bounding box center [190, 94] width 158 height 7
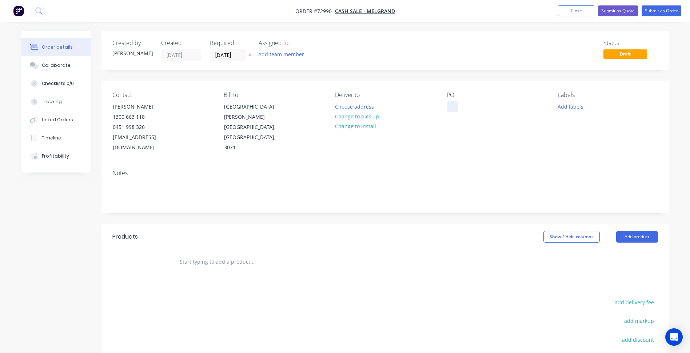
click at [449, 106] on div at bounding box center [453, 106] width 12 height 11
paste div
click at [479, 109] on div "N:\Melgrand\Q-10381" at bounding box center [479, 106] width 65 height 11
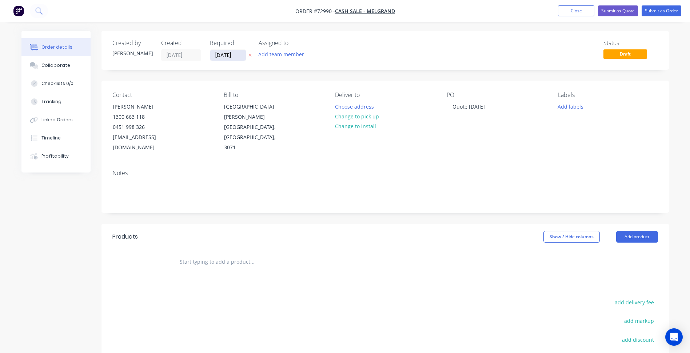
click at [227, 53] on input "14/10/25" at bounding box center [228, 55] width 36 height 11
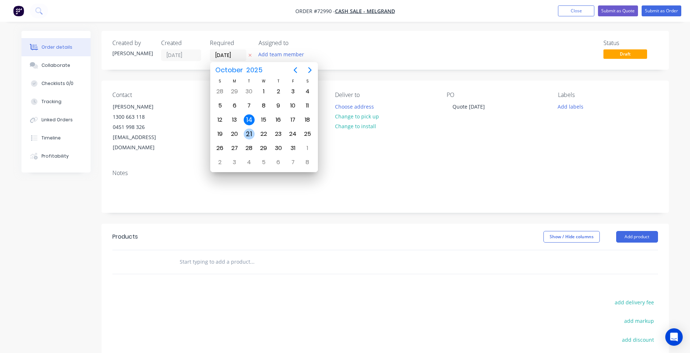
click at [251, 134] on div "21" at bounding box center [249, 134] width 11 height 11
type input "21/10/25"
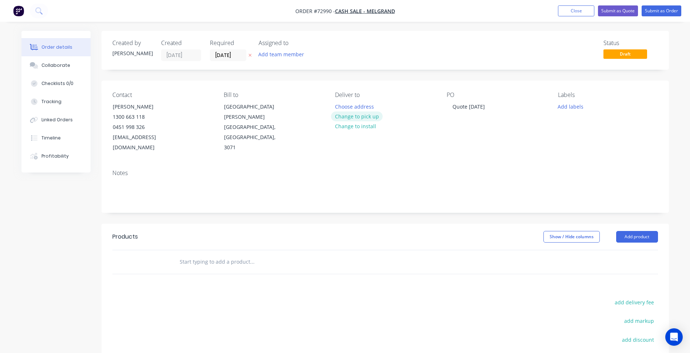
click at [356, 115] on button "Change to pick up" at bounding box center [357, 117] width 52 height 10
click at [620, 231] on button "Add product" at bounding box center [637, 237] width 42 height 12
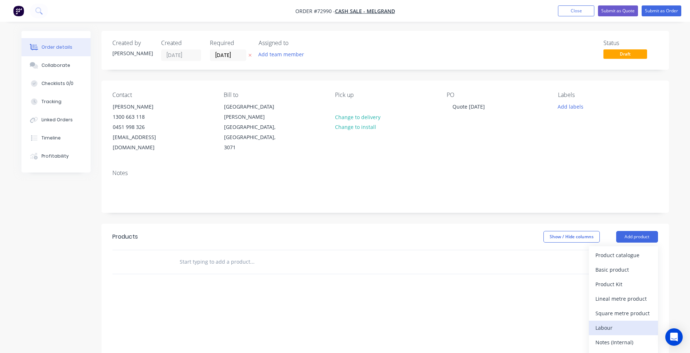
scroll to position [73, 0]
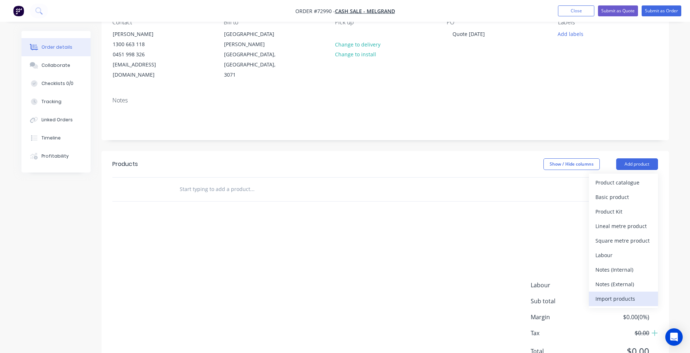
click at [618, 294] on div "Import products" at bounding box center [623, 299] width 56 height 11
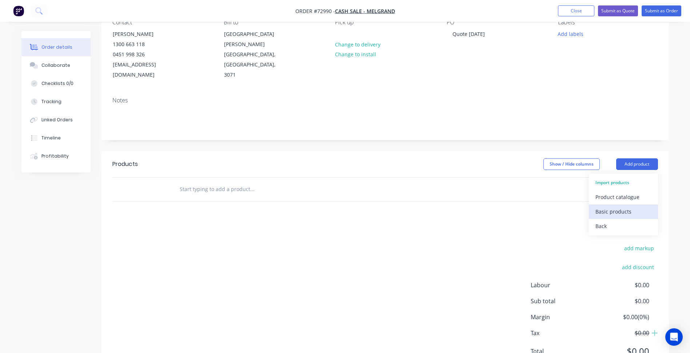
click at [618, 207] on div "Basic products" at bounding box center [623, 212] width 56 height 11
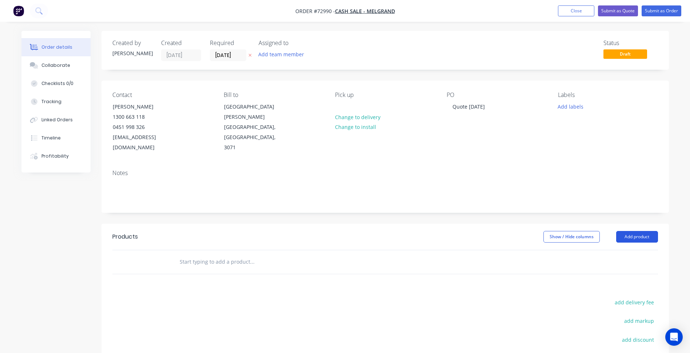
click at [632, 231] on button "Add product" at bounding box center [637, 237] width 42 height 12
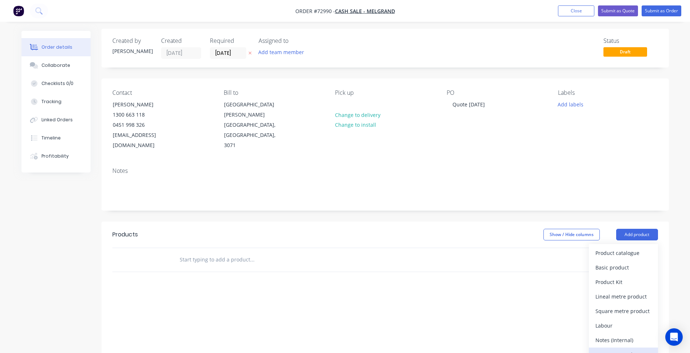
scroll to position [36, 0]
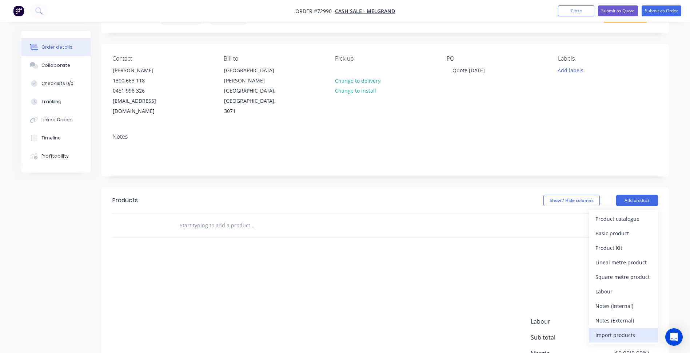
click at [615, 330] on div "Import products" at bounding box center [623, 335] width 56 height 11
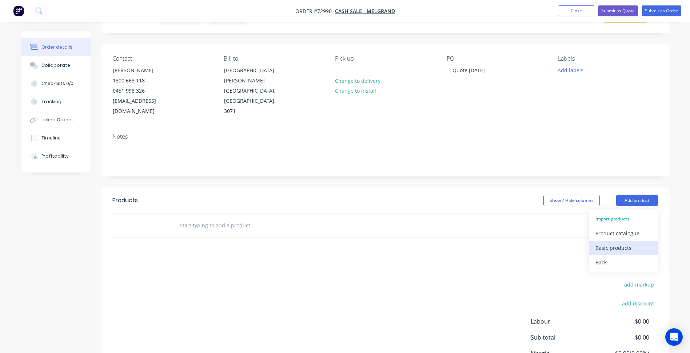
click at [624, 241] on button "Basic products" at bounding box center [623, 248] width 69 height 15
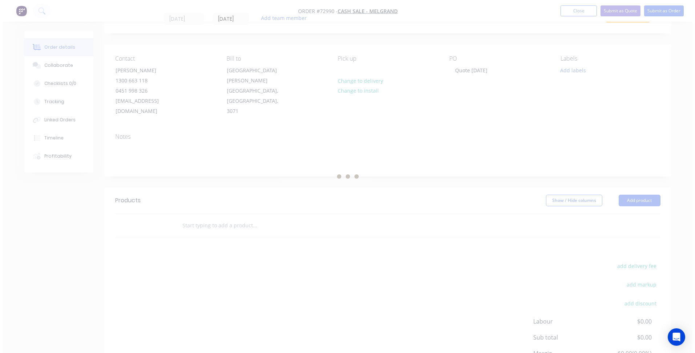
scroll to position [0, 0]
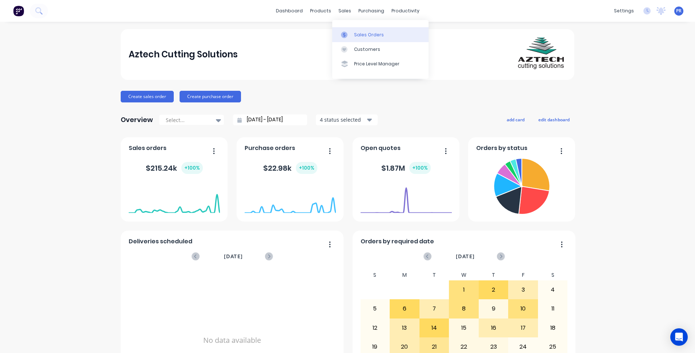
drag, startPoint x: 366, startPoint y: 44, endPoint x: 366, endPoint y: 35, distance: 9.1
click at [367, 44] on link "Customers" at bounding box center [380, 49] width 96 height 15
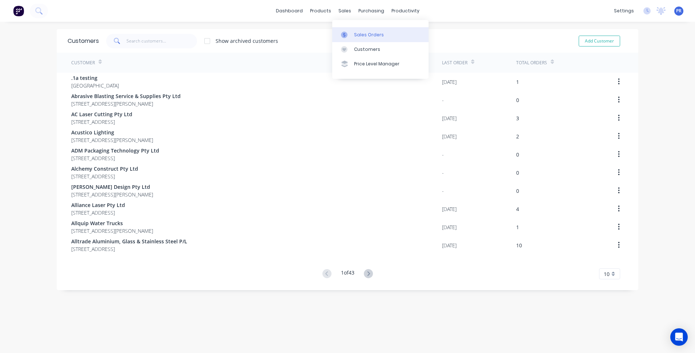
click at [350, 32] on div at bounding box center [346, 35] width 11 height 7
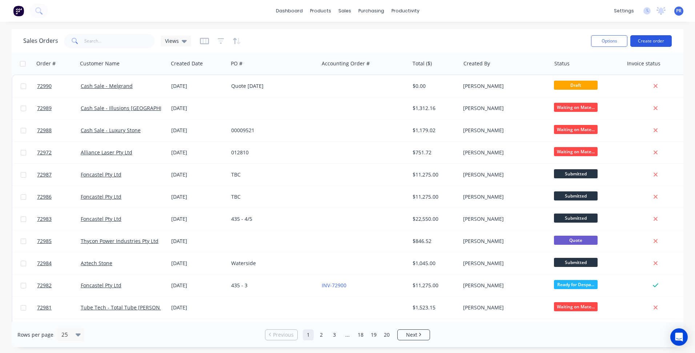
click at [652, 45] on button "Create order" at bounding box center [650, 41] width 41 height 12
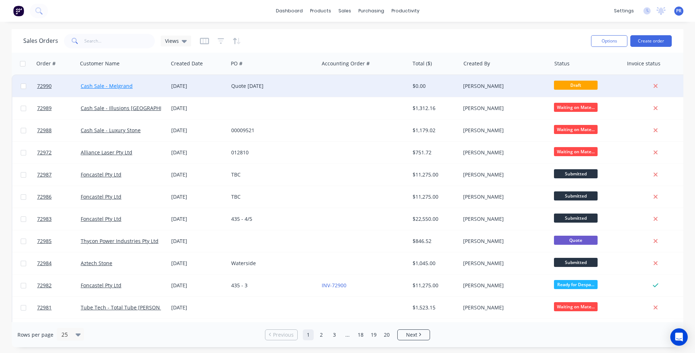
click at [92, 85] on link "Cash Sale - Melgrand" at bounding box center [107, 86] width 52 height 7
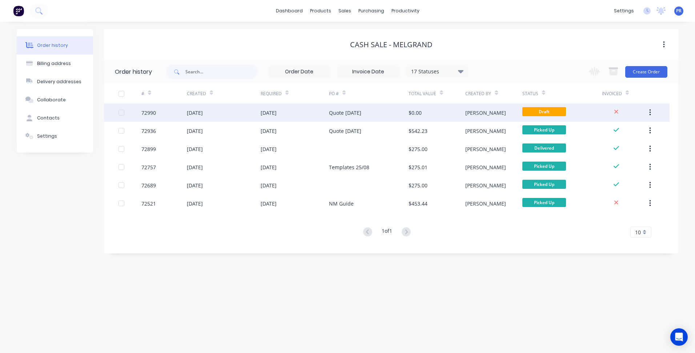
click at [566, 112] on div "Draft" at bounding box center [562, 113] width 80 height 18
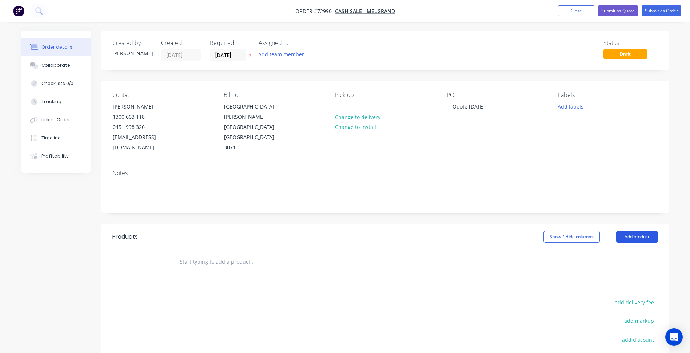
click at [653, 231] on button "Add product" at bounding box center [637, 237] width 42 height 12
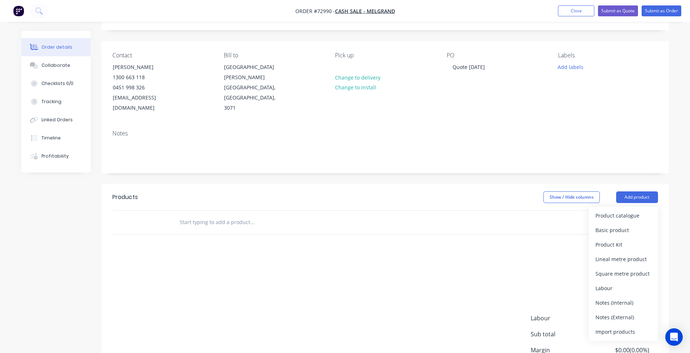
scroll to position [73, 0]
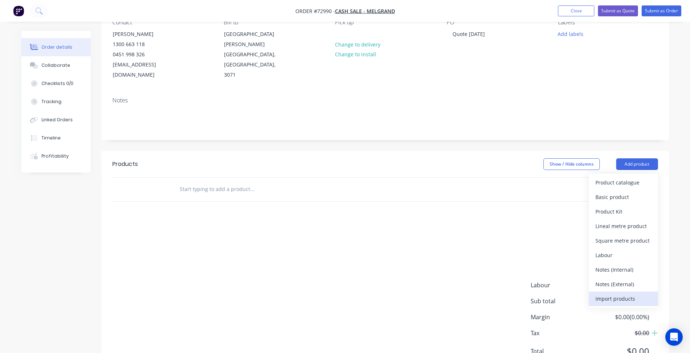
click at [610, 294] on div "Import products" at bounding box center [623, 299] width 56 height 11
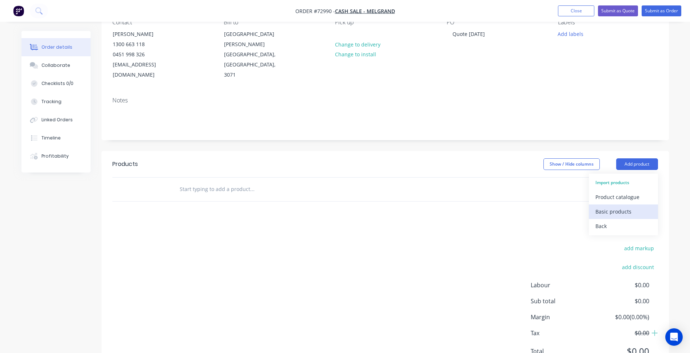
click at [606, 207] on div "Basic products" at bounding box center [623, 212] width 56 height 11
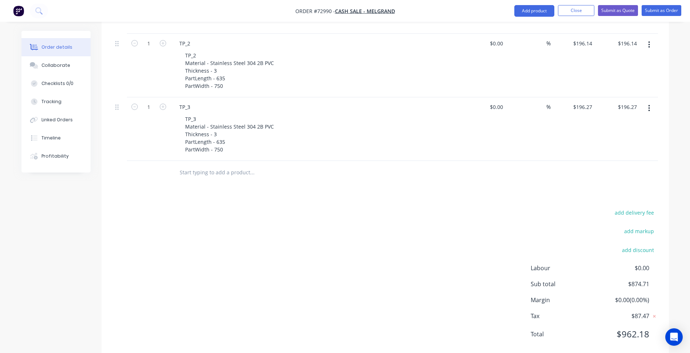
scroll to position [492, 0]
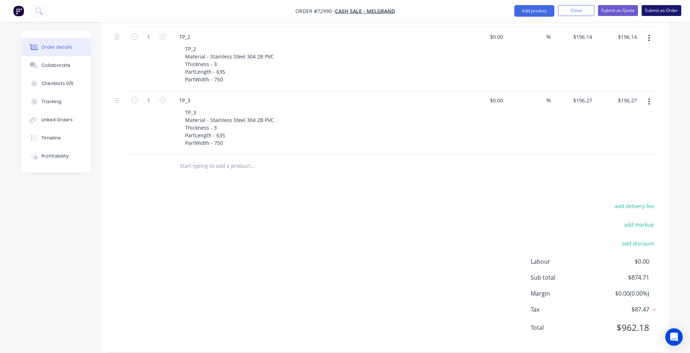
click at [670, 11] on button "Submit as Order" at bounding box center [661, 10] width 40 height 11
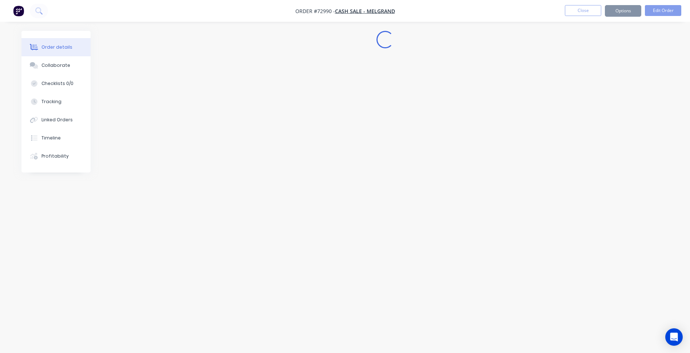
scroll to position [0, 0]
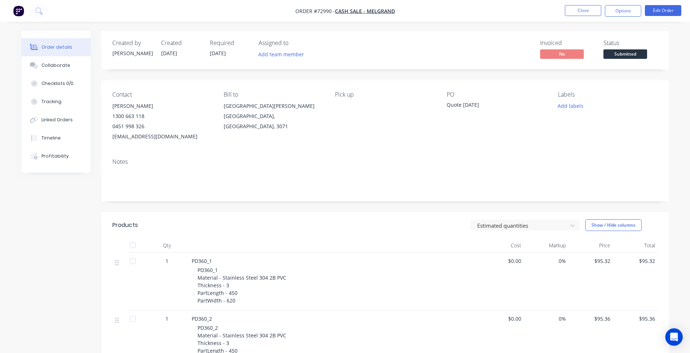
click at [614, 57] on span "Submitted" at bounding box center [625, 53] width 44 height 9
click at [589, 16] on li "Close" at bounding box center [583, 11] width 36 height 12
click at [584, 3] on nav "Order #72990 - Cash Sale - Melgrand Close Options Edit Order" at bounding box center [345, 11] width 690 height 22
click at [588, 9] on button "Close" at bounding box center [583, 10] width 36 height 11
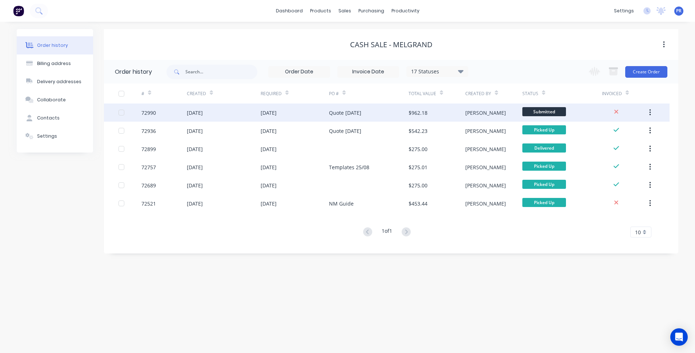
click at [303, 112] on div "21 Oct 2025" at bounding box center [295, 113] width 68 height 18
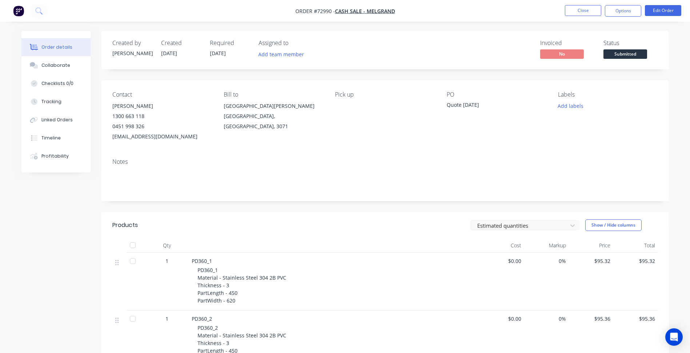
click at [621, 58] on span "Submitted" at bounding box center [625, 53] width 44 height 9
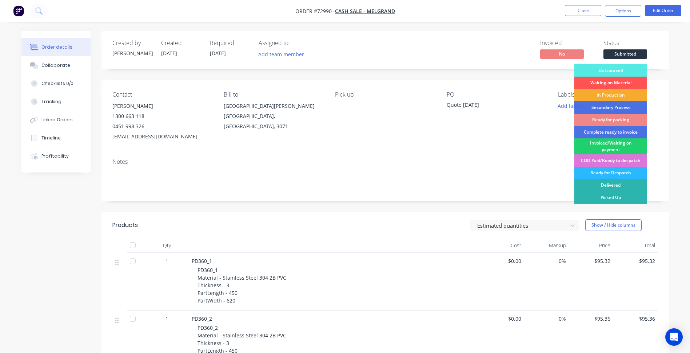
click at [606, 95] on div "In Production" at bounding box center [610, 95] width 73 height 12
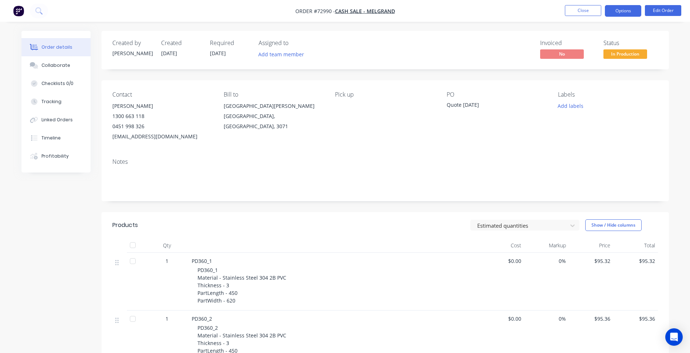
click at [621, 13] on button "Options" at bounding box center [623, 11] width 36 height 12
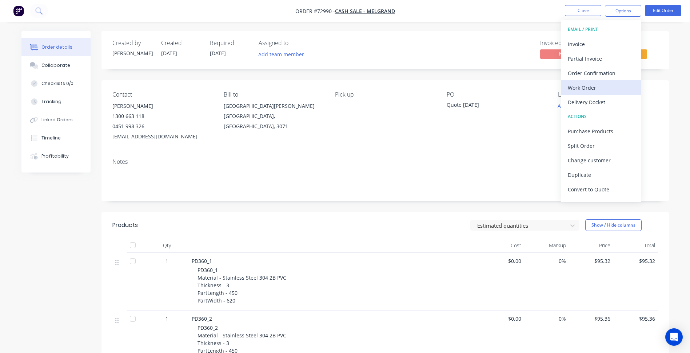
click at [590, 84] on div "Work Order" at bounding box center [601, 88] width 67 height 11
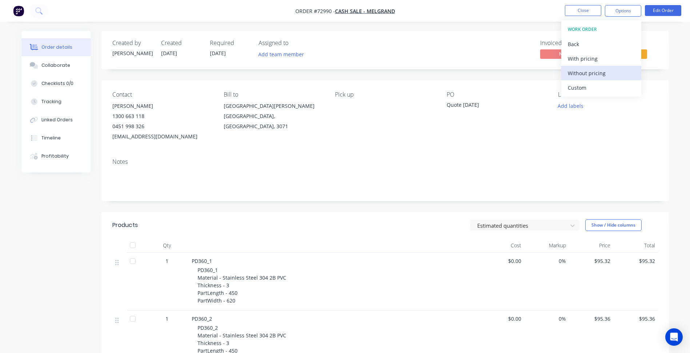
click at [617, 73] on div "Without pricing" at bounding box center [601, 73] width 67 height 11
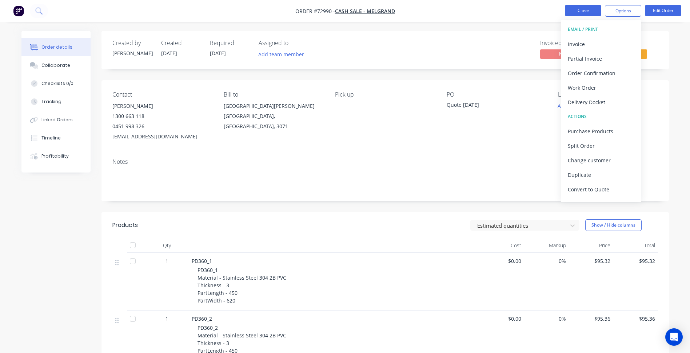
click at [577, 9] on button "Close" at bounding box center [583, 10] width 36 height 11
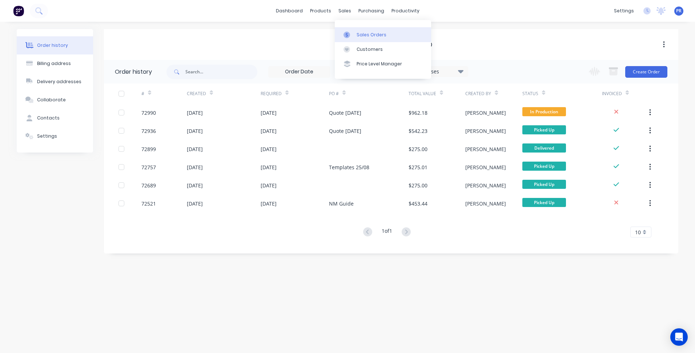
click at [357, 35] on div "Sales Orders" at bounding box center [372, 35] width 30 height 7
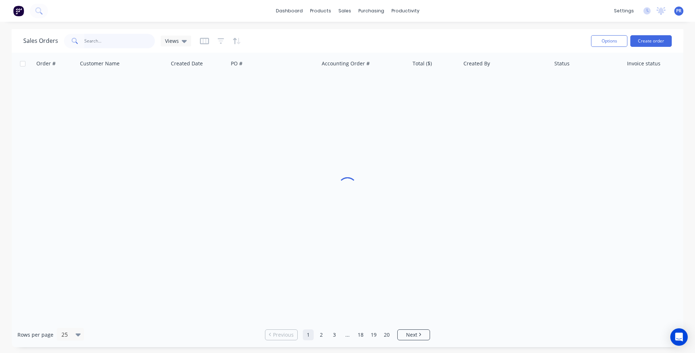
click at [104, 40] on input "text" at bounding box center [119, 41] width 71 height 15
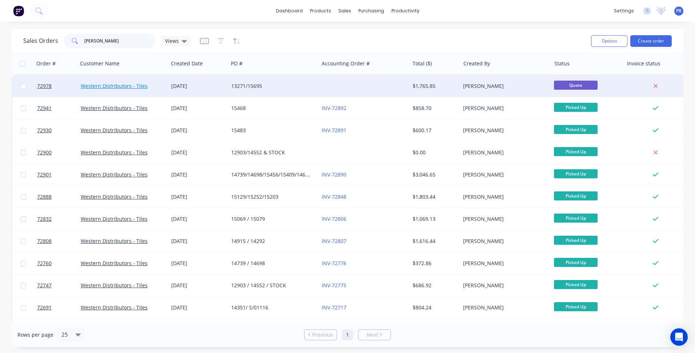
type input "wester"
click at [130, 89] on link "Western Distributors - Tiles" at bounding box center [114, 86] width 67 height 7
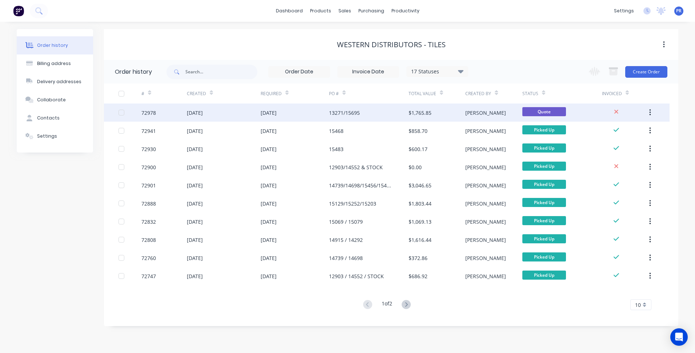
click at [239, 117] on div "13 Oct 2025" at bounding box center [224, 113] width 74 height 18
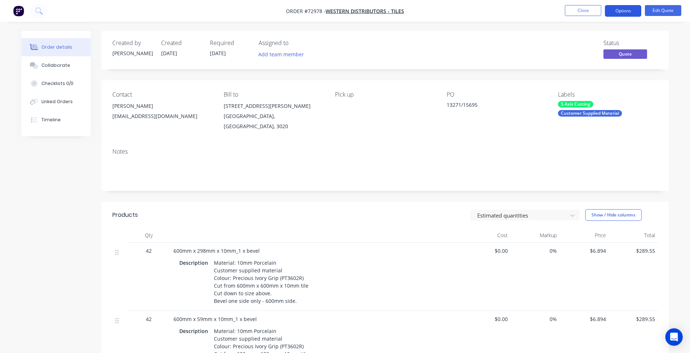
click at [629, 11] on button "Options" at bounding box center [623, 11] width 36 height 12
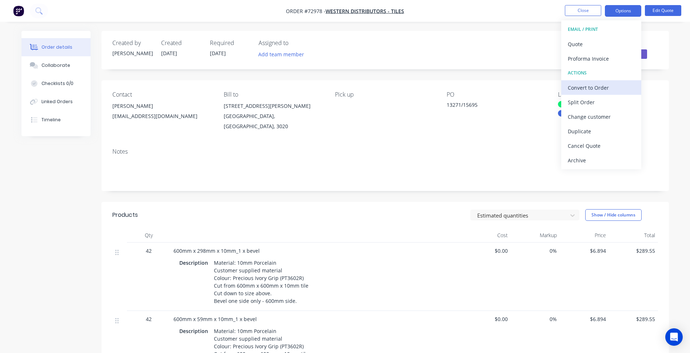
click at [596, 92] on div "Convert to Order" at bounding box center [601, 88] width 67 height 11
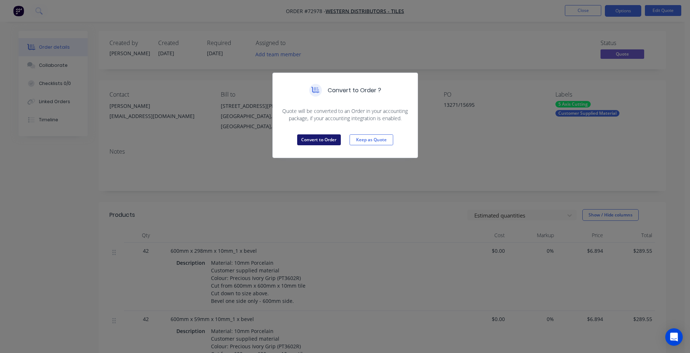
click at [312, 143] on button "Convert to Order" at bounding box center [319, 140] width 44 height 11
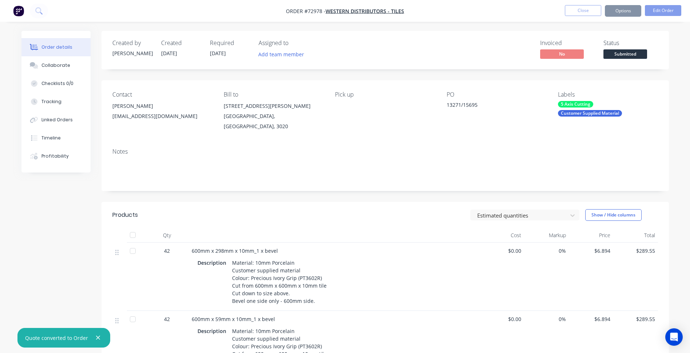
click at [627, 56] on span "Submitted" at bounding box center [625, 53] width 44 height 9
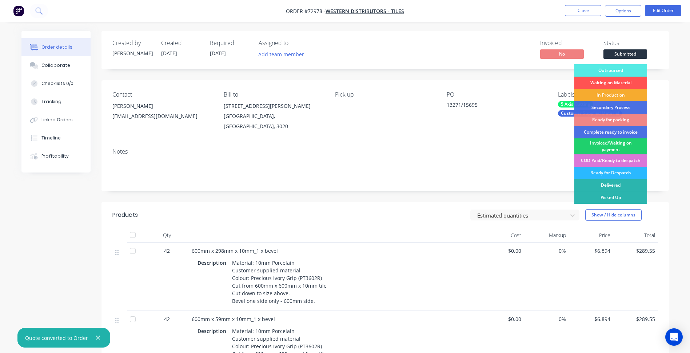
click at [612, 94] on div "In Production" at bounding box center [610, 95] width 73 height 12
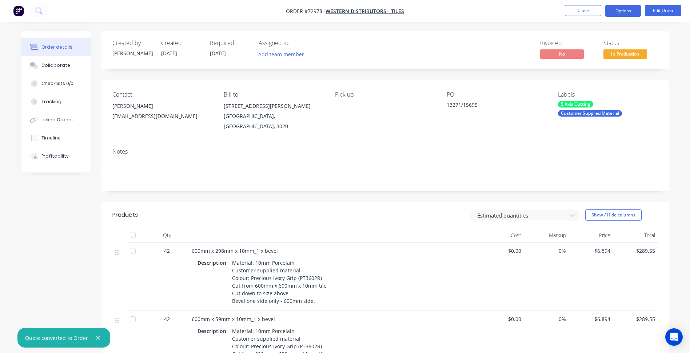
click at [616, 14] on button "Options" at bounding box center [623, 11] width 36 height 12
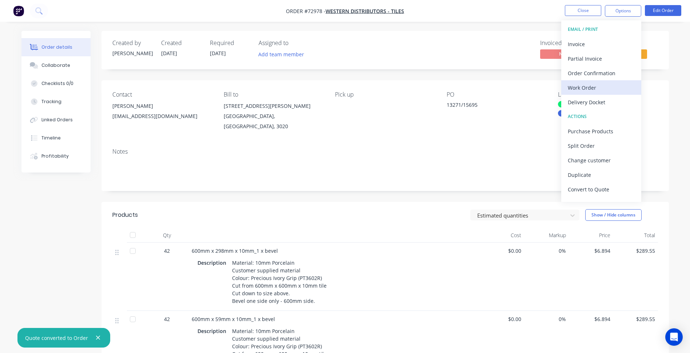
click at [583, 89] on div "Work Order" at bounding box center [601, 88] width 67 height 11
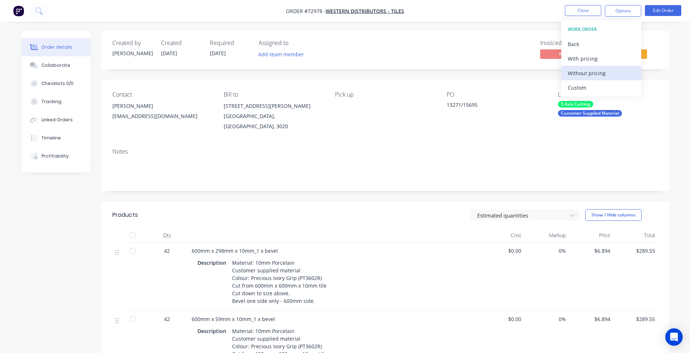
click at [591, 67] on button "Without pricing" at bounding box center [601, 73] width 80 height 15
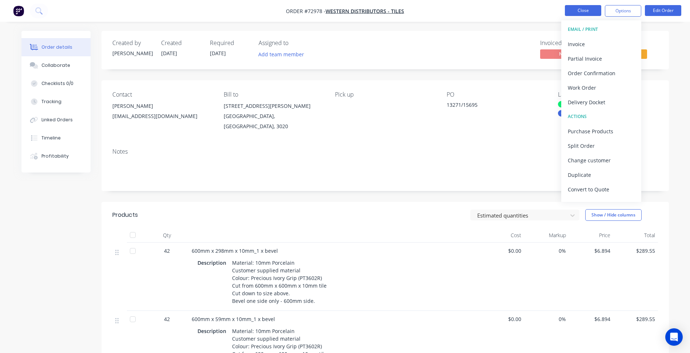
click at [589, 14] on button "Close" at bounding box center [583, 10] width 36 height 11
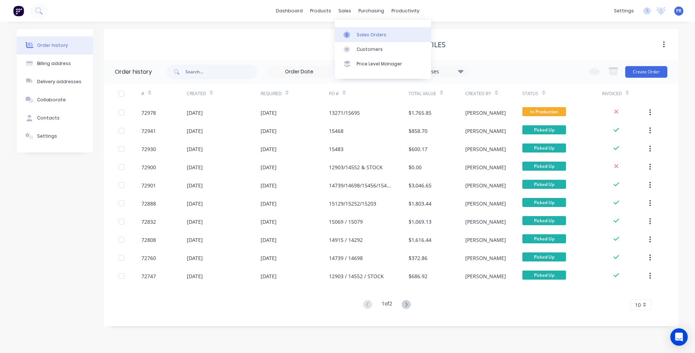
click at [358, 32] on div "Sales Orders" at bounding box center [372, 35] width 30 height 7
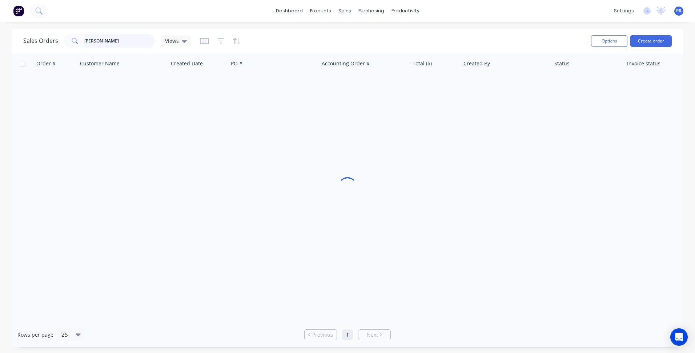
click at [88, 43] on input "wester" at bounding box center [119, 41] width 71 height 15
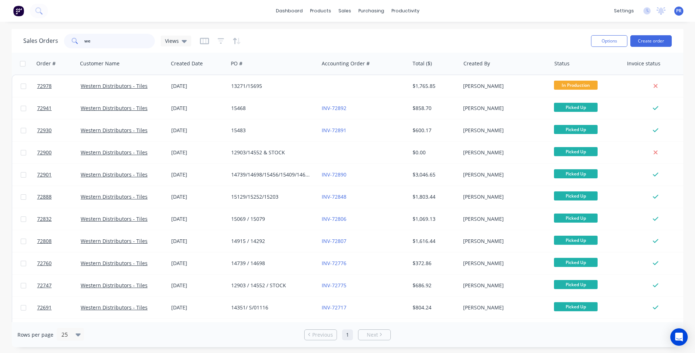
type input "w"
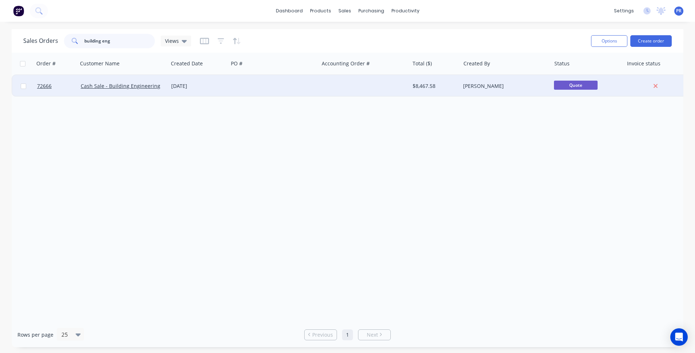
type input "building eng"
click at [347, 82] on div at bounding box center [364, 86] width 91 height 22
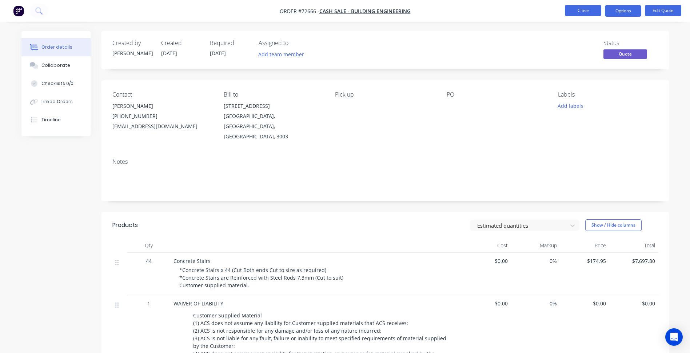
click at [584, 12] on button "Close" at bounding box center [583, 10] width 36 height 11
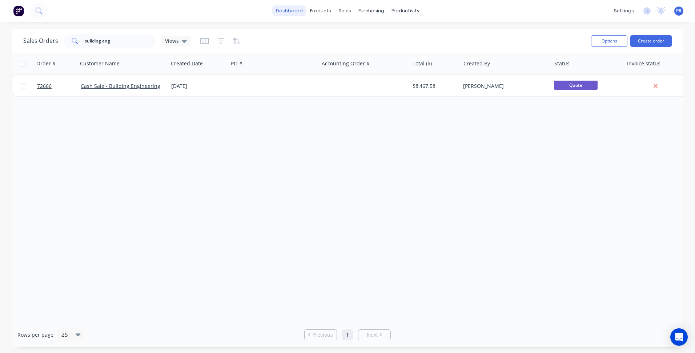
click at [283, 9] on link "dashboard" at bounding box center [289, 10] width 34 height 11
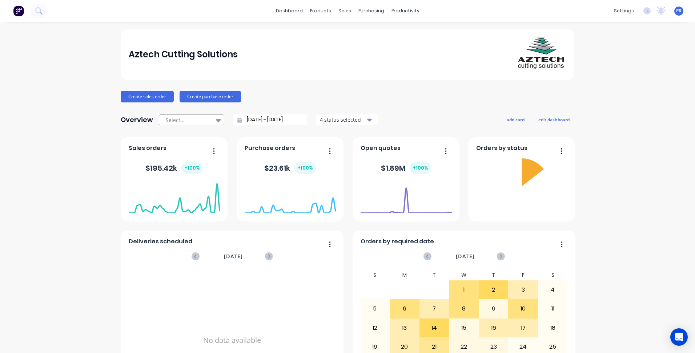
click at [216, 122] on icon at bounding box center [218, 120] width 5 height 8
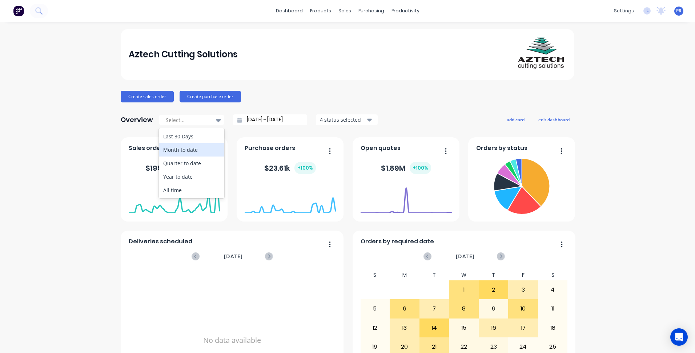
click at [186, 149] on div "Month to date" at bounding box center [191, 149] width 65 height 13
type input "01/10/25 - 14/10/25"
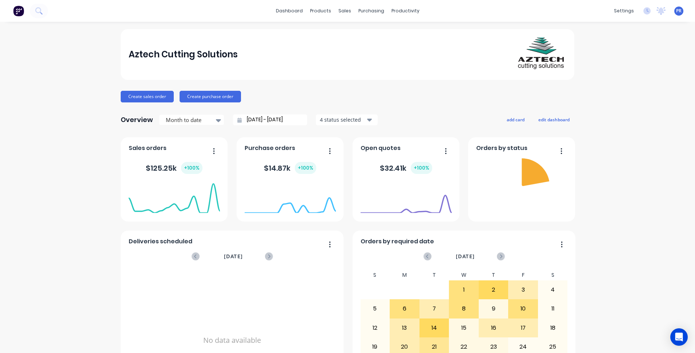
click at [76, 164] on div "Aztech Cutting Solutions Create sales order Create purchase order Overview Mont…" at bounding box center [347, 219] width 695 height 380
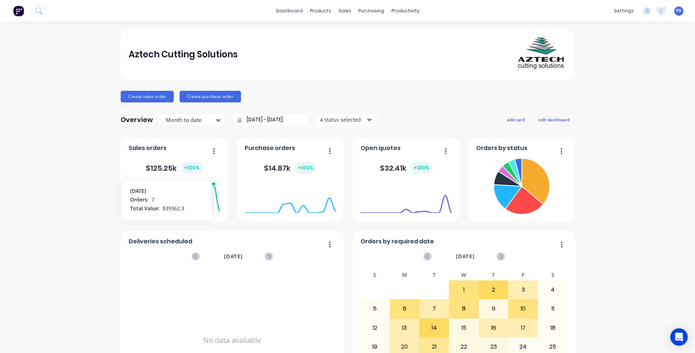
click at [212, 190] on foreignobject at bounding box center [174, 198] width 91 height 31
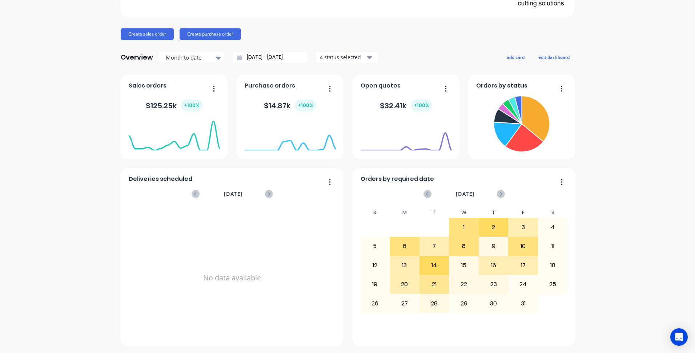
click at [162, 179] on div "October 13, 2025 Orders: 7 Total Value: $ 39362.3" at bounding box center [174, 151] width 91 height 69
click at [518, 56] on button "add card" at bounding box center [515, 56] width 27 height 9
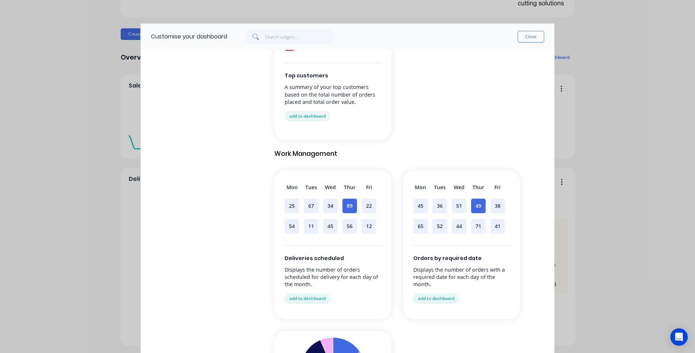
scroll to position [436, 0]
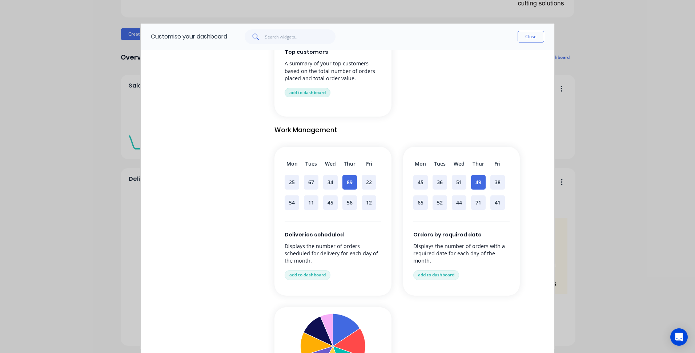
click at [308, 93] on button "add to dashboard" at bounding box center [308, 92] width 46 height 9
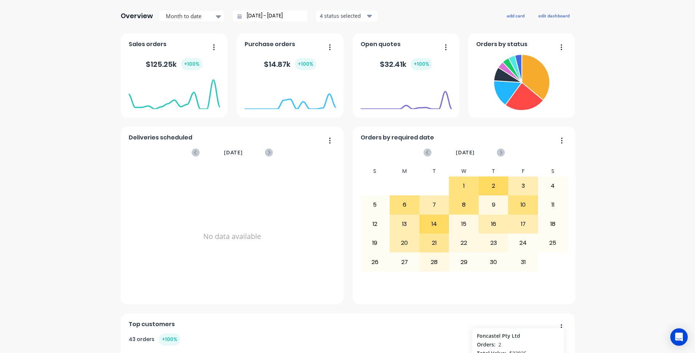
scroll to position [0, 0]
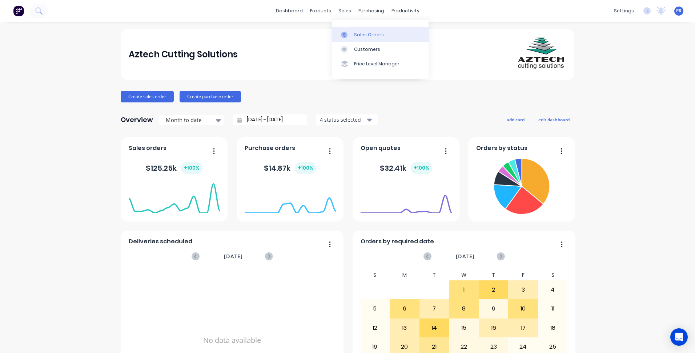
click at [363, 37] on div "Sales Orders" at bounding box center [369, 35] width 30 height 7
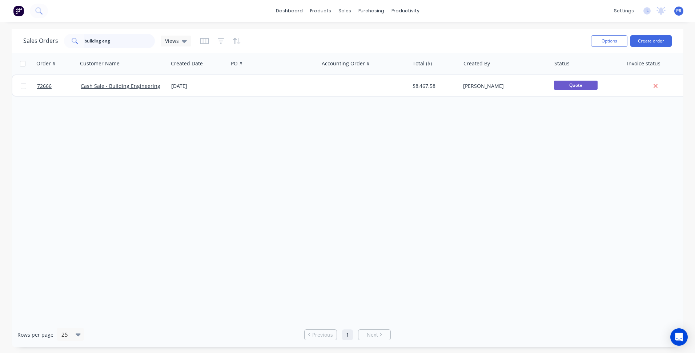
drag, startPoint x: 116, startPoint y: 43, endPoint x: 76, endPoint y: 44, distance: 40.0
click at [94, 43] on input "building eng" at bounding box center [119, 41] width 71 height 15
type input "b"
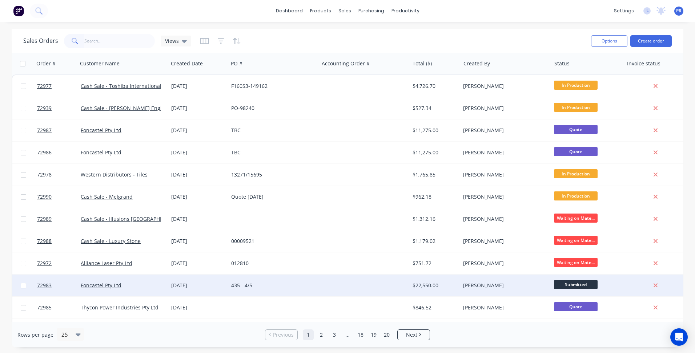
click at [263, 285] on div "435 - 4/5" at bounding box center [271, 285] width 81 height 7
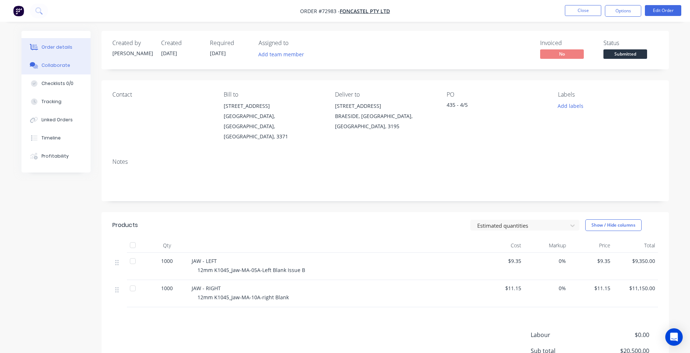
click at [65, 65] on div "Collaborate" at bounding box center [55, 65] width 29 height 7
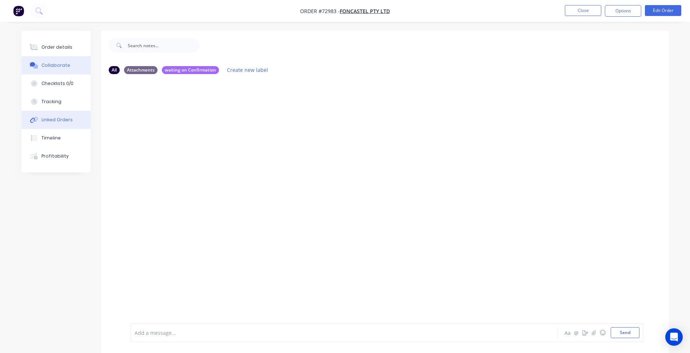
click at [56, 118] on div "Linked Orders" at bounding box center [56, 120] width 31 height 7
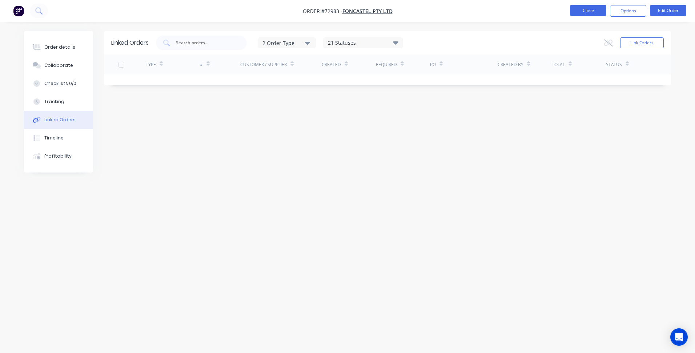
click at [587, 9] on button "Close" at bounding box center [588, 10] width 36 height 11
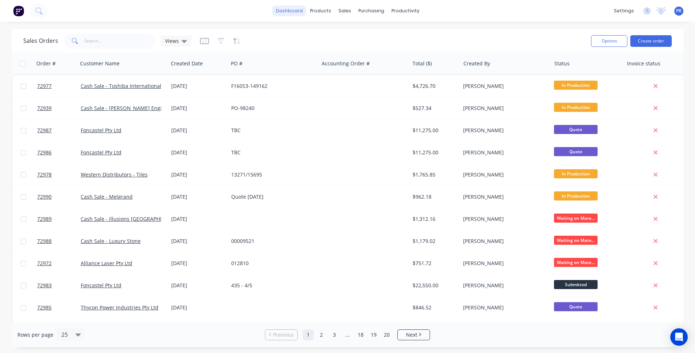
click at [295, 13] on link "dashboard" at bounding box center [289, 10] width 34 height 11
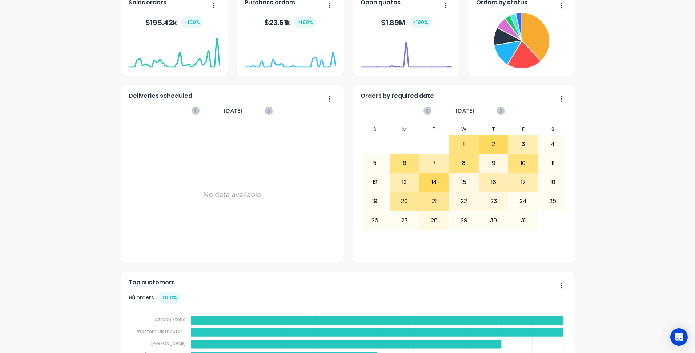
scroll to position [145, 0]
click at [562, 99] on button "button" at bounding box center [559, 99] width 15 height 11
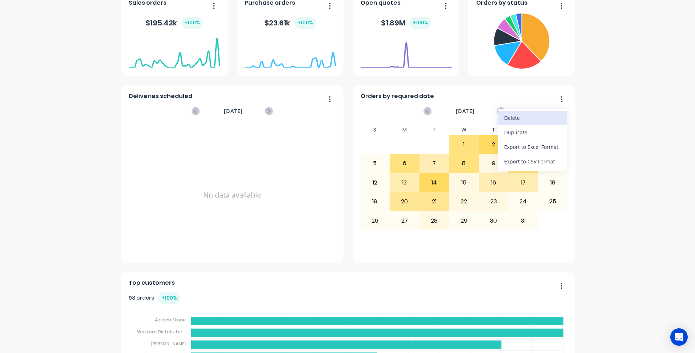
click at [524, 119] on div "Delete" at bounding box center [532, 118] width 56 height 11
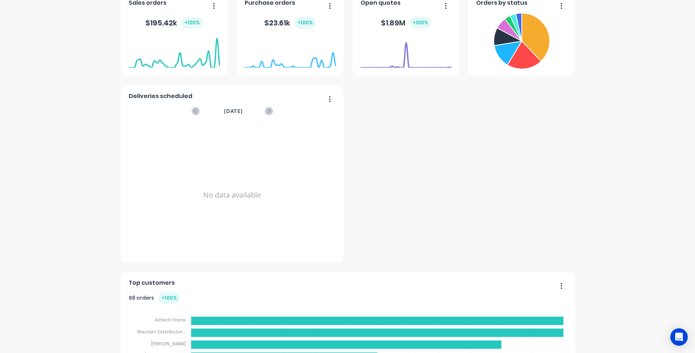
click at [327, 101] on div at bounding box center [290, 68] width 91 height 69
click at [328, 101] on div at bounding box center [290, 68] width 91 height 69
click at [326, 99] on div at bounding box center [290, 68] width 91 height 69
click at [329, 98] on div at bounding box center [290, 68] width 91 height 69
drag, startPoint x: 348, startPoint y: 174, endPoint x: 273, endPoint y: 114, distance: 96.0
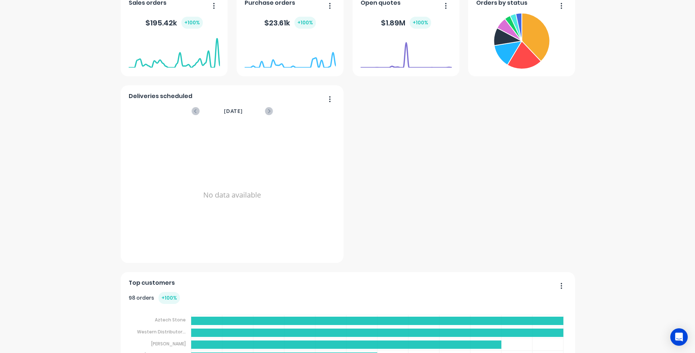
click at [347, 173] on div "Orders by status Deliveries scheduled October 2025 No data available Open quote…" at bounding box center [348, 221] width 454 height 458
click at [328, 99] on div at bounding box center [290, 68] width 91 height 69
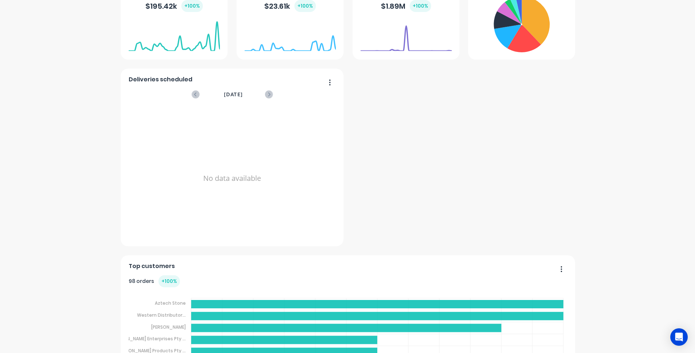
scroll to position [182, 0]
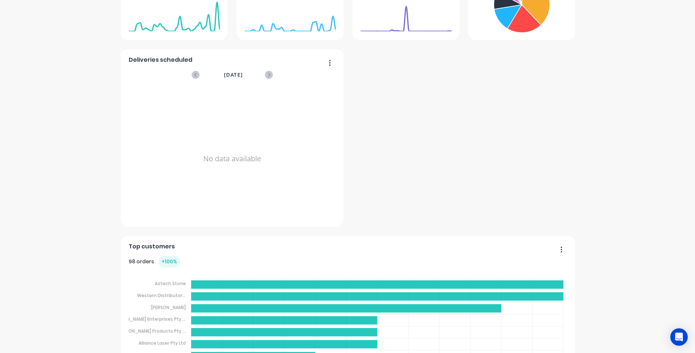
click at [327, 63] on div at bounding box center [290, 31] width 91 height 69
click at [328, 68] on button "button" at bounding box center [327, 63] width 15 height 11
click at [294, 84] on div "Delete" at bounding box center [300, 81] width 56 height 11
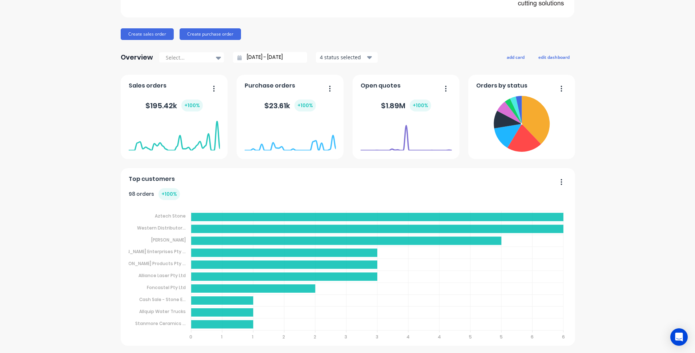
scroll to position [63, 0]
click at [59, 165] on div "Aztech Cutting Solutions Create sales order Create purchase order Overview Sele…" at bounding box center [347, 157] width 695 height 380
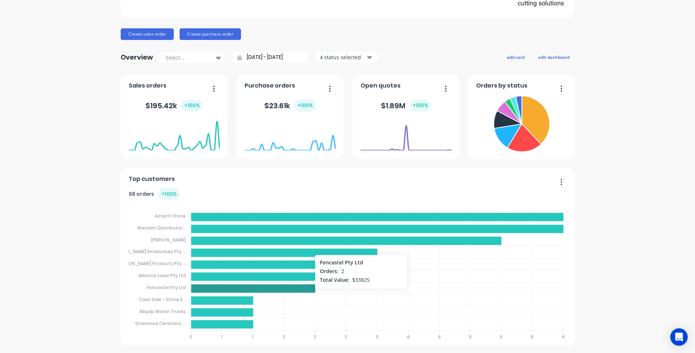
click at [229, 289] on icon at bounding box center [253, 289] width 124 height 8
click at [561, 181] on icon "button" at bounding box center [562, 182] width 2 height 7
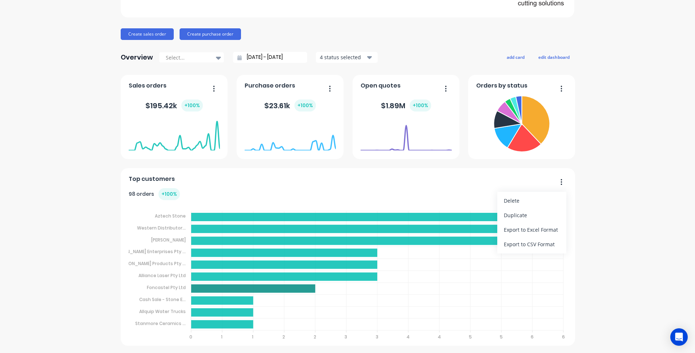
click at [403, 200] on foreignobject at bounding box center [348, 273] width 439 height 146
click at [165, 195] on div "+ 100 %" at bounding box center [169, 194] width 21 height 12
click at [557, 183] on button "button" at bounding box center [558, 182] width 15 height 11
click at [606, 188] on div "Aztech Cutting Solutions Create sales order Create purchase order Overview Sele…" at bounding box center [347, 157] width 695 height 380
click at [153, 181] on span "Top customers" at bounding box center [152, 179] width 46 height 9
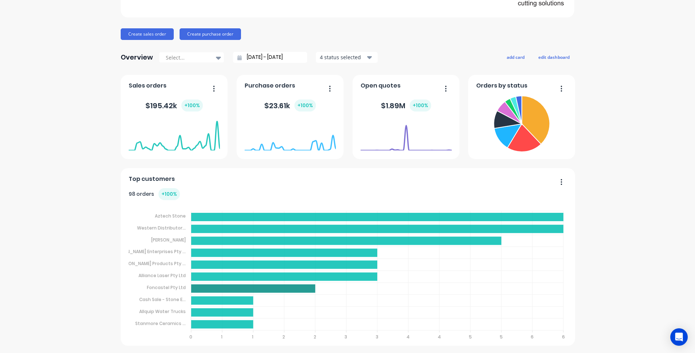
click at [139, 199] on div "98 orders + 100 %" at bounding box center [154, 194] width 51 height 12
click at [139, 195] on div "98 orders + 100 %" at bounding box center [154, 194] width 51 height 12
click at [163, 195] on div "+ 100 %" at bounding box center [169, 194] width 21 height 12
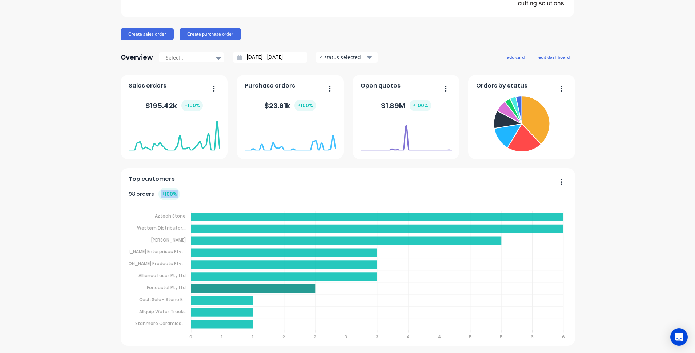
click at [163, 195] on div "+ 100 %" at bounding box center [169, 194] width 21 height 12
click at [561, 182] on icon "button" at bounding box center [562, 182] width 2 height 7
click at [635, 233] on div "Aztech Cutting Solutions Create sales order Create purchase order Overview Sele…" at bounding box center [347, 157] width 695 height 380
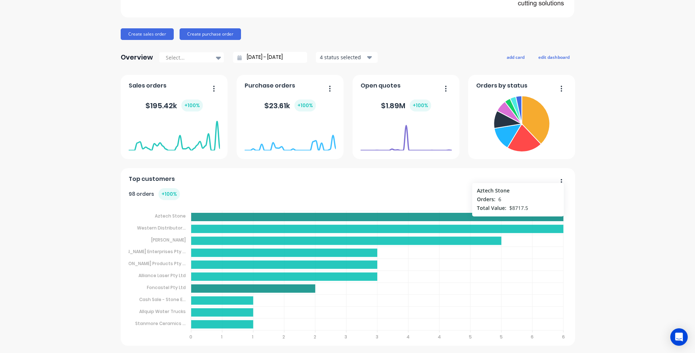
click at [208, 220] on icon at bounding box center [377, 217] width 373 height 8
click at [223, 220] on icon at bounding box center [377, 217] width 373 height 8
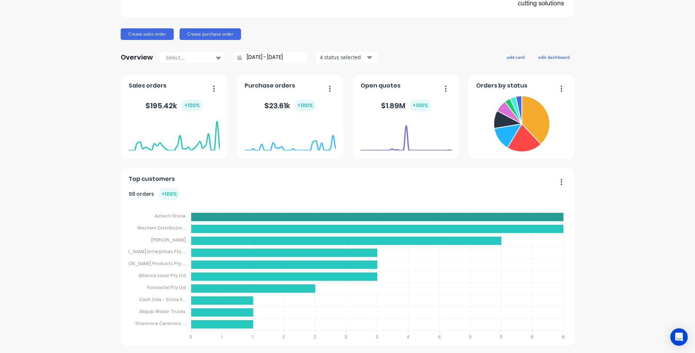
click at [622, 256] on div "Aztech Cutting Solutions Create sales order Create purchase order Overview Sele…" at bounding box center [347, 157] width 695 height 380
click at [554, 57] on button "edit dashboard" at bounding box center [554, 56] width 41 height 9
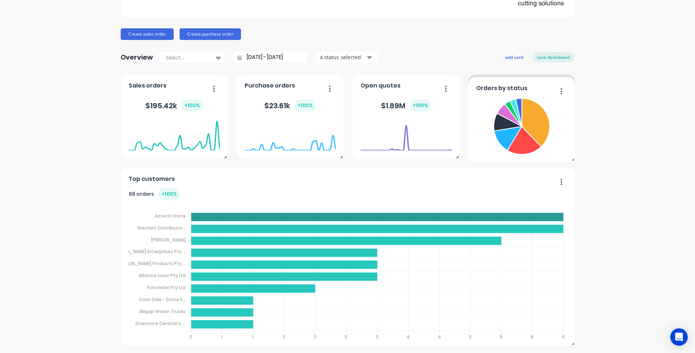
drag, startPoint x: 560, startPoint y: 87, endPoint x: 565, endPoint y: 89, distance: 6.0
click at [565, 89] on div "Orders by status" at bounding box center [521, 119] width 107 height 84
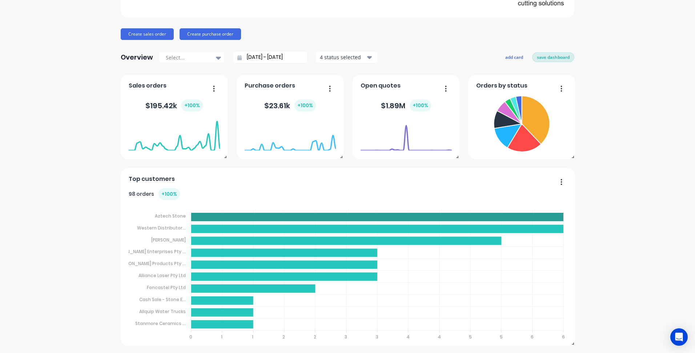
click at [554, 56] on button "save dashboard" at bounding box center [553, 56] width 42 height 9
click at [506, 58] on button "add card" at bounding box center [515, 56] width 27 height 9
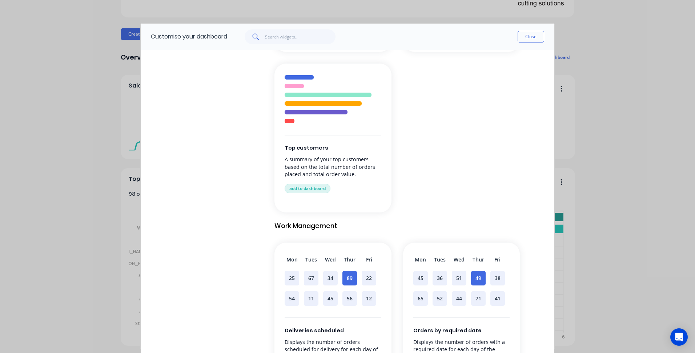
scroll to position [327, 0]
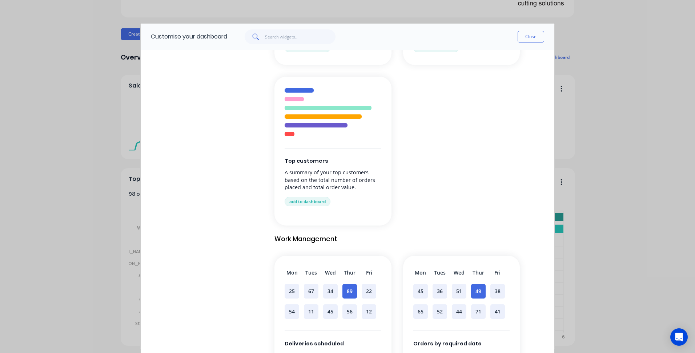
click at [312, 124] on div at bounding box center [316, 125] width 63 height 4
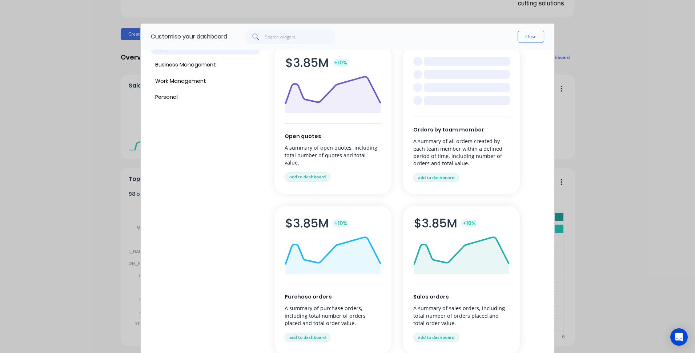
scroll to position [24, 0]
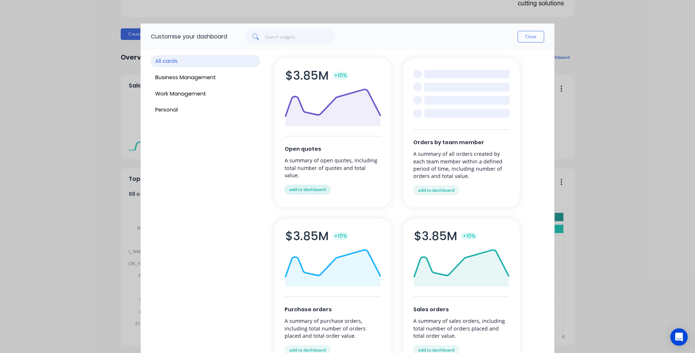
click at [300, 185] on button "add to dashboard" at bounding box center [308, 189] width 46 height 9
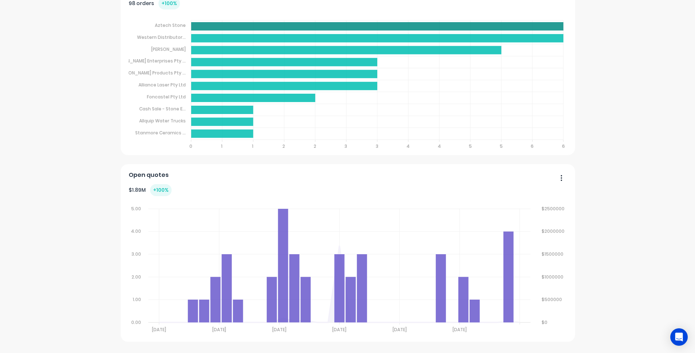
scroll to position [259, 0]
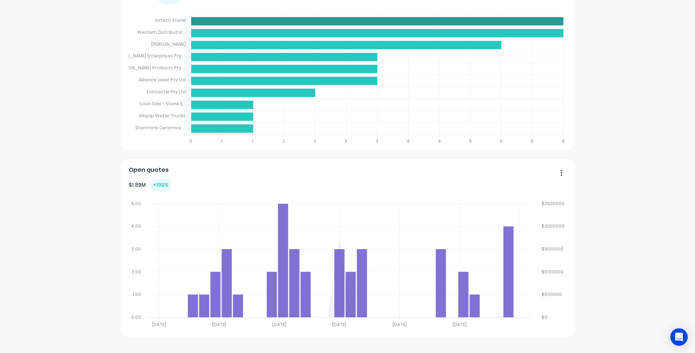
click at [561, 174] on icon "button" at bounding box center [562, 172] width 2 height 7
click at [523, 192] on div "Delete" at bounding box center [532, 192] width 56 height 11
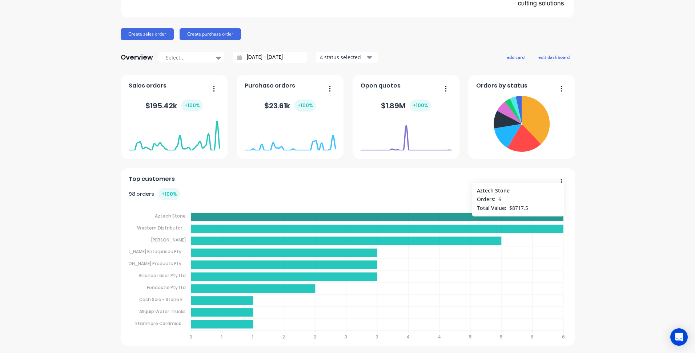
scroll to position [63, 0]
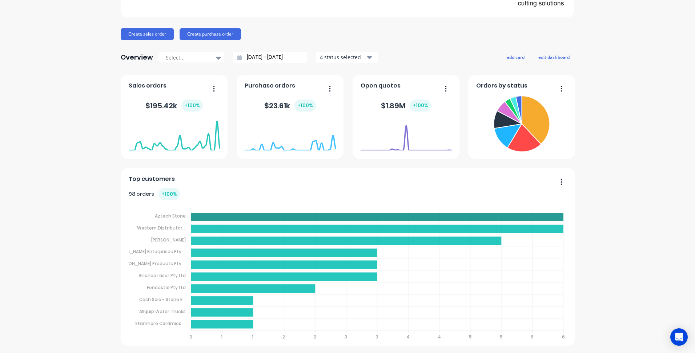
click at [149, 179] on span "Top customers" at bounding box center [152, 179] width 46 height 9
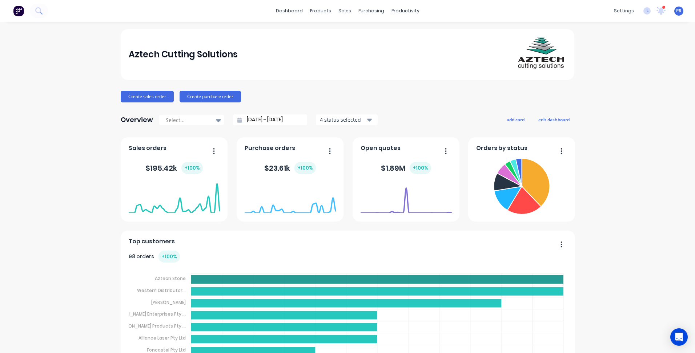
click at [67, 164] on div "Aztech Cutting Solutions Create sales order Create purchase order Overview Sele…" at bounding box center [347, 219] width 695 height 380
click at [562, 243] on button "button" at bounding box center [558, 245] width 15 height 11
click at [545, 120] on button "edit dashboard" at bounding box center [554, 119] width 41 height 9
click at [635, 192] on div "Aztech Cutting Solutions Create sales order Create purchase order Overview Sele…" at bounding box center [347, 219] width 695 height 380
click at [548, 119] on button "save dashboard" at bounding box center [553, 119] width 42 height 9
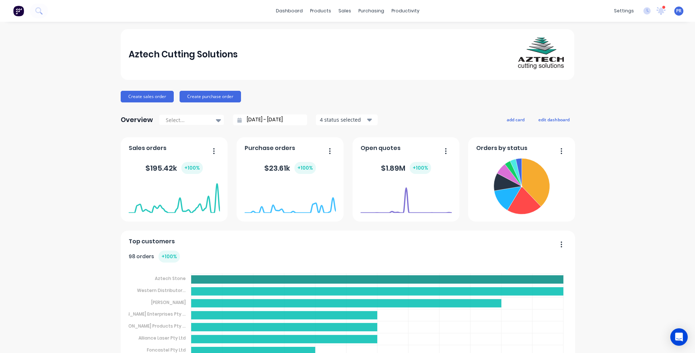
click at [606, 199] on div "Aztech Cutting Solutions Create sales order Create purchase order Overview Sele…" at bounding box center [347, 219] width 695 height 380
click at [625, 225] on div "Aztech Cutting Solutions Create sales order Create purchase order Overview Sele…" at bounding box center [347, 219] width 695 height 380
click at [77, 111] on div "Aztech Cutting Solutions Create sales order Create purchase order Overview Sele…" at bounding box center [347, 219] width 695 height 380
click at [204, 119] on div at bounding box center [188, 120] width 46 height 9
click at [195, 150] on div "Month to date" at bounding box center [191, 149] width 65 height 13
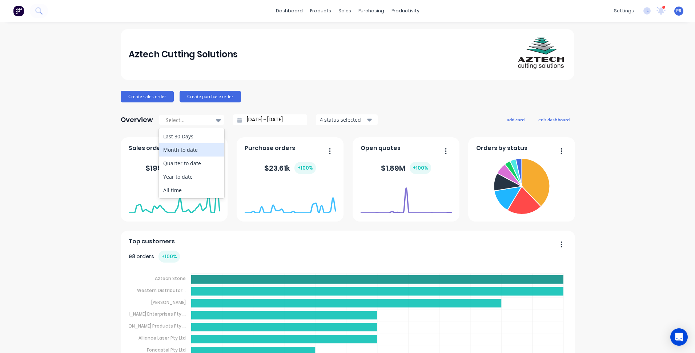
type input "01/10/25 - 14/10/25"
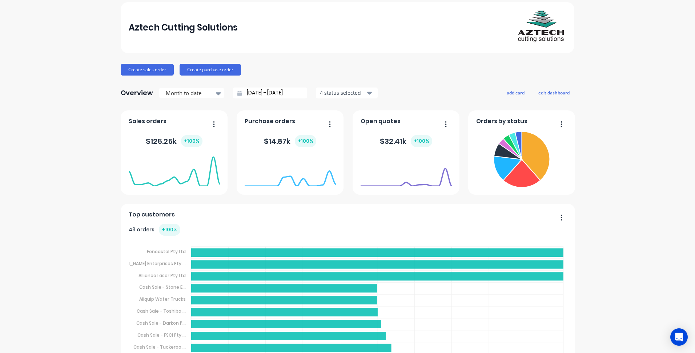
scroll to position [63, 0]
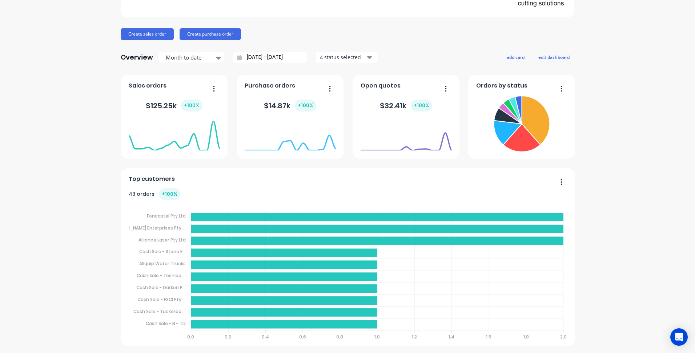
click at [557, 179] on button "button" at bounding box center [558, 182] width 15 height 11
drag, startPoint x: 612, startPoint y: 186, endPoint x: 600, endPoint y: 148, distance: 39.3
click at [612, 185] on div "Aztech Cutting Solutions Create sales order Create purchase order Overview Mont…" at bounding box center [347, 157] width 695 height 380
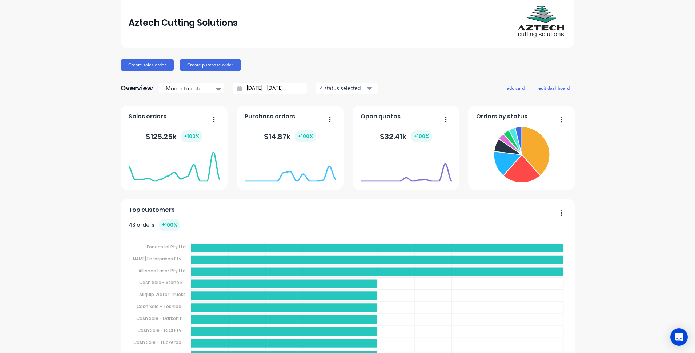
scroll to position [0, 0]
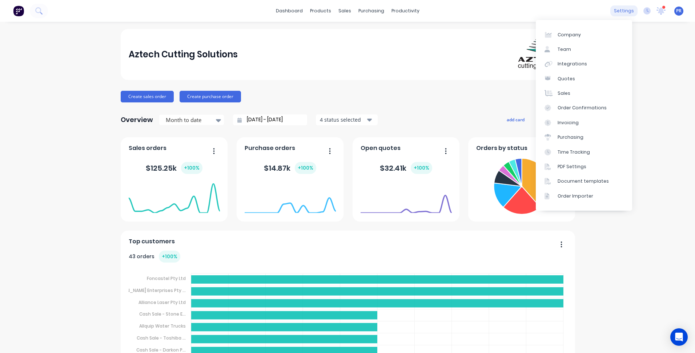
click at [623, 11] on div "settings" at bounding box center [623, 10] width 27 height 11
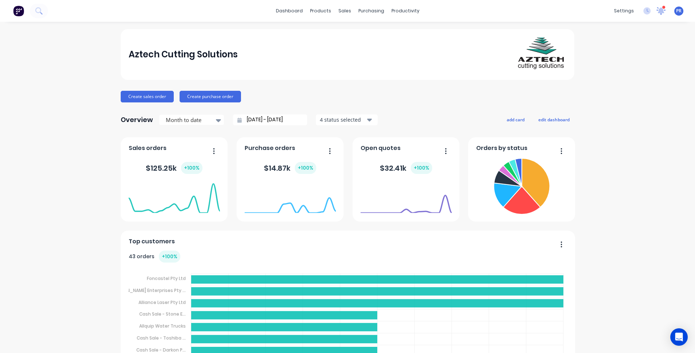
click at [658, 13] on icon at bounding box center [661, 10] width 7 height 7
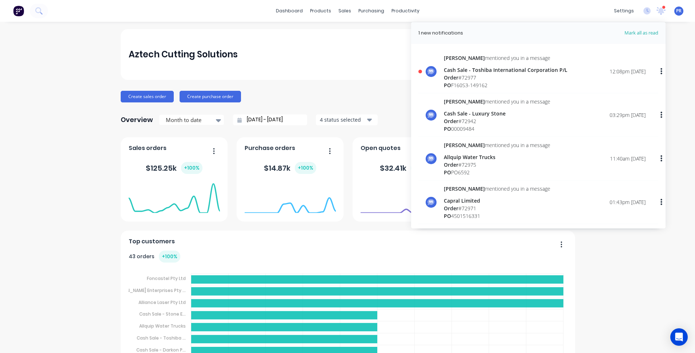
click at [499, 60] on div "Sally mentioned you in a message" at bounding box center [506, 58] width 124 height 8
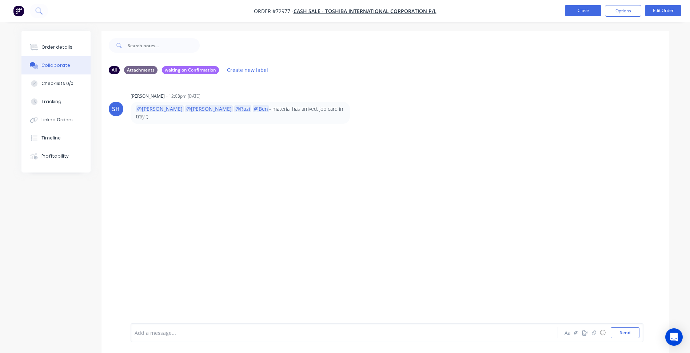
click at [577, 8] on button "Close" at bounding box center [583, 10] width 36 height 11
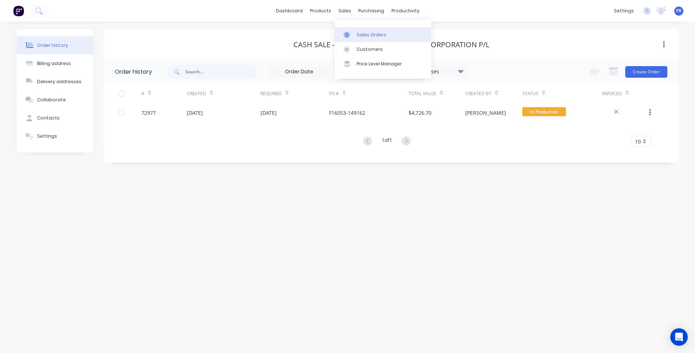
click at [366, 35] on div "Sales Orders" at bounding box center [372, 35] width 30 height 7
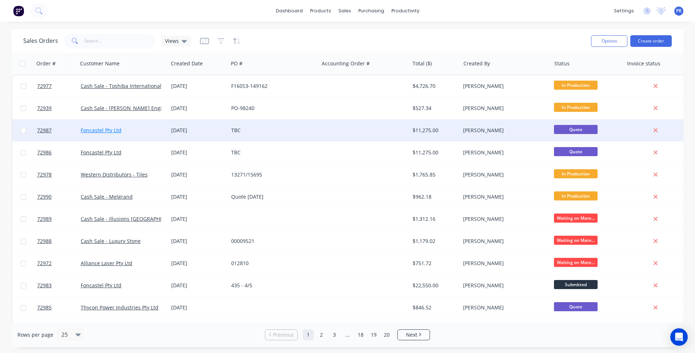
click at [110, 132] on link "Foncastel Pty Ltd" at bounding box center [101, 130] width 41 height 7
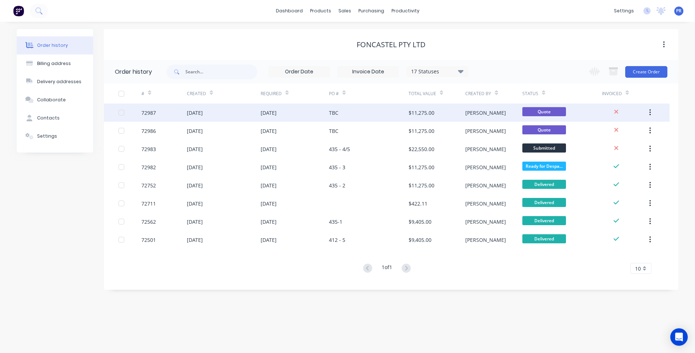
click at [224, 115] on div "14 Oct 2025" at bounding box center [224, 113] width 74 height 18
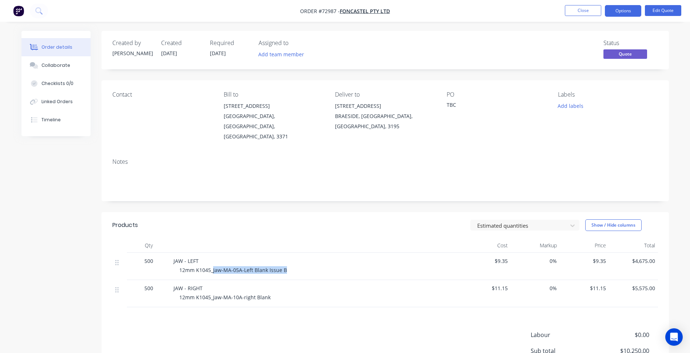
drag, startPoint x: 212, startPoint y: 252, endPoint x: 286, endPoint y: 253, distance: 73.5
click at [286, 267] on div "12mm K1045_Jaw-MA-05A-Left Blank Issue B" at bounding box center [318, 271] width 279 height 8
copy span "Jaw-MA-05A-Left Blank Issue B"
click at [197, 258] on span "JAW - LEFT" at bounding box center [185, 261] width 25 height 7
drag, startPoint x: 198, startPoint y: 243, endPoint x: 158, endPoint y: 244, distance: 40.0
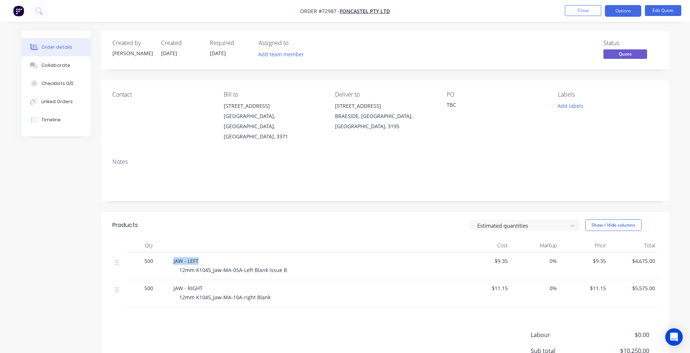
click at [158, 253] on div "500 JAW - LEFT 12mm K1045_Jaw-MA-05A-Left Blank Issue B $9.35 0% $9.35 $4,675.00" at bounding box center [384, 266] width 545 height 27
copy div "JAW - LEFT"
click at [212, 284] on div "JAW - RIGHT 12mm K1045_Jaw-MA-10A-right Blank" at bounding box center [316, 293] width 291 height 27
drag, startPoint x: 212, startPoint y: 281, endPoint x: 276, endPoint y: 281, distance: 64.0
click at [276, 294] on div "12mm K1045_Jaw-MA-10A-right Blank" at bounding box center [318, 298] width 279 height 8
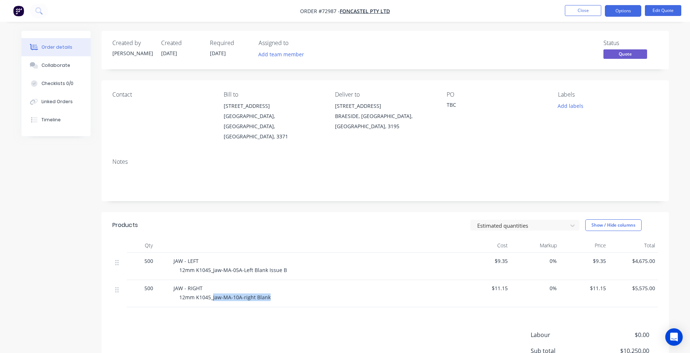
copy span "Jaw-MA-10A-right Blank"
click at [190, 285] on span "JAW - RIGHT" at bounding box center [187, 288] width 29 height 7
copy span "JAW - RIGHT"
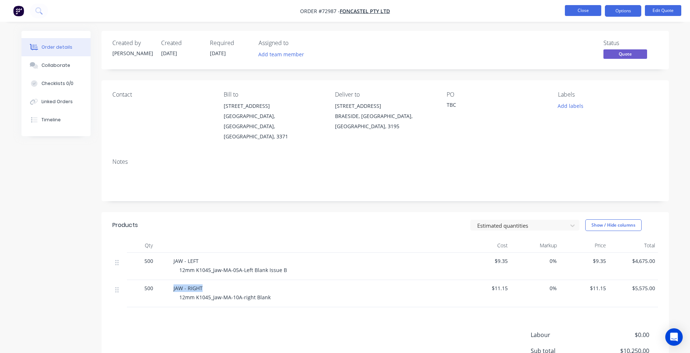
click at [579, 9] on button "Close" at bounding box center [583, 10] width 36 height 11
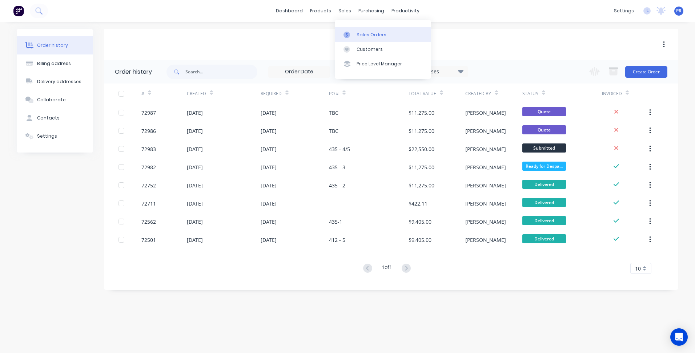
click at [361, 36] on div "Sales Orders" at bounding box center [372, 35] width 30 height 7
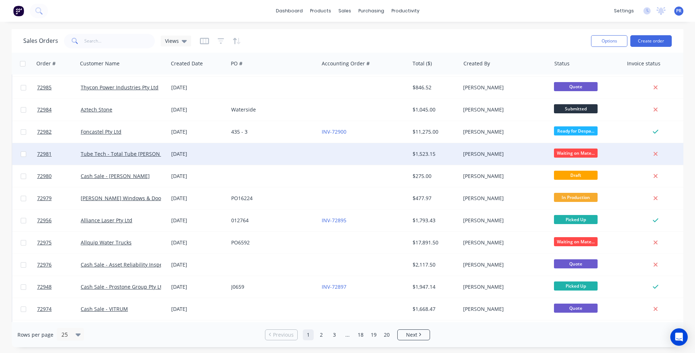
scroll to position [218, 0]
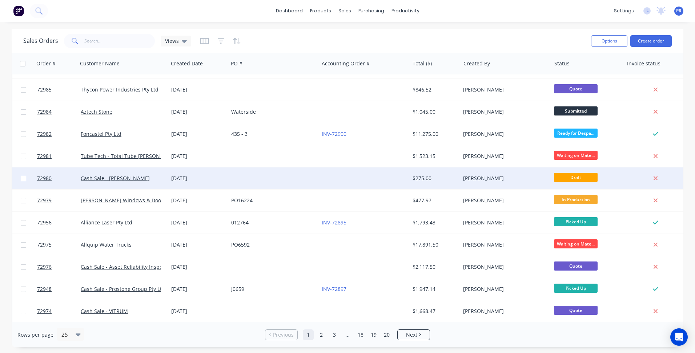
click at [379, 183] on div at bounding box center [364, 179] width 91 height 22
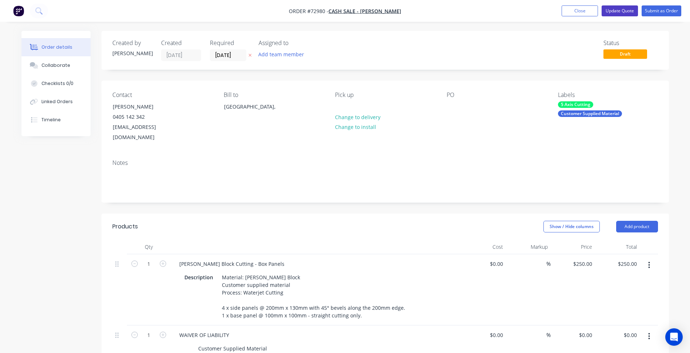
click at [612, 12] on button "Update Quote" at bounding box center [619, 10] width 36 height 11
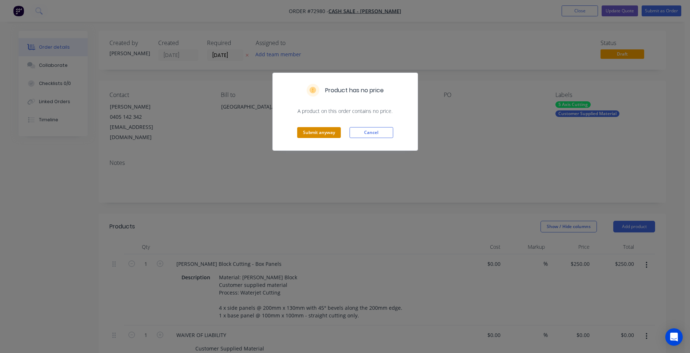
click at [302, 130] on button "Submit anyway" at bounding box center [319, 132] width 44 height 11
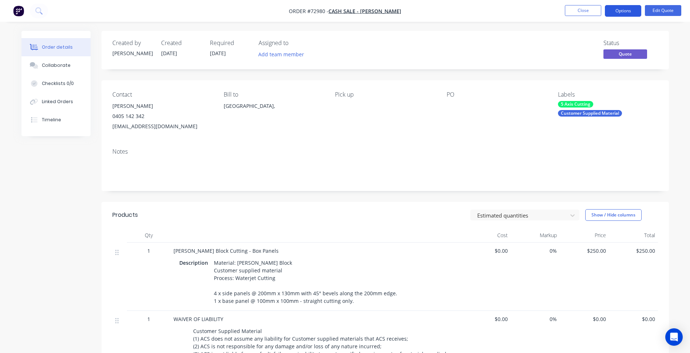
click at [624, 11] on button "Options" at bounding box center [623, 11] width 36 height 12
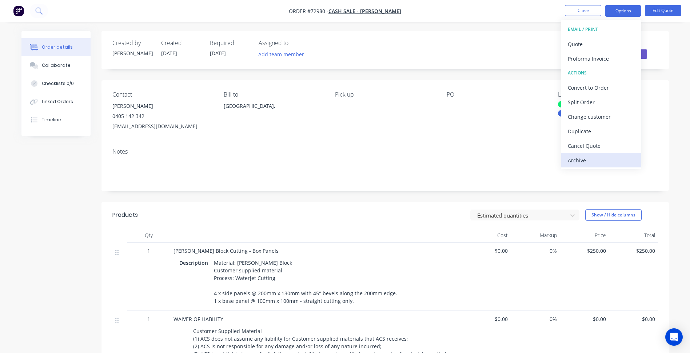
click at [586, 161] on div "Archive" at bounding box center [601, 160] width 67 height 11
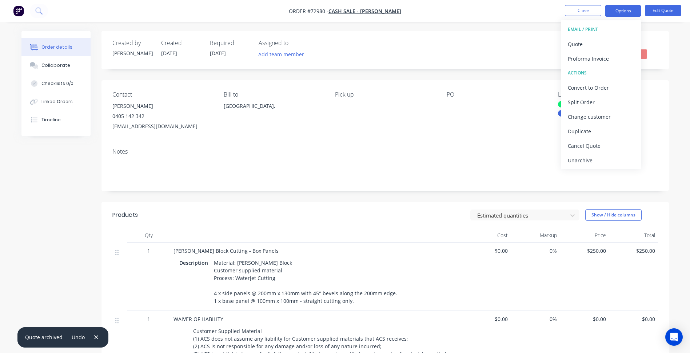
click at [478, 136] on div "Contact Maria Panozzo 0405 142 342 mariacp09@gmail.com Bill to Australia, Pick …" at bounding box center [384, 111] width 567 height 62
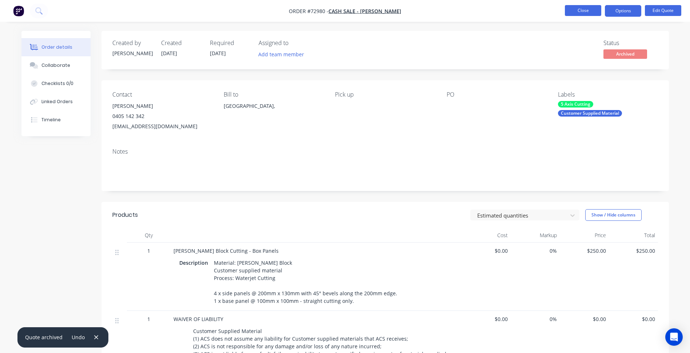
click at [591, 11] on button "Close" at bounding box center [583, 10] width 36 height 11
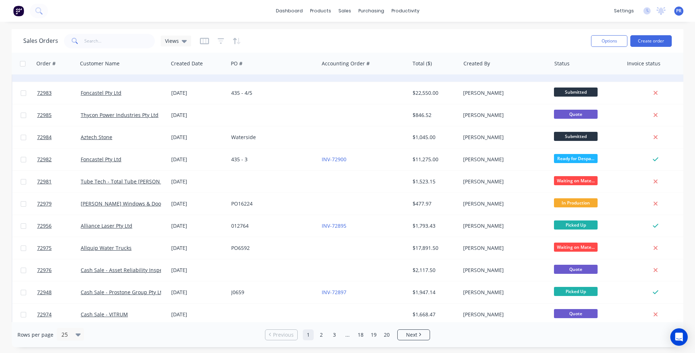
scroll to position [128, 0]
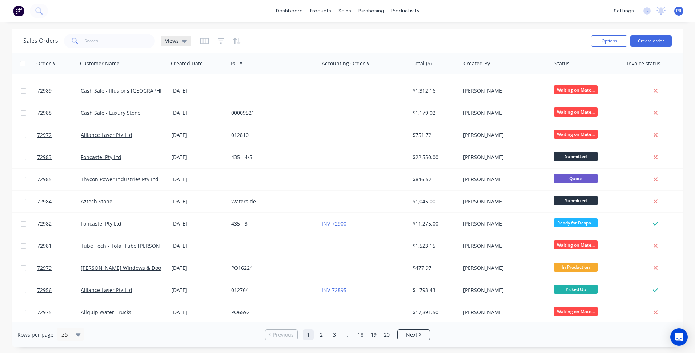
click at [175, 44] on span "Views" at bounding box center [172, 41] width 14 height 8
click at [181, 117] on button "Quote - Follow Up" at bounding box center [204, 117] width 83 height 8
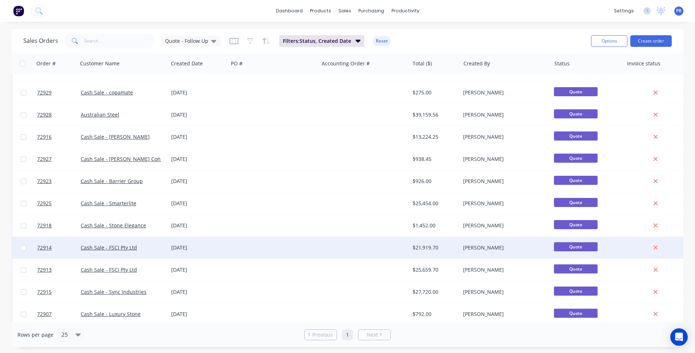
scroll to position [1, 0]
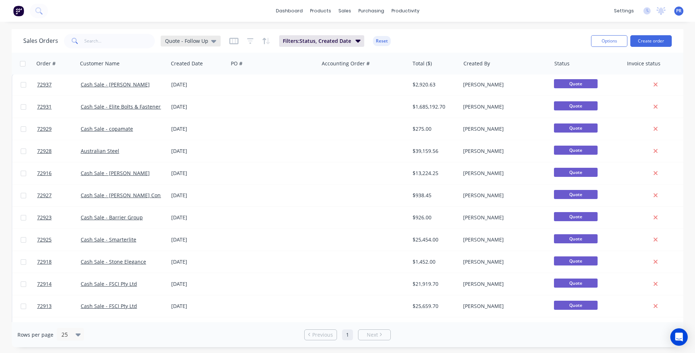
click at [215, 39] on div "Quote - Follow Up" at bounding box center [191, 41] width 60 height 11
click at [185, 103] on button "None (Default)" at bounding box center [204, 103] width 83 height 8
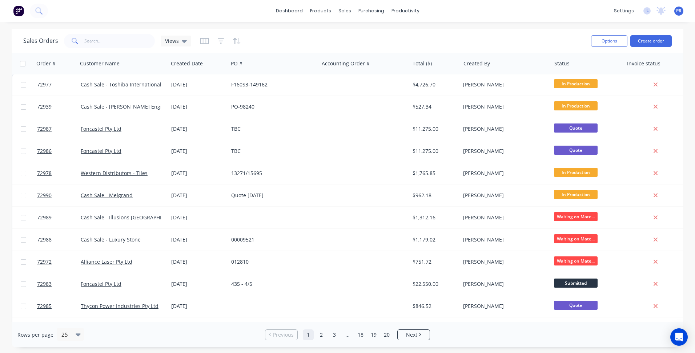
scroll to position [0, 0]
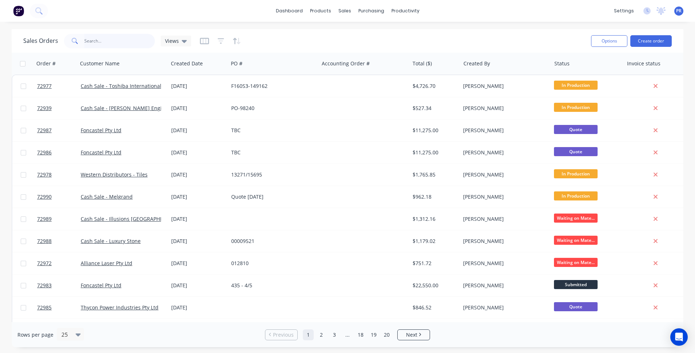
click at [99, 43] on input "text" at bounding box center [119, 41] width 71 height 15
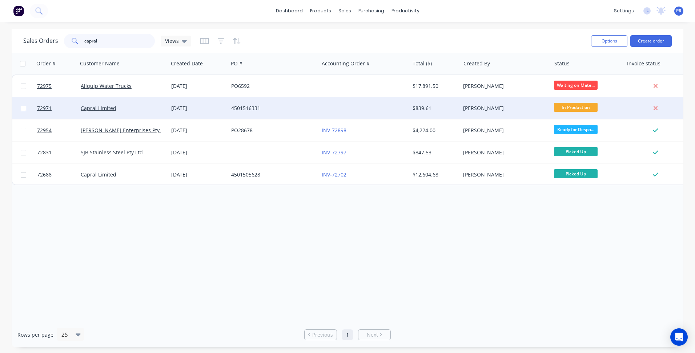
type input "capral"
click at [124, 111] on div "Capral Limited" at bounding box center [121, 108] width 81 height 7
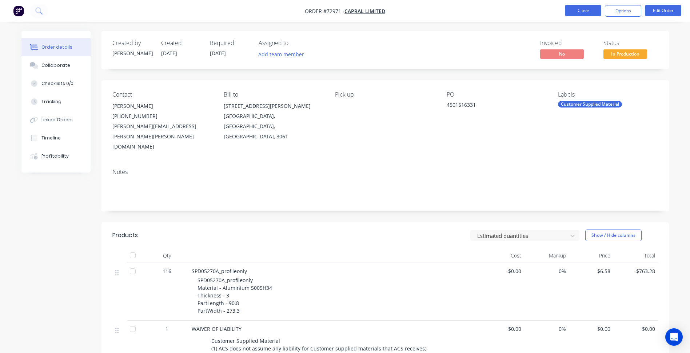
click at [590, 9] on button "Close" at bounding box center [583, 10] width 36 height 11
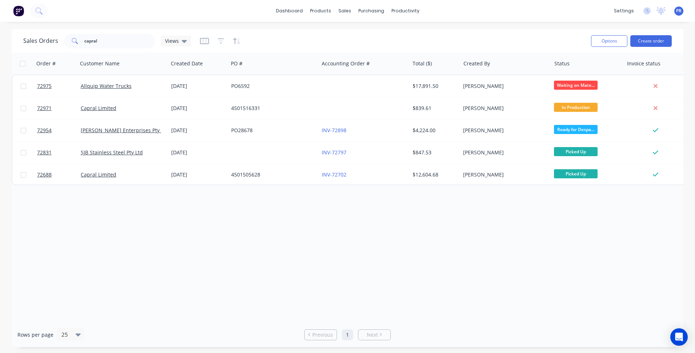
drag, startPoint x: 159, startPoint y: 293, endPoint x: 157, endPoint y: 287, distance: 5.7
click at [159, 292] on div "Order # Customer Name Created Date PO # Accounting Order # Total ($) Created By…" at bounding box center [348, 188] width 672 height 270
click at [287, 3] on div "dashboard products sales purchasing productivity dashboard products Product Cat…" at bounding box center [347, 11] width 695 height 22
click at [289, 7] on link "dashboard" at bounding box center [289, 10] width 34 height 11
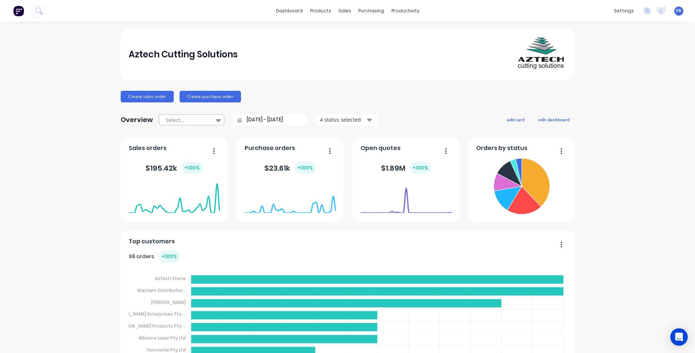
click at [202, 120] on div at bounding box center [188, 120] width 46 height 9
click at [184, 148] on div "Month to date" at bounding box center [191, 149] width 65 height 13
type input "01/10/25 - 14/10/25"
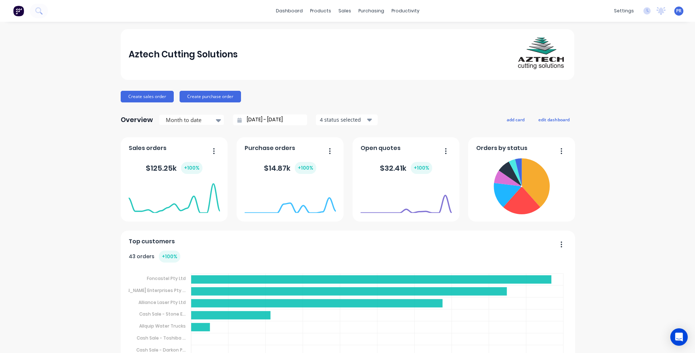
click at [80, 172] on div "Aztech Cutting Solutions Create sales order Create purchase order Overview Mont…" at bounding box center [347, 219] width 695 height 380
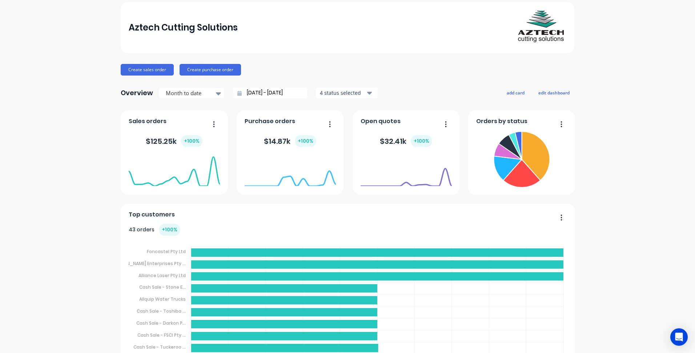
scroll to position [63, 0]
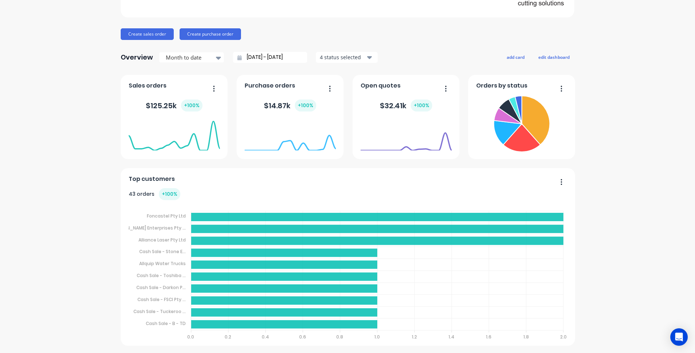
click at [70, 179] on div "Aztech Cutting Solutions Create sales order Create purchase order Overview Mont…" at bounding box center [347, 157] width 695 height 380
click at [191, 338] on tspan "0.0" at bounding box center [190, 337] width 7 height 6
click at [560, 183] on button "button" at bounding box center [558, 182] width 15 height 11
click at [613, 196] on div "Aztech Cutting Solutions Create sales order Create purchase order Overview Mont…" at bounding box center [347, 157] width 695 height 380
click at [640, 185] on div "Aztech Cutting Solutions Create sales order Create purchase order Overview Mont…" at bounding box center [347, 157] width 695 height 380
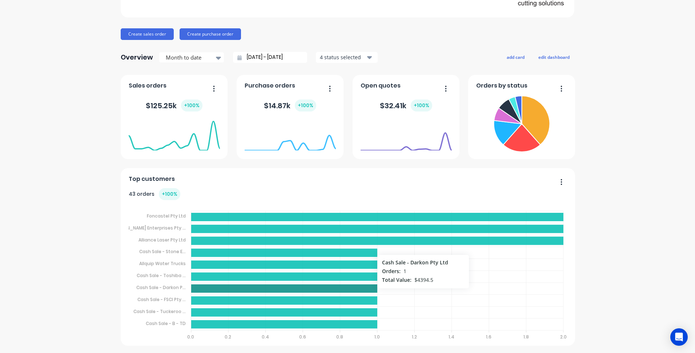
drag, startPoint x: 237, startPoint y: 289, endPoint x: 171, endPoint y: 252, distance: 76.2
click at [171, 252] on tspan "Cash Sale - Stone E..." at bounding box center [162, 252] width 47 height 6
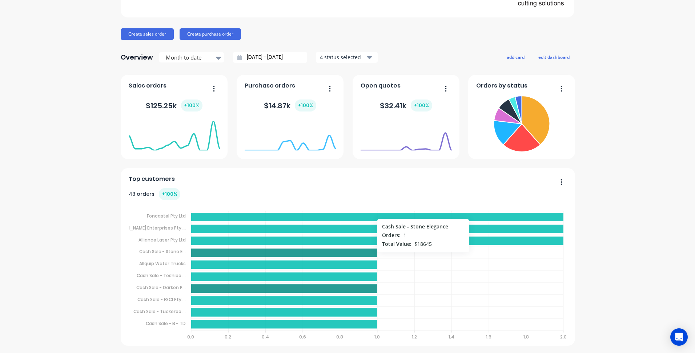
click at [192, 252] on icon at bounding box center [284, 253] width 187 height 8
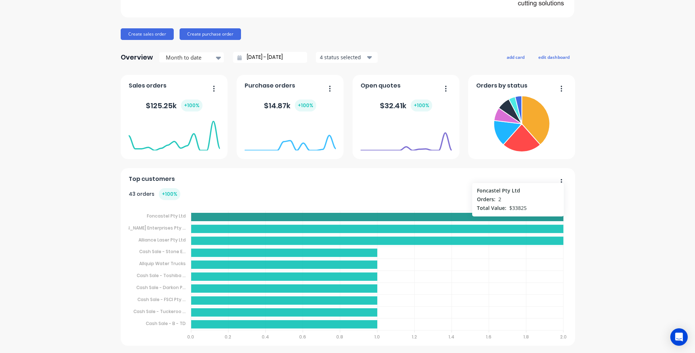
click at [224, 220] on icon at bounding box center [377, 217] width 373 height 8
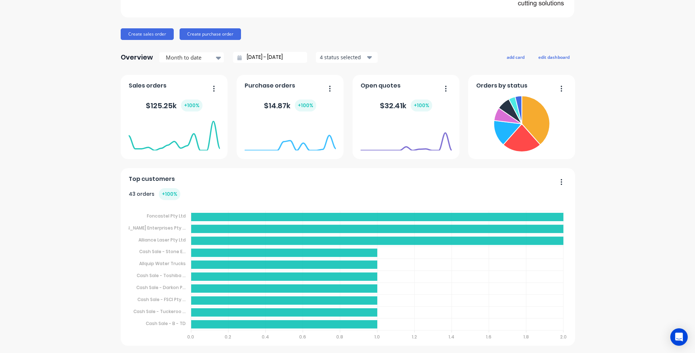
click at [167, 193] on div "+ 100 %" at bounding box center [169, 194] width 21 height 12
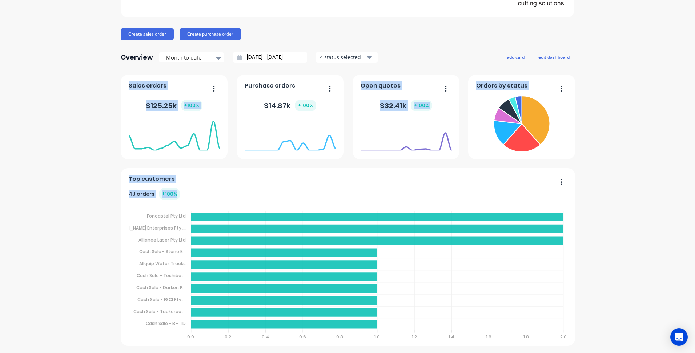
drag, startPoint x: 173, startPoint y: 194, endPoint x: 112, endPoint y: 185, distance: 61.7
click at [112, 185] on div "Aztech Cutting Solutions Create sales order Create purchase order Overview Mont…" at bounding box center [347, 157] width 695 height 380
drag, startPoint x: 140, startPoint y: 193, endPoint x: 178, endPoint y: 199, distance: 38.7
click at [140, 193] on div "43 orders + 100 %" at bounding box center [155, 194] width 52 height 12
drag, startPoint x: 160, startPoint y: 194, endPoint x: 164, endPoint y: 195, distance: 4.1
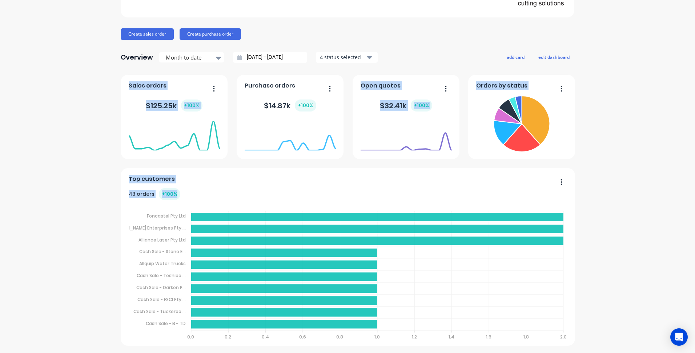
click at [161, 195] on div "+ 100 %" at bounding box center [169, 194] width 21 height 12
click at [215, 168] on div "Top customers 43 orders + 100 % Foncastel Pty Ltd Foncastel Pty Ltd Tait Enterp…" at bounding box center [348, 257] width 455 height 178
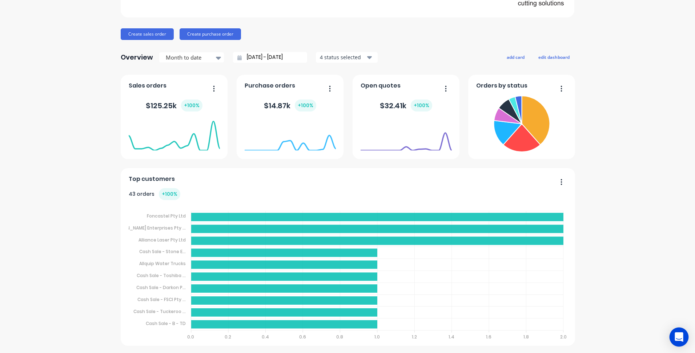
click at [679, 342] on icon "Open Intercom Messenger" at bounding box center [678, 337] width 9 height 9
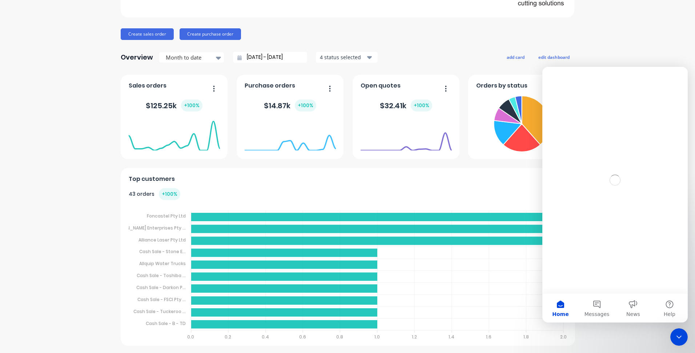
scroll to position [0, 0]
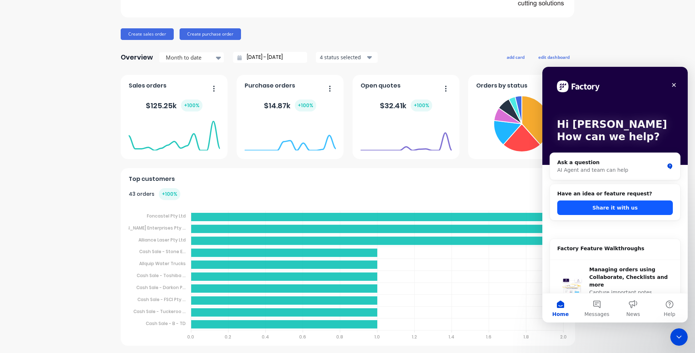
click at [616, 205] on button "Share it with us" at bounding box center [615, 208] width 116 height 15
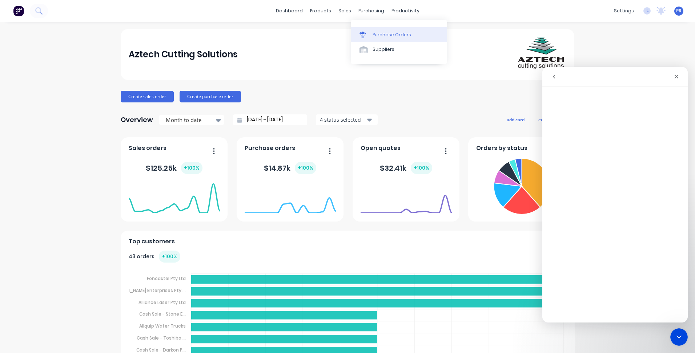
click at [375, 30] on link "Purchase Orders" at bounding box center [399, 34] width 96 height 15
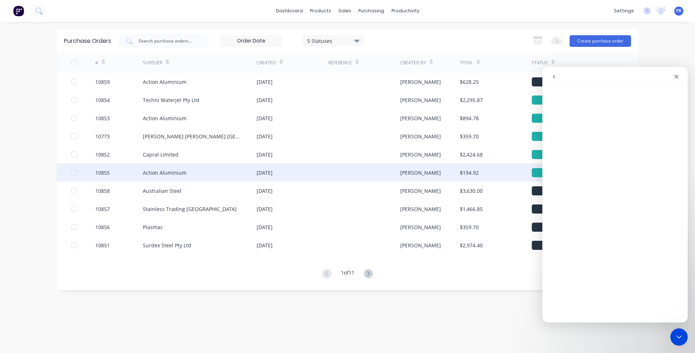
click at [195, 172] on div "Action Aluminium" at bounding box center [200, 173] width 114 height 18
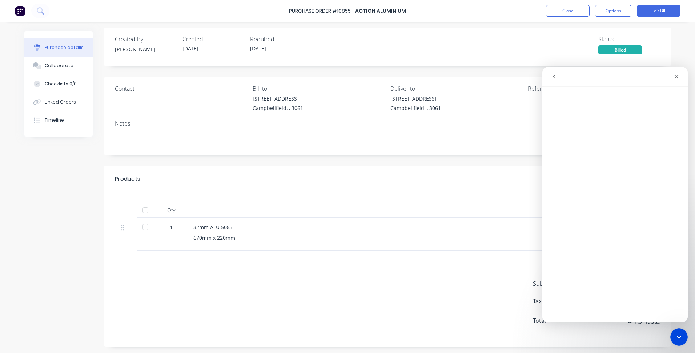
scroll to position [4, 0]
click at [243, 283] on div "Sub total $177.20 Tax $17.72 Total $194.92" at bounding box center [387, 298] width 567 height 96
click at [553, 76] on icon "go back" at bounding box center [554, 77] width 6 height 6
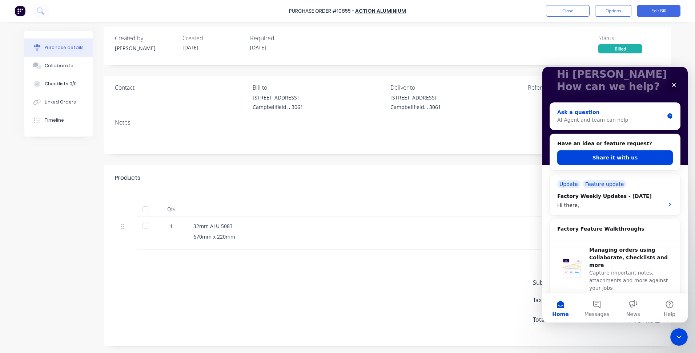
scroll to position [0, 0]
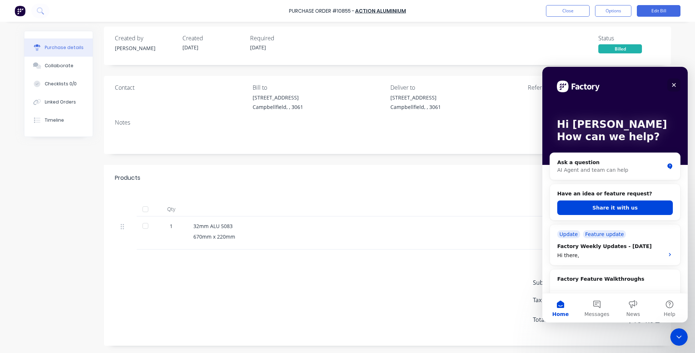
click at [673, 83] on icon "Close" at bounding box center [674, 85] width 6 height 6
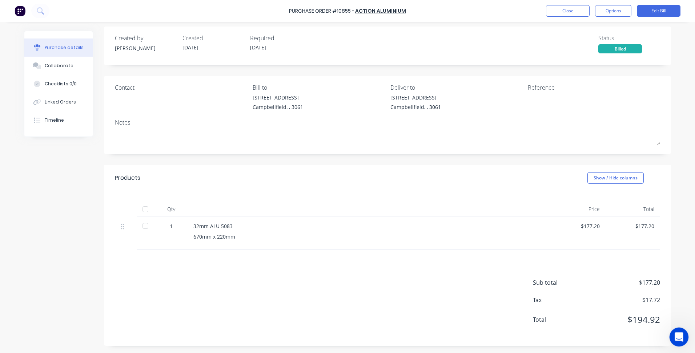
click at [669, 332] on html at bounding box center [677, 336] width 17 height 17
click at [676, 337] on icon "Open Intercom Messenger" at bounding box center [678, 336] width 5 height 6
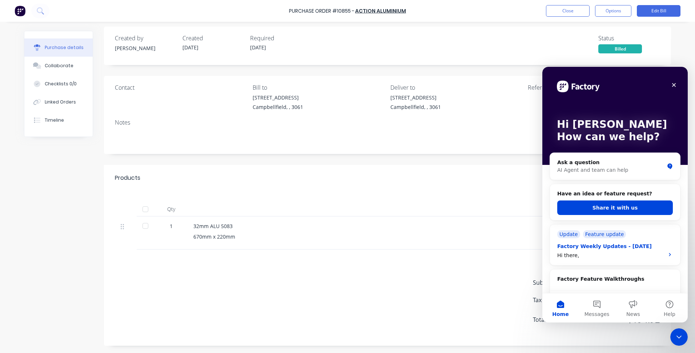
click at [614, 210] on button "Share it with us" at bounding box center [615, 208] width 116 height 15
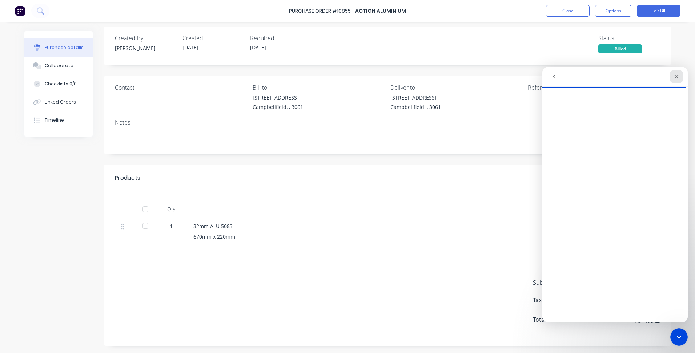
click at [676, 75] on icon "Close" at bounding box center [677, 77] width 6 height 6
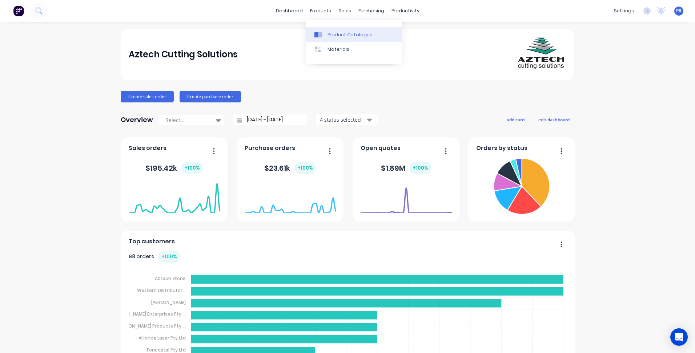
click at [344, 35] on div "Product Catalogue" at bounding box center [350, 35] width 45 height 7
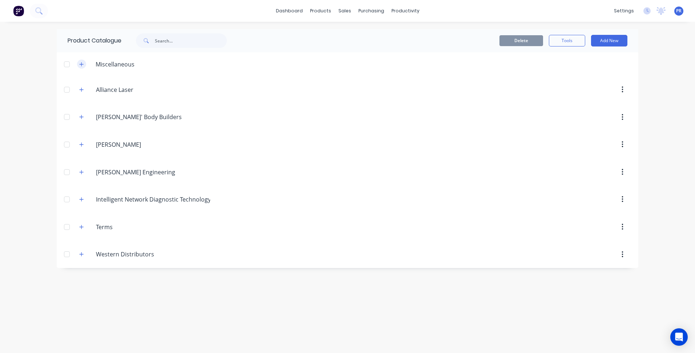
click at [80, 66] on icon "button" at bounding box center [81, 64] width 4 height 5
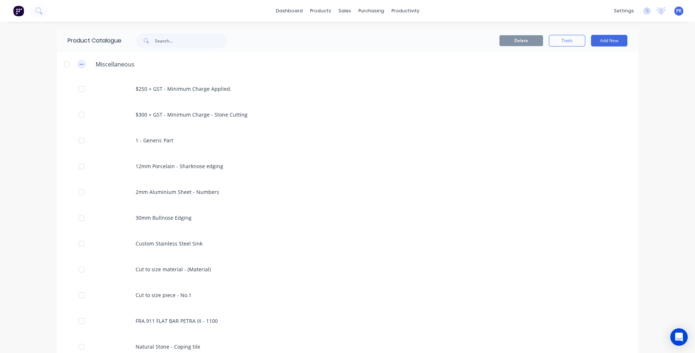
drag, startPoint x: 79, startPoint y: 63, endPoint x: 84, endPoint y: 60, distance: 6.0
click at [79, 62] on icon "button" at bounding box center [81, 64] width 4 height 5
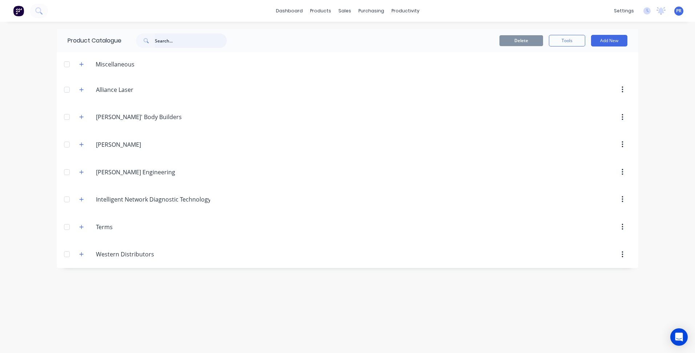
click at [177, 41] on input "text" at bounding box center [191, 40] width 72 height 15
type input "jaw"
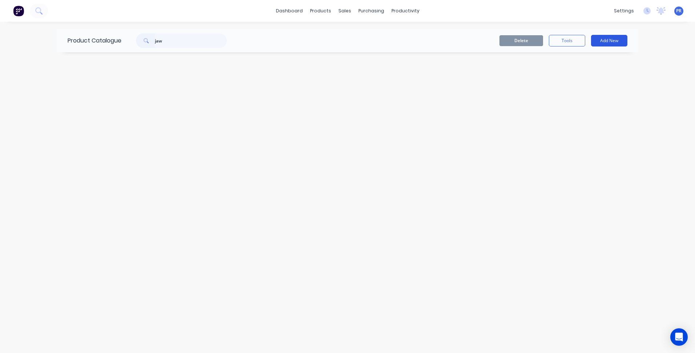
click at [616, 39] on button "Add New" at bounding box center [609, 41] width 36 height 12
click at [588, 75] on div "Product" at bounding box center [593, 74] width 56 height 11
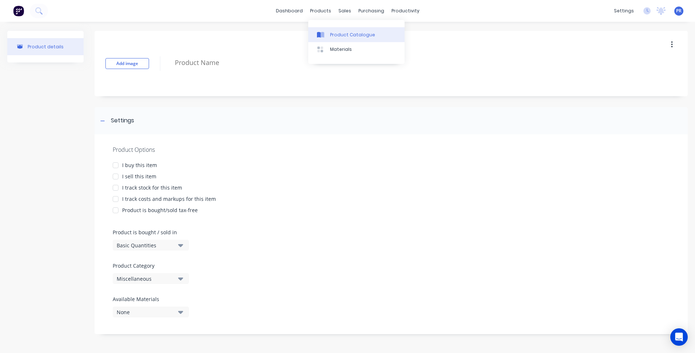
click at [333, 28] on link "Product Catalogue" at bounding box center [356, 34] width 96 height 15
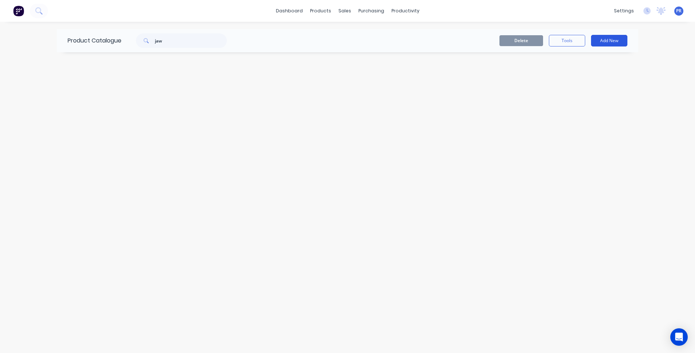
click at [600, 41] on button "Add New" at bounding box center [609, 41] width 36 height 12
drag, startPoint x: 585, startPoint y: 62, endPoint x: 573, endPoint y: 61, distance: 11.3
click at [585, 61] on div "Category" at bounding box center [593, 59] width 56 height 11
click at [341, 33] on div "Product Catalogue" at bounding box center [352, 35] width 45 height 7
click at [623, 66] on icon at bounding box center [624, 65] width 5 height 5
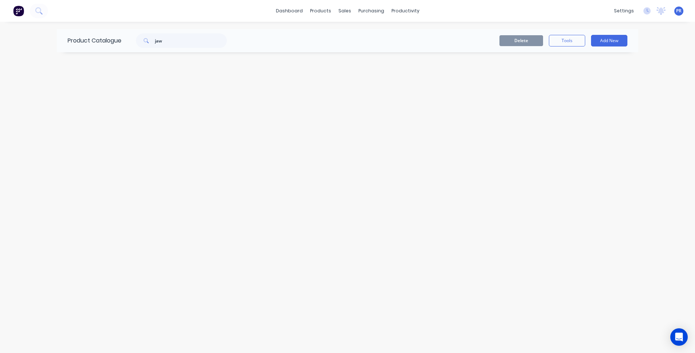
drag, startPoint x: 285, startPoint y: 120, endPoint x: 77, endPoint y: 16, distance: 232.2
click at [282, 120] on div "Product Catalogue jaw Delete Tools Add New" at bounding box center [348, 187] width 582 height 317
drag, startPoint x: 174, startPoint y: 40, endPoint x: 53, endPoint y: 28, distance: 120.9
click at [83, 34] on div "Product Catalogue jaw" at bounding box center [151, 40] width 188 height 23
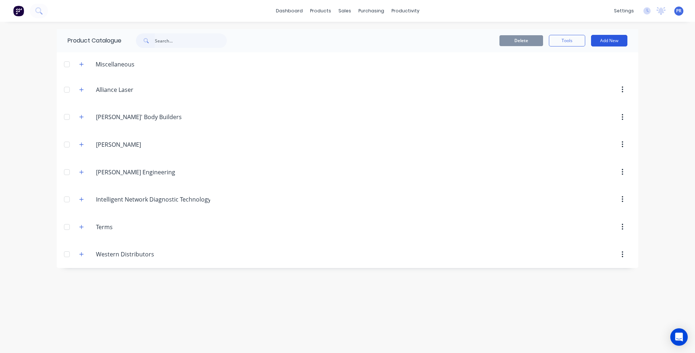
click at [614, 40] on button "Add New" at bounding box center [609, 41] width 36 height 12
click at [599, 57] on div "Category" at bounding box center [593, 59] width 56 height 11
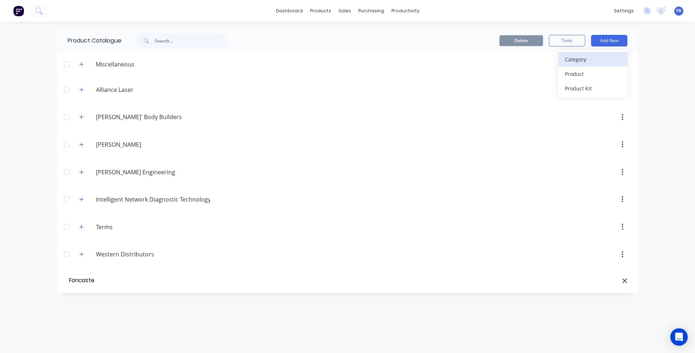
type input "Foncastel"
click at [83, 281] on icon "button" at bounding box center [81, 282] width 4 height 5
click at [606, 44] on button "Add New" at bounding box center [609, 41] width 36 height 12
click at [592, 73] on div "Product" at bounding box center [593, 74] width 56 height 11
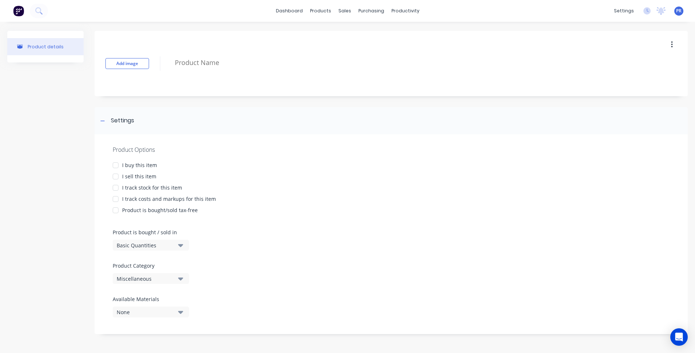
click at [118, 176] on div at bounding box center [115, 176] width 15 height 15
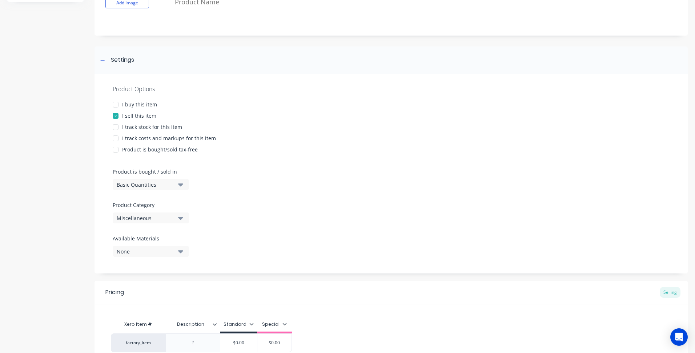
scroll to position [132, 0]
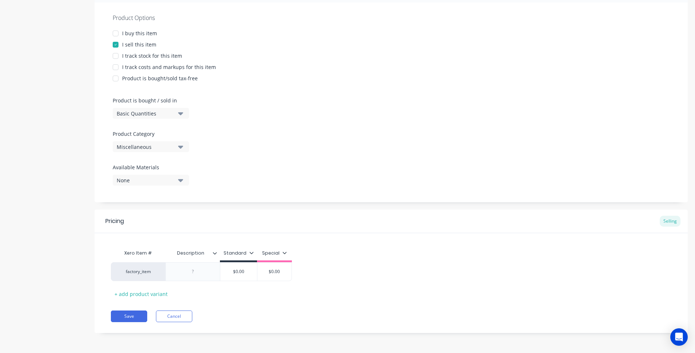
click at [181, 145] on icon "button" at bounding box center [180, 147] width 5 height 8
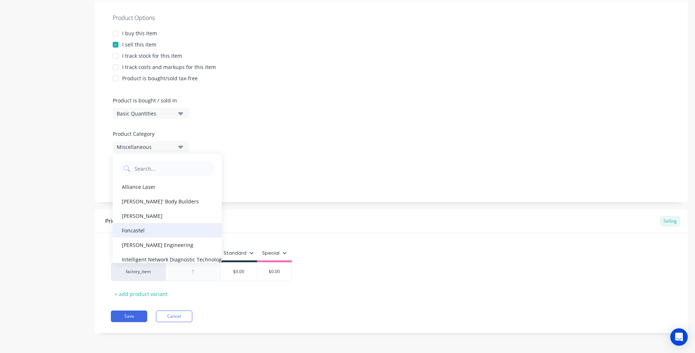
click at [140, 232] on div "Foncastel" at bounding box center [167, 230] width 109 height 15
type textarea "x"
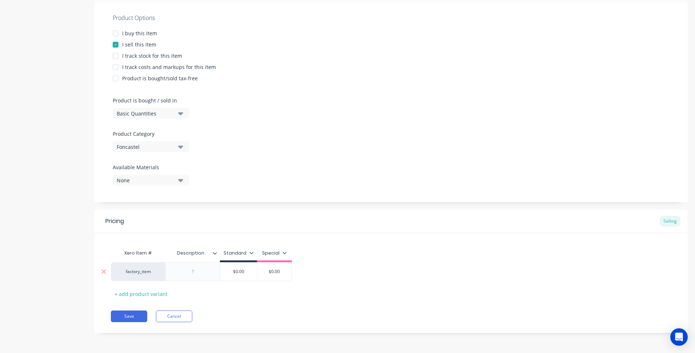
click at [193, 269] on div at bounding box center [193, 271] width 36 height 9
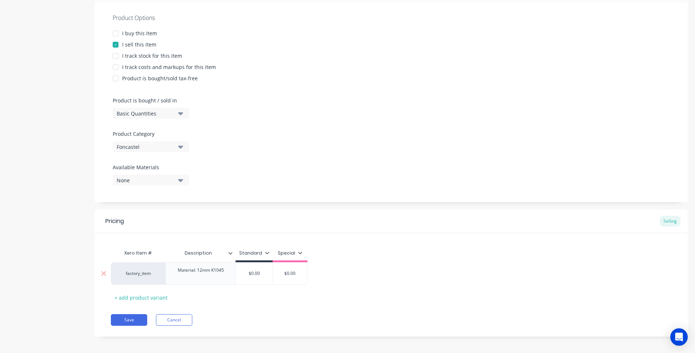
drag, startPoint x: 223, startPoint y: 270, endPoint x: 251, endPoint y: 279, distance: 29.3
click at [223, 270] on div "Material: 12mm K1045" at bounding box center [201, 274] width 58 height 16
type textarea "x"
type input "$0.00"
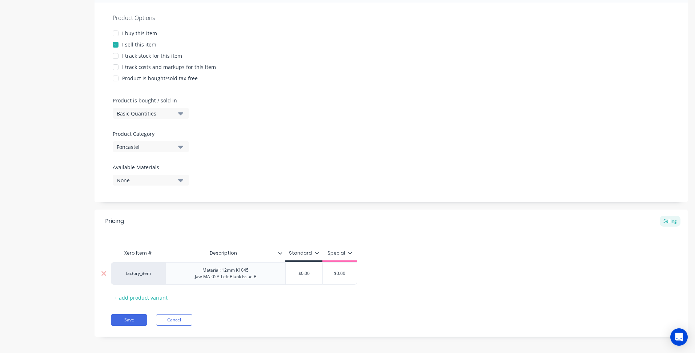
click at [253, 282] on div "factory_item Material: 12mm K1045 Jaw-MA-05A-Left Blank Issue B $0.00 $0.00 $0.…" at bounding box center [234, 274] width 247 height 23
click at [298, 276] on input "$0.00" at bounding box center [304, 274] width 37 height 7
click at [306, 276] on input "$0.00" at bounding box center [304, 274] width 37 height 7
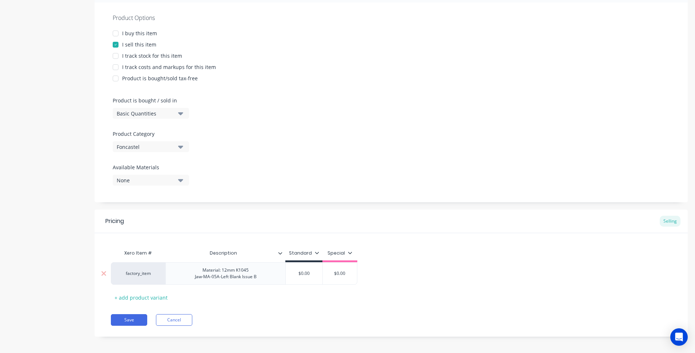
click at [306, 276] on input "$0.00" at bounding box center [304, 274] width 37 height 7
type textarea "x"
type input "9"
type textarea "x"
type input "9."
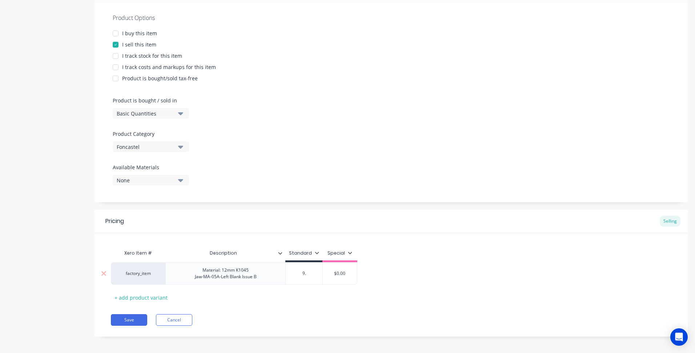
type textarea "x"
type input "9.3"
type textarea "x"
click at [340, 285] on div "$0.00" at bounding box center [340, 274] width 35 height 23
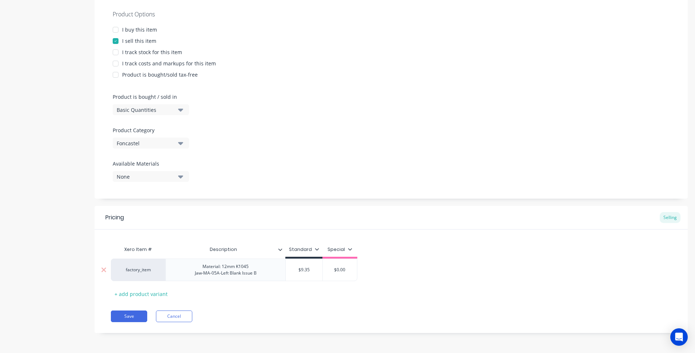
scroll to position [142, 0]
type input "9.35"
click at [260, 267] on div "Material: 12mm K1045 Jaw-MA-05A-Left Blank Issue B" at bounding box center [225, 270] width 73 height 16
click at [128, 318] on button "Save" at bounding box center [129, 317] width 36 height 12
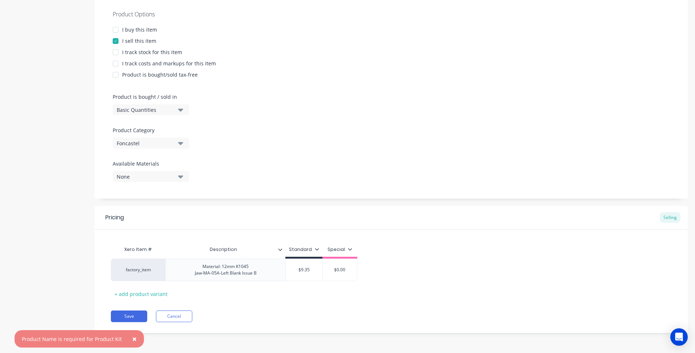
scroll to position [0, 0]
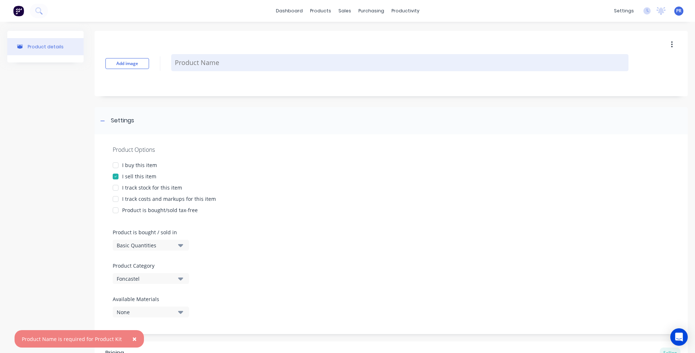
click at [208, 64] on textarea at bounding box center [399, 62] width 457 height 17
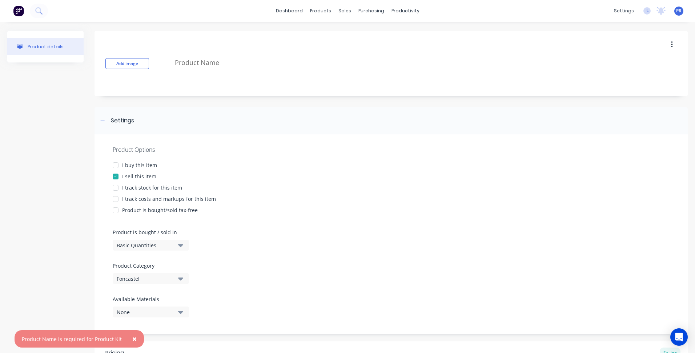
paste textarea "JAW - LEFT"
type textarea "x"
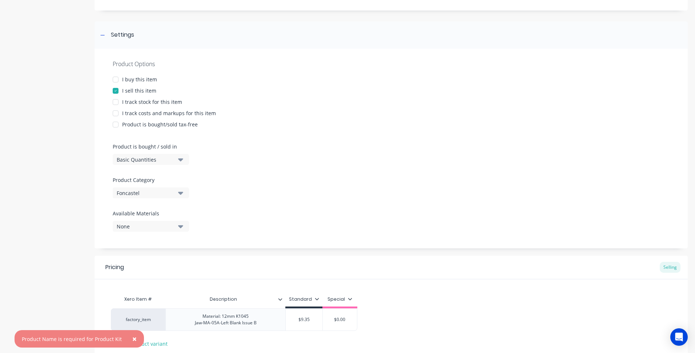
scroll to position [142, 0]
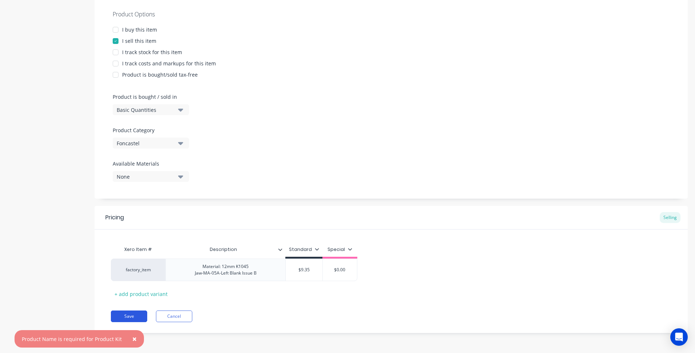
type textarea "JAW - LEFT"
type textarea "x"
type textarea "JAW - LEFT"
click at [125, 317] on button "Save" at bounding box center [129, 317] width 36 height 12
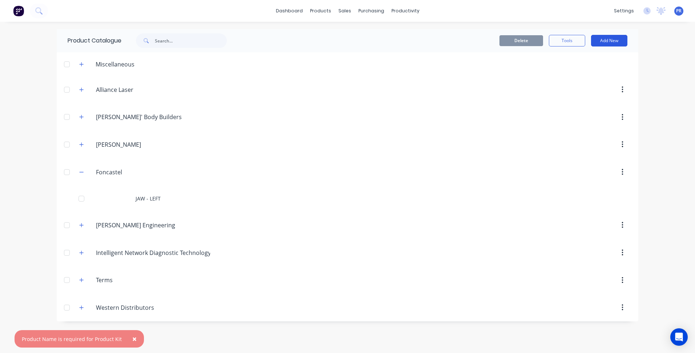
click at [618, 41] on button "Add New" at bounding box center [609, 41] width 36 height 12
click at [581, 72] on div "Product" at bounding box center [593, 74] width 56 height 11
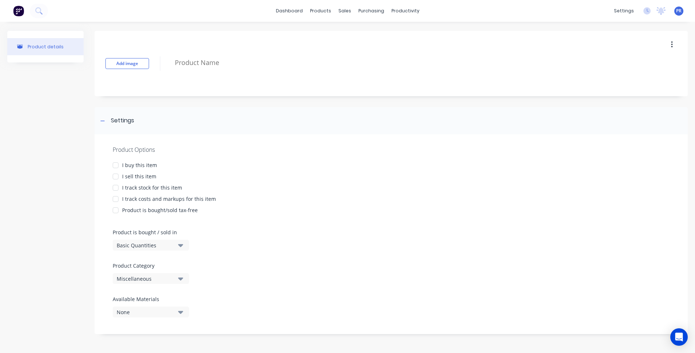
click at [179, 282] on icon "button" at bounding box center [180, 279] width 5 height 8
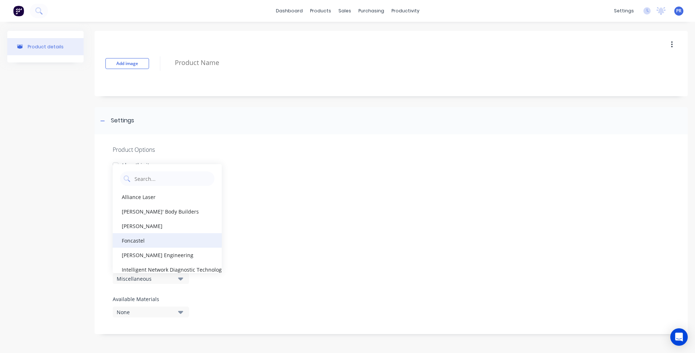
click at [141, 241] on div "Foncastel" at bounding box center [167, 240] width 109 height 15
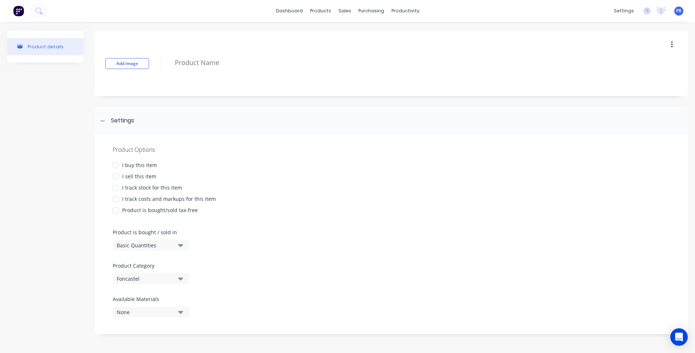
click at [115, 176] on div at bounding box center [115, 176] width 15 height 15
type textarea "x"
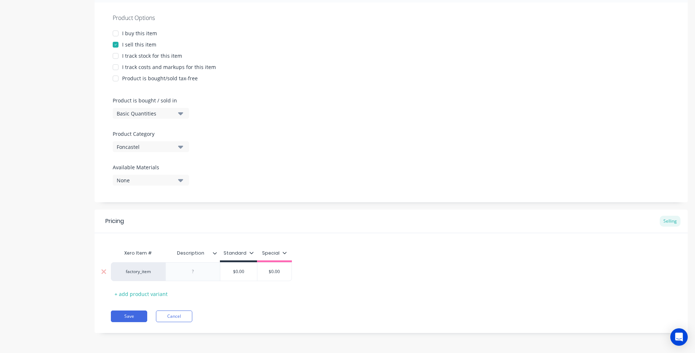
click at [197, 272] on div at bounding box center [193, 271] width 36 height 9
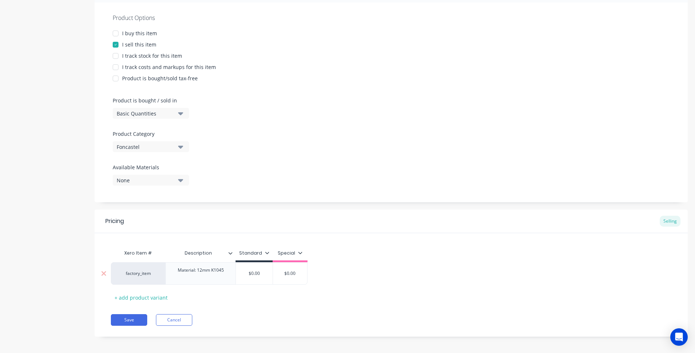
click at [224, 271] on div "Material: 12mm K1045" at bounding box center [201, 274] width 58 height 16
click at [248, 273] on div "$0.00" at bounding box center [254, 274] width 37 height 18
type textarea "x"
type input "$0.00"
click at [311, 277] on input "$0.00" at bounding box center [309, 274] width 37 height 7
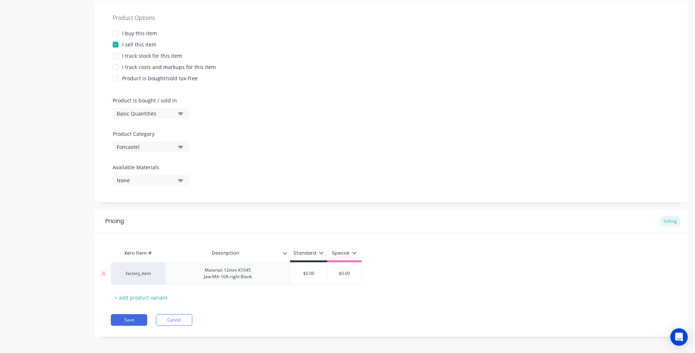
click at [311, 277] on input "$0.00" at bounding box center [309, 274] width 37 height 7
type textarea "x"
type input "1"
type textarea "x"
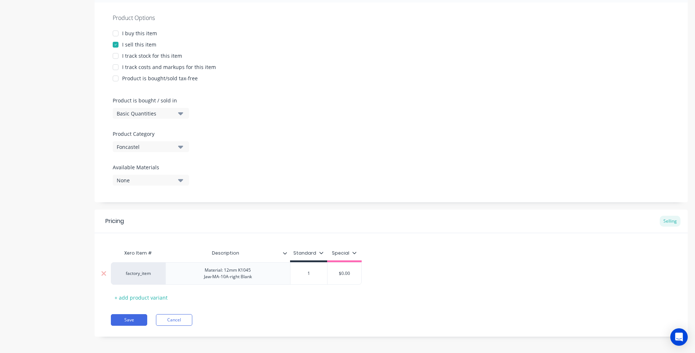
type input "11"
type textarea "x"
type input "11."
type textarea "x"
type input "11.1"
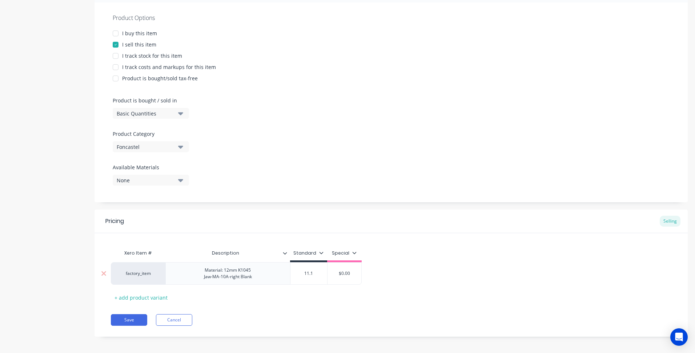
type textarea "x"
type input "11.15"
click at [120, 326] on button "Save" at bounding box center [129, 321] width 36 height 12
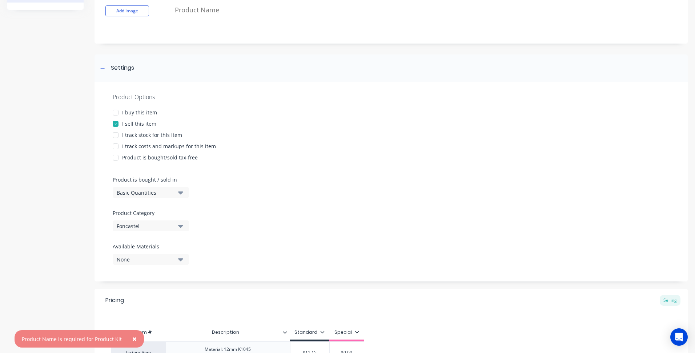
scroll to position [0, 0]
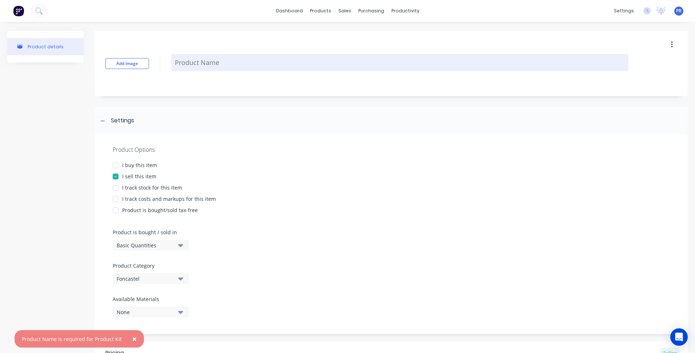
click at [208, 62] on textarea at bounding box center [399, 62] width 457 height 17
click at [209, 63] on textarea at bounding box center [399, 62] width 457 height 17
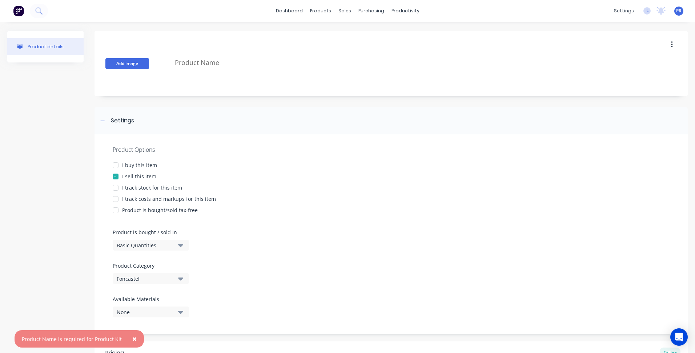
paste textarea "JAW - RIGHT"
type textarea "x"
type textarea "JAW - RIGHT"
type textarea "x"
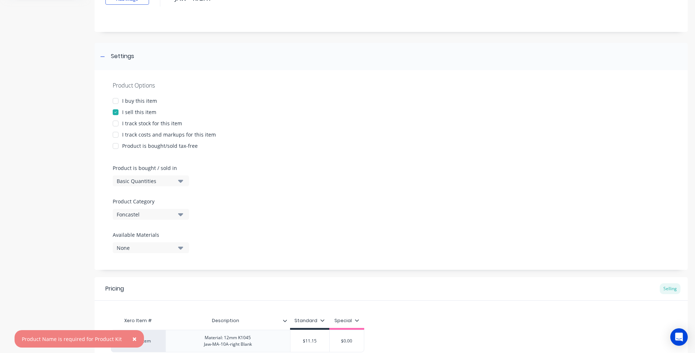
scroll to position [142, 0]
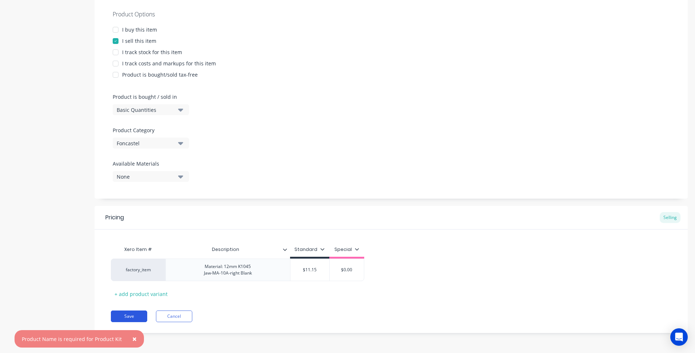
type textarea "JAW - RIGHT"
type textarea "x"
type textarea "JAW - RIGHT"
click at [127, 315] on button "Save" at bounding box center [129, 317] width 36 height 12
type textarea "x"
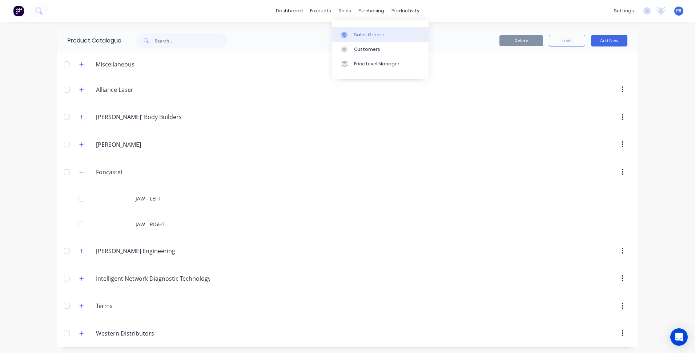
click at [357, 30] on link "Sales Orders" at bounding box center [380, 34] width 96 height 15
